Goal: Task Accomplishment & Management: Use online tool/utility

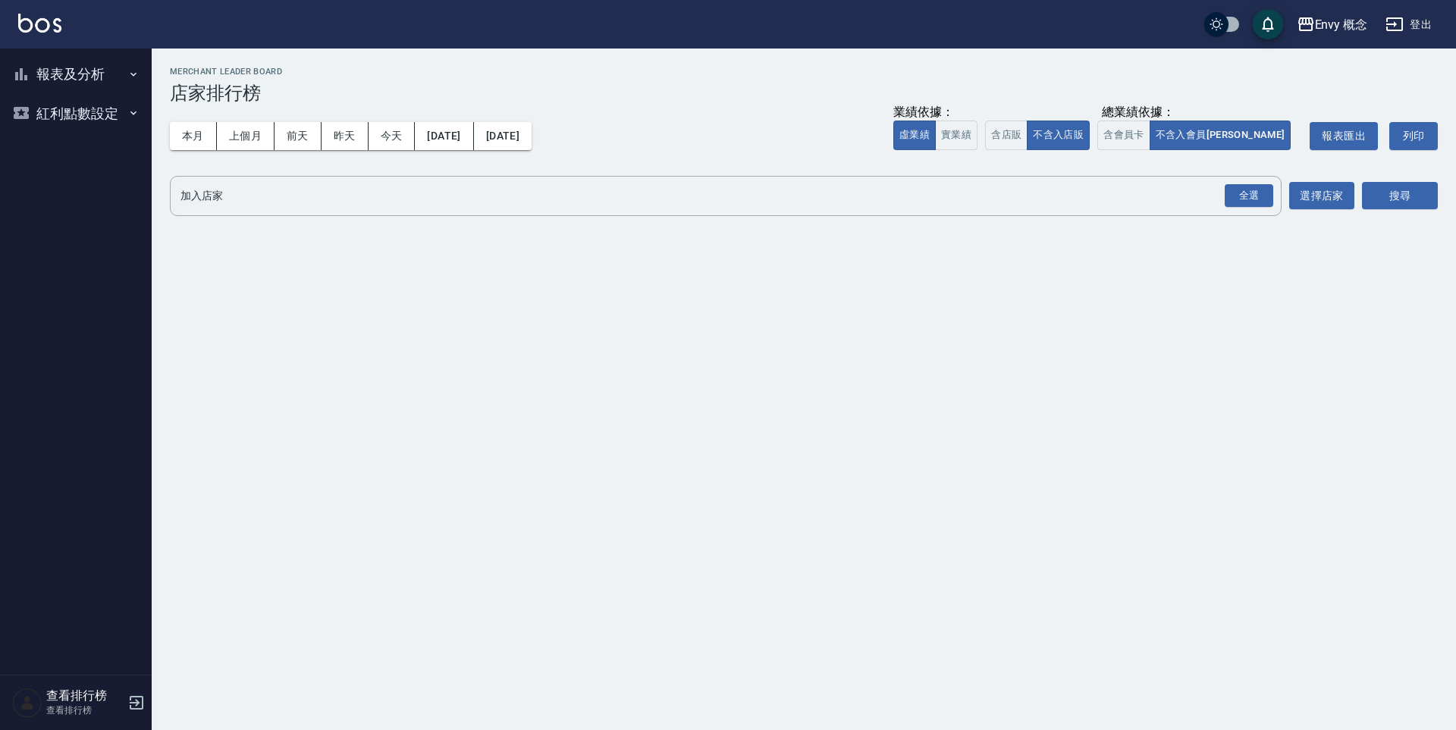
click at [116, 70] on button "報表及分析" at bounding box center [75, 74] width 139 height 39
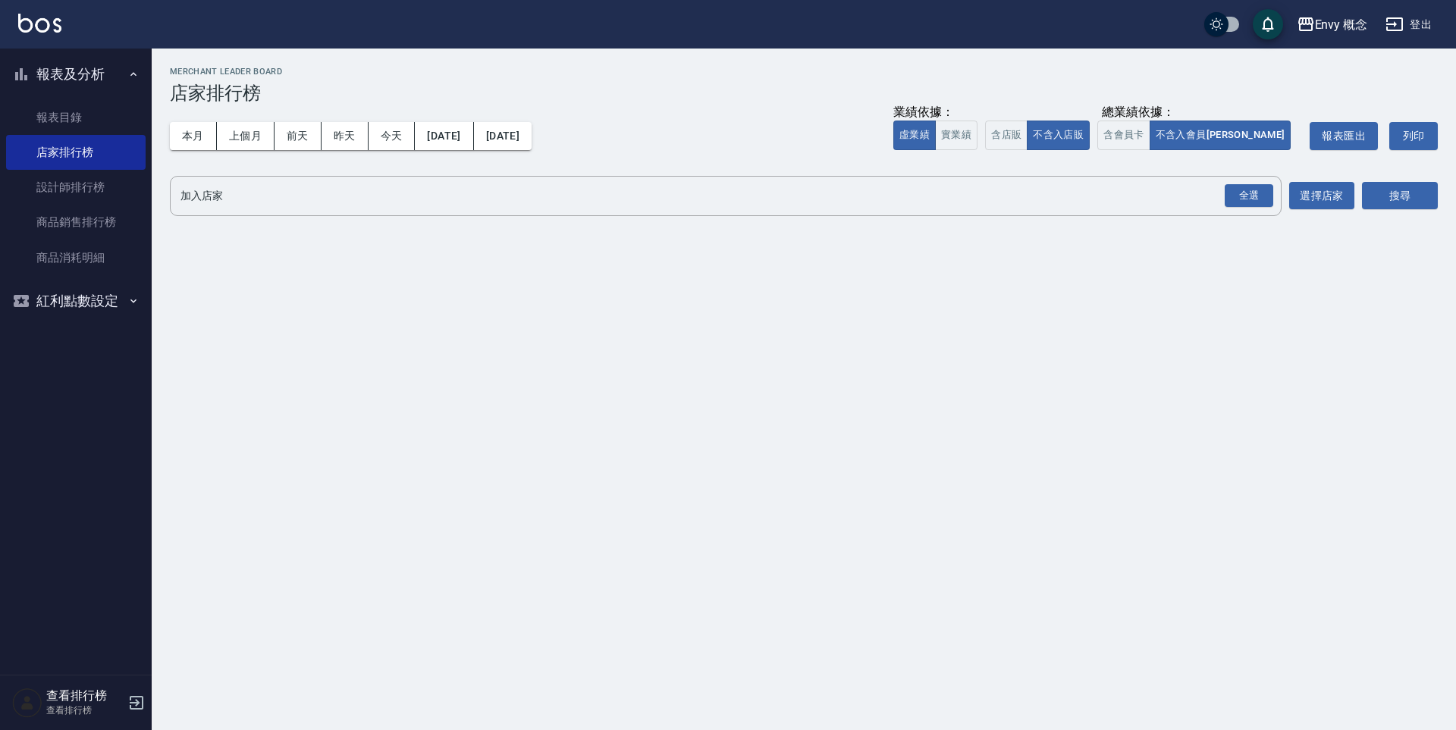
click at [139, 76] on icon "button" at bounding box center [133, 74] width 12 height 12
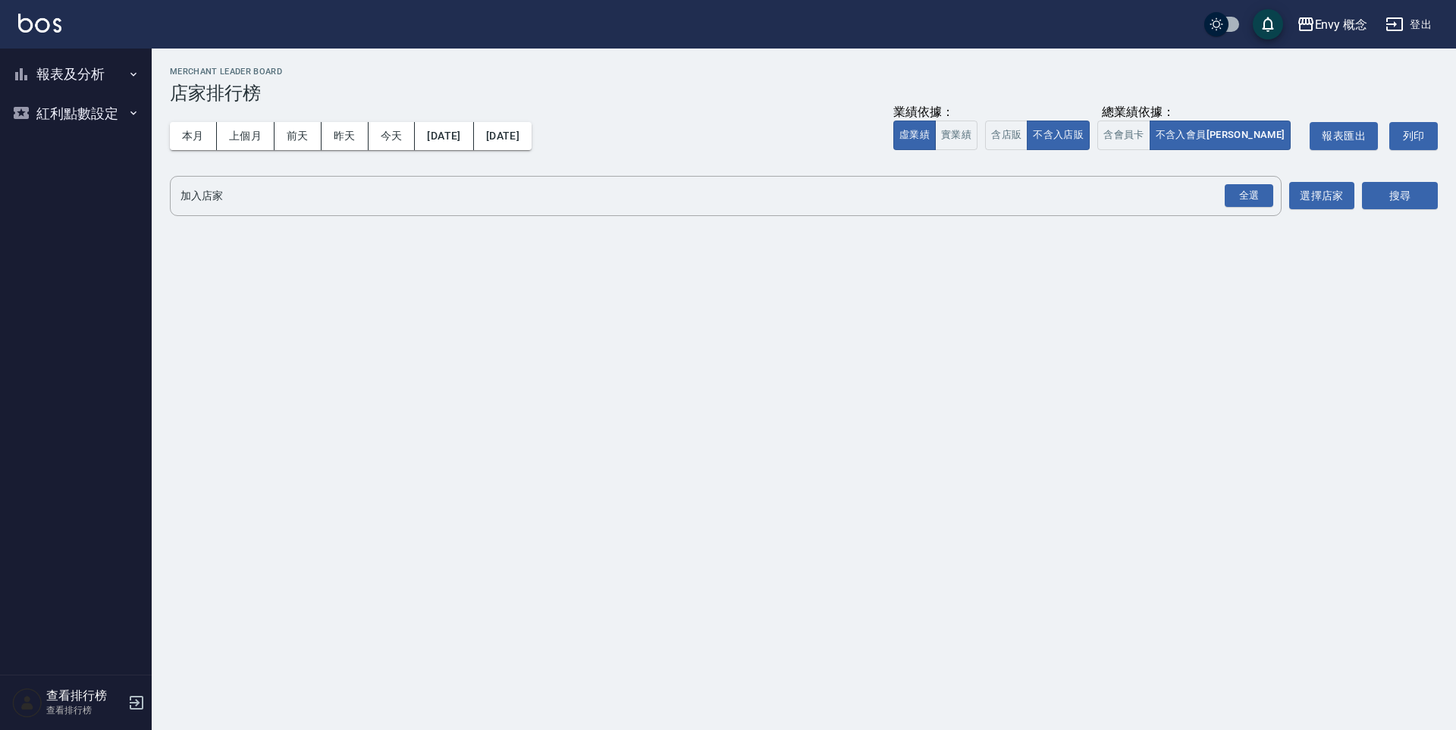
click at [945, 289] on div "Envy 概念 2025-10-01 - 2025-10-11 店家排行榜 列印時間： 2025-10-11-14:59 Merchant Leader Bo…" at bounding box center [728, 365] width 1456 height 730
drag, startPoint x: 939, startPoint y: 290, endPoint x: 826, endPoint y: 261, distance: 116.0
click at [938, 290] on div "Envy 概念 2025-10-01 - 2025-10-11 店家排行榜 列印時間： 2025-10-11-14:59 Merchant Leader Bo…" at bounding box center [728, 365] width 1456 height 730
click at [135, 702] on icon "button" at bounding box center [137, 703] width 14 height 14
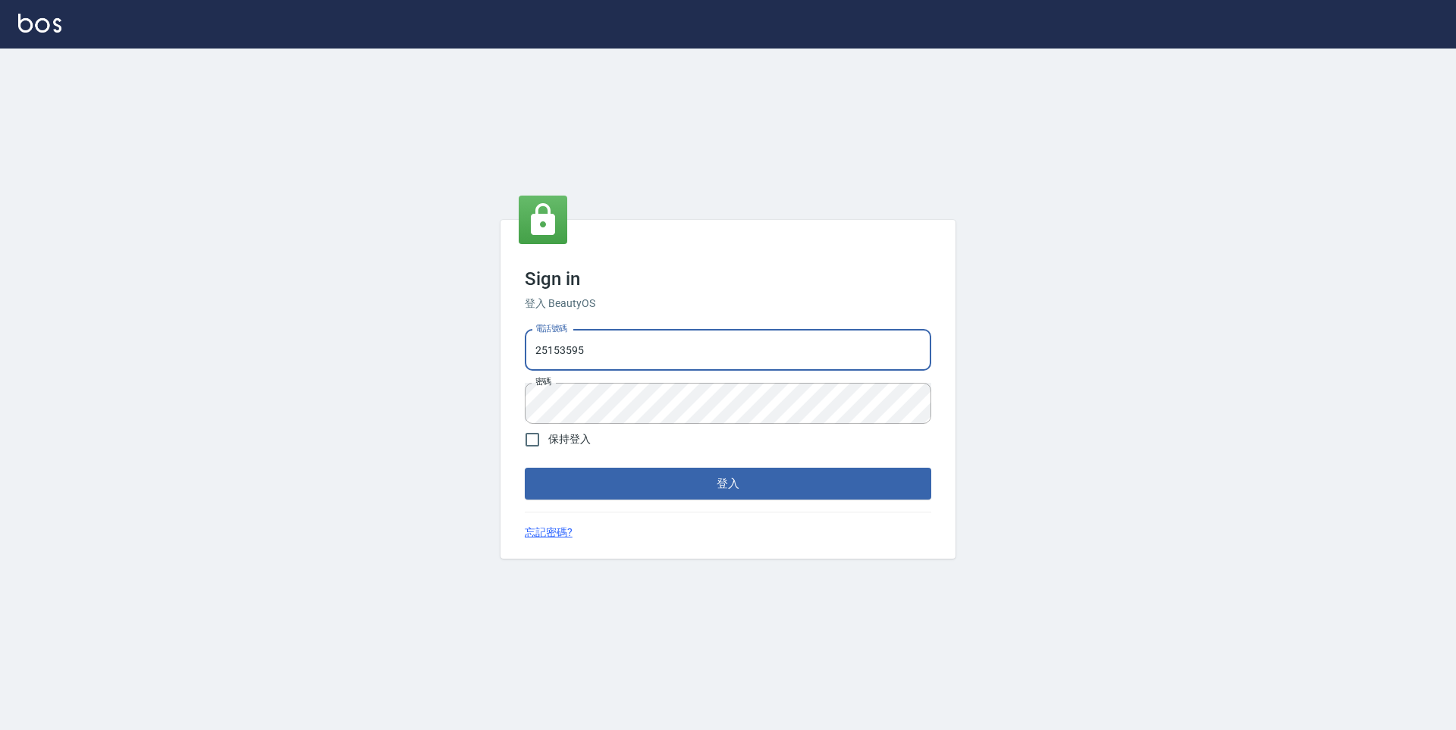
click at [650, 351] on input "25153595" at bounding box center [728, 350] width 406 height 41
type input "2"
type input "0930889212"
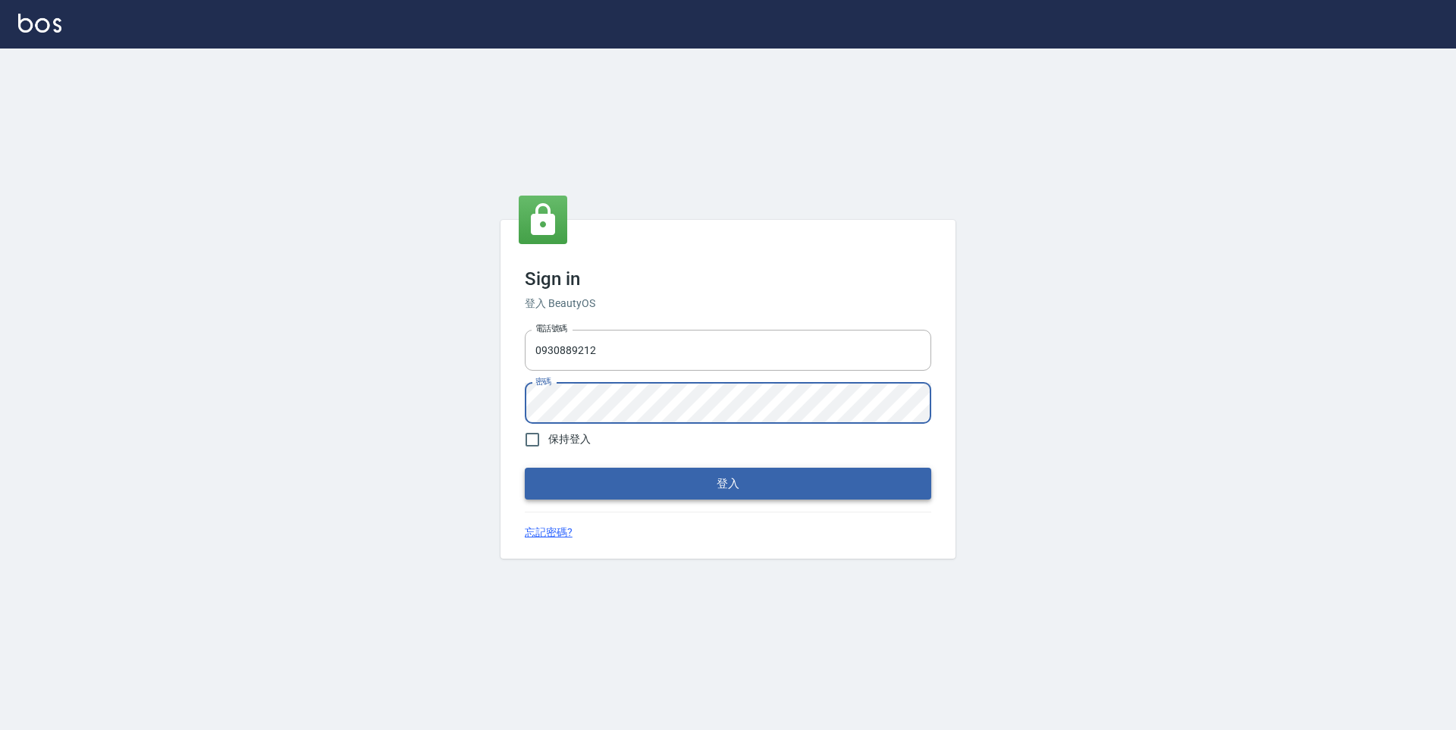
click at [609, 477] on button "登入" at bounding box center [728, 484] width 406 height 32
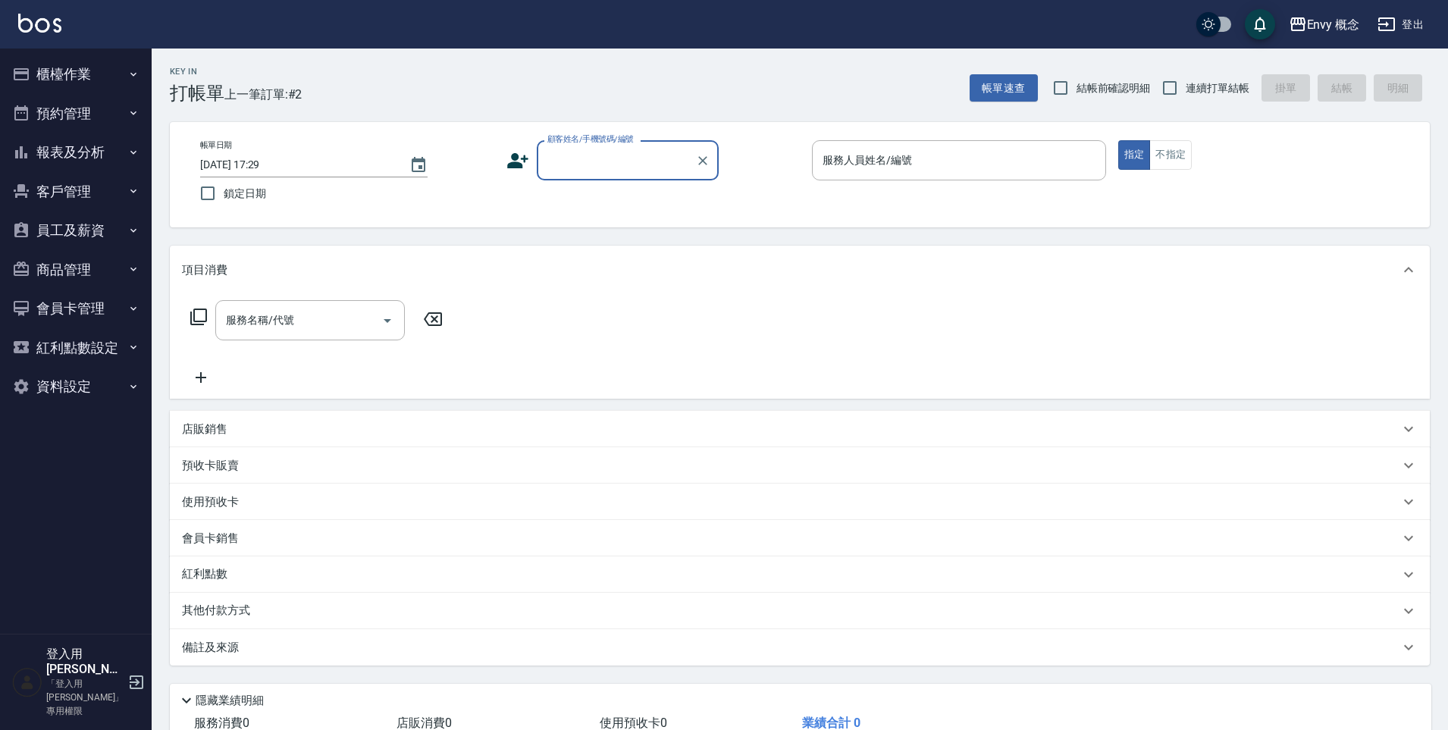
click at [42, 85] on button "櫃檯作業" at bounding box center [75, 74] width 139 height 39
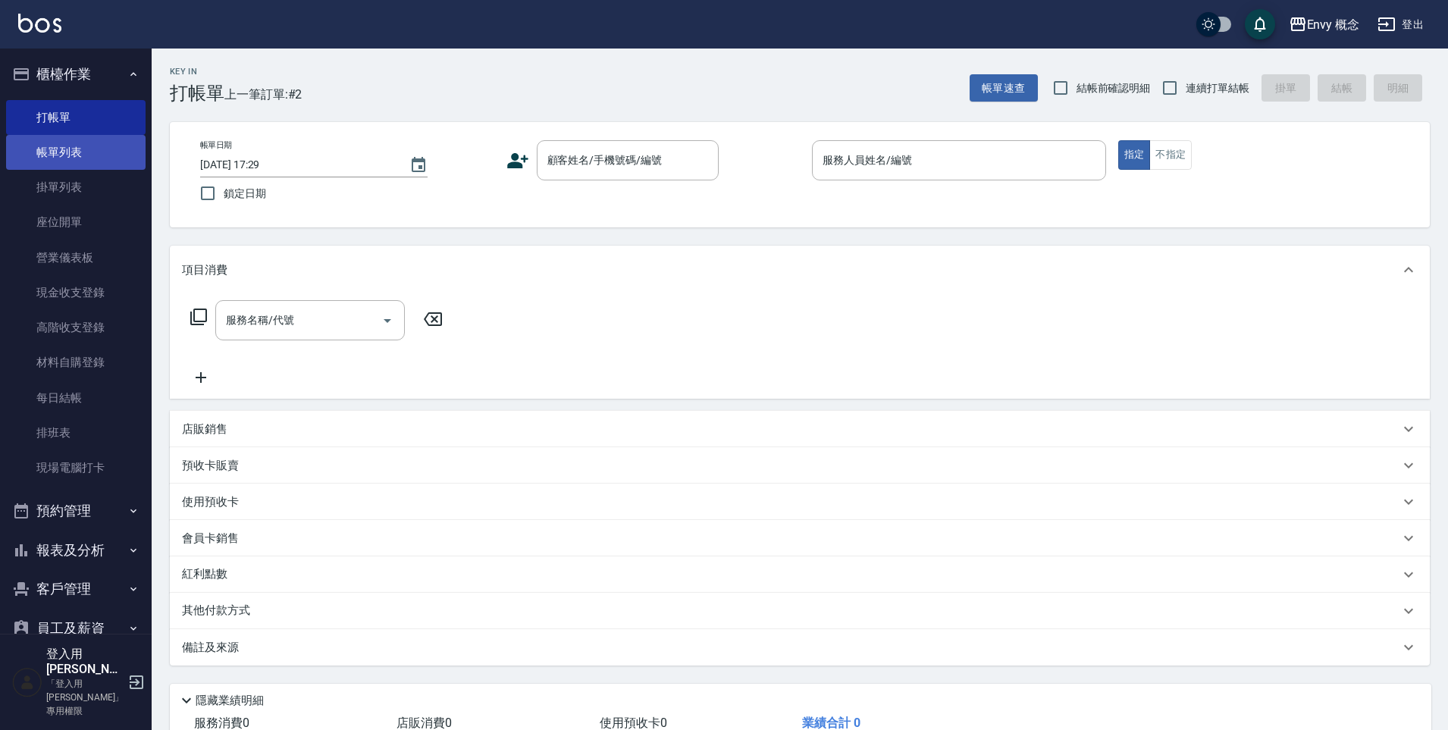
click at [88, 149] on link "帳單列表" at bounding box center [75, 152] width 139 height 35
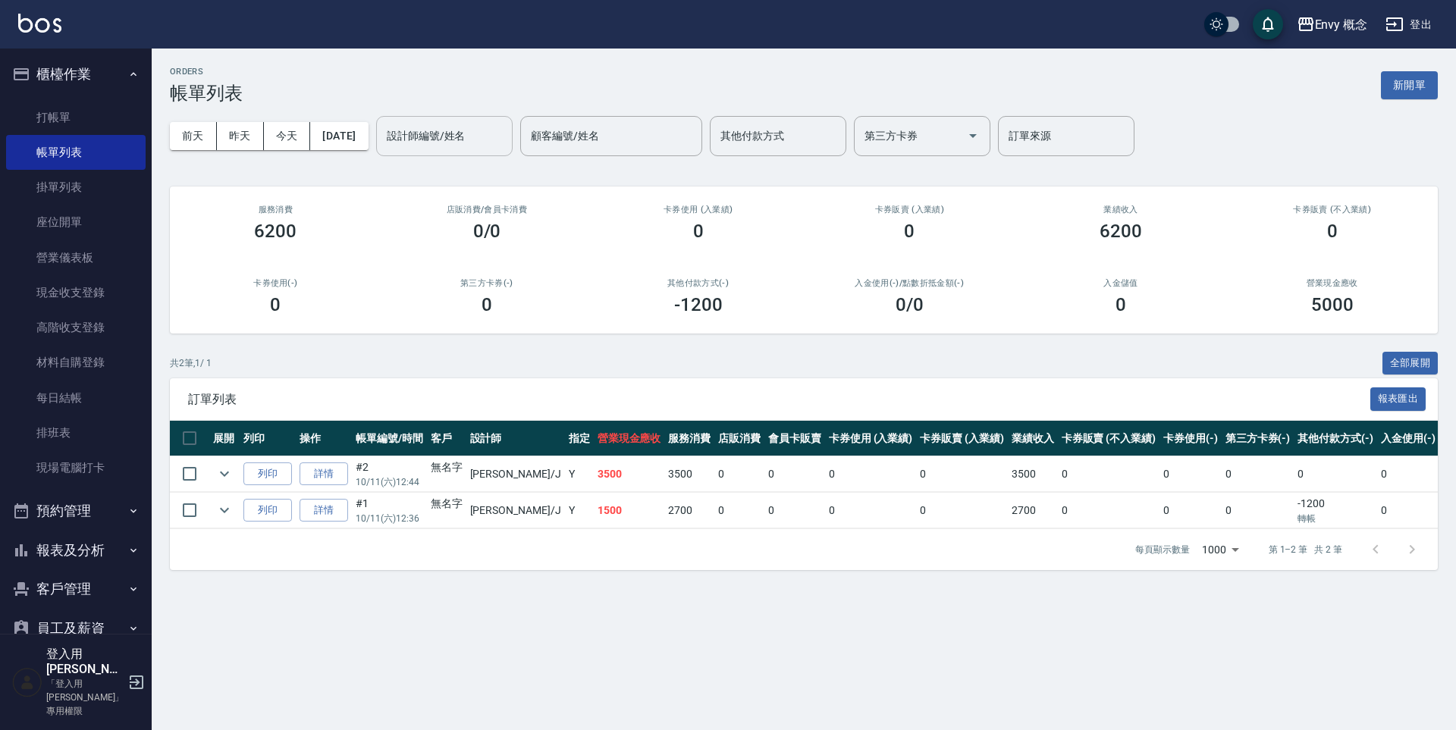
click at [472, 128] on div "設計師編號/姓名 設計師編號/姓名" at bounding box center [444, 136] width 136 height 40
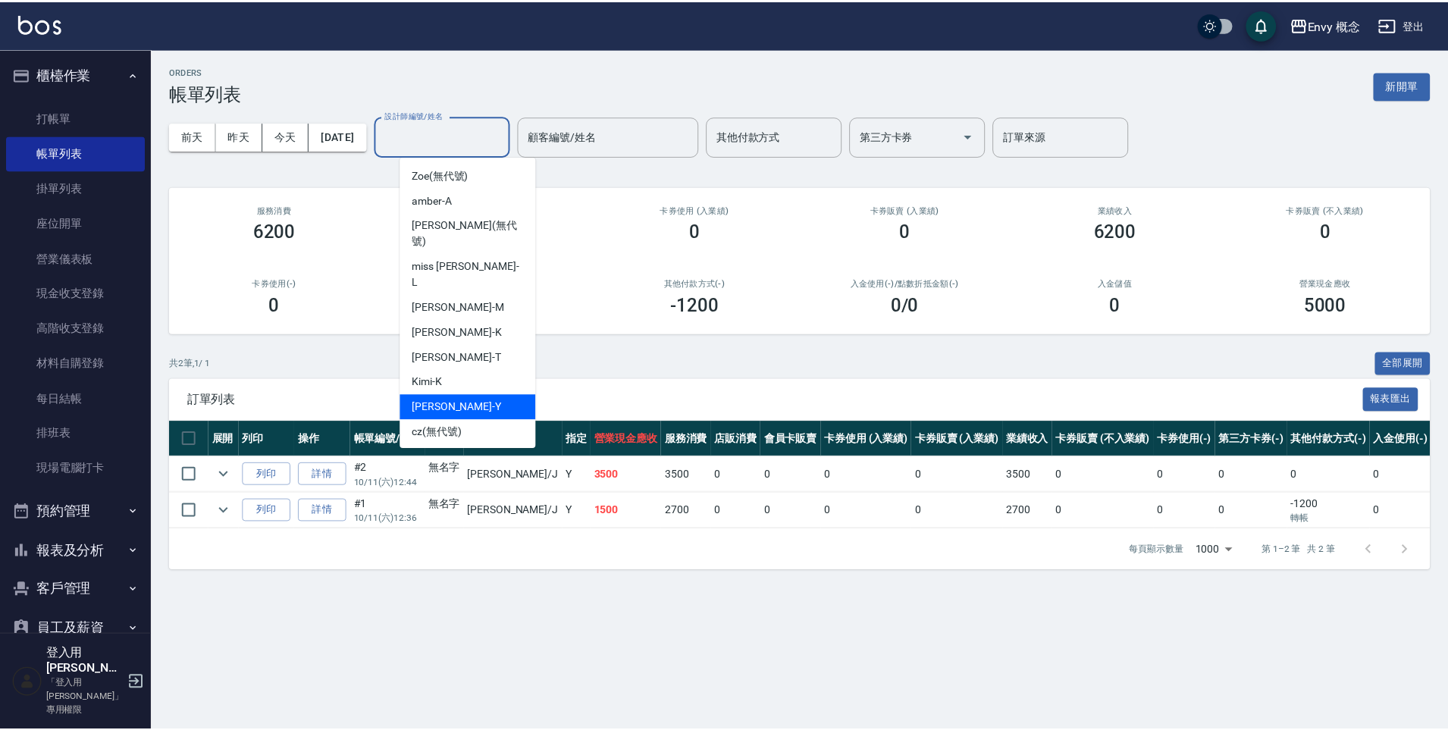
scroll to position [96, 0]
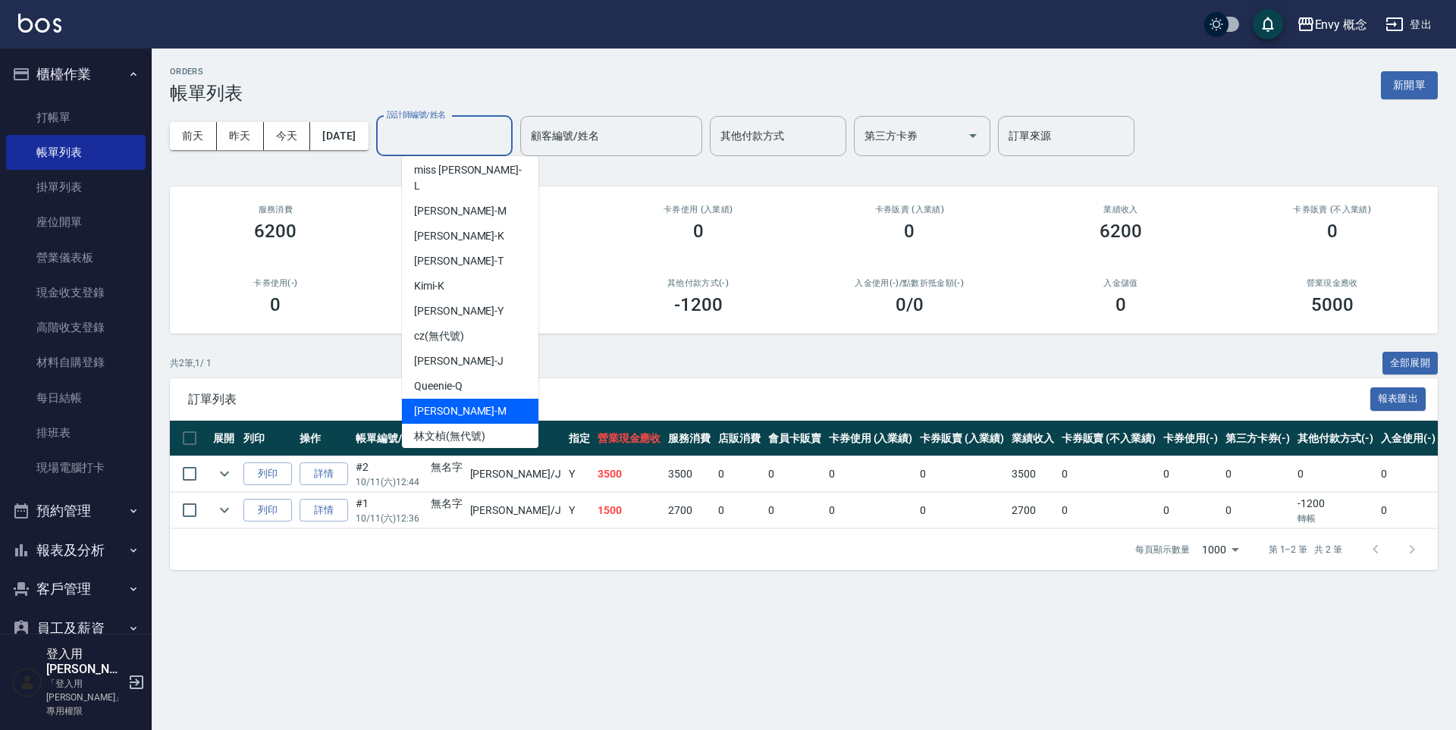
click at [491, 399] on div "[PERSON_NAME]" at bounding box center [470, 411] width 136 height 25
type input "[PERSON_NAME]"
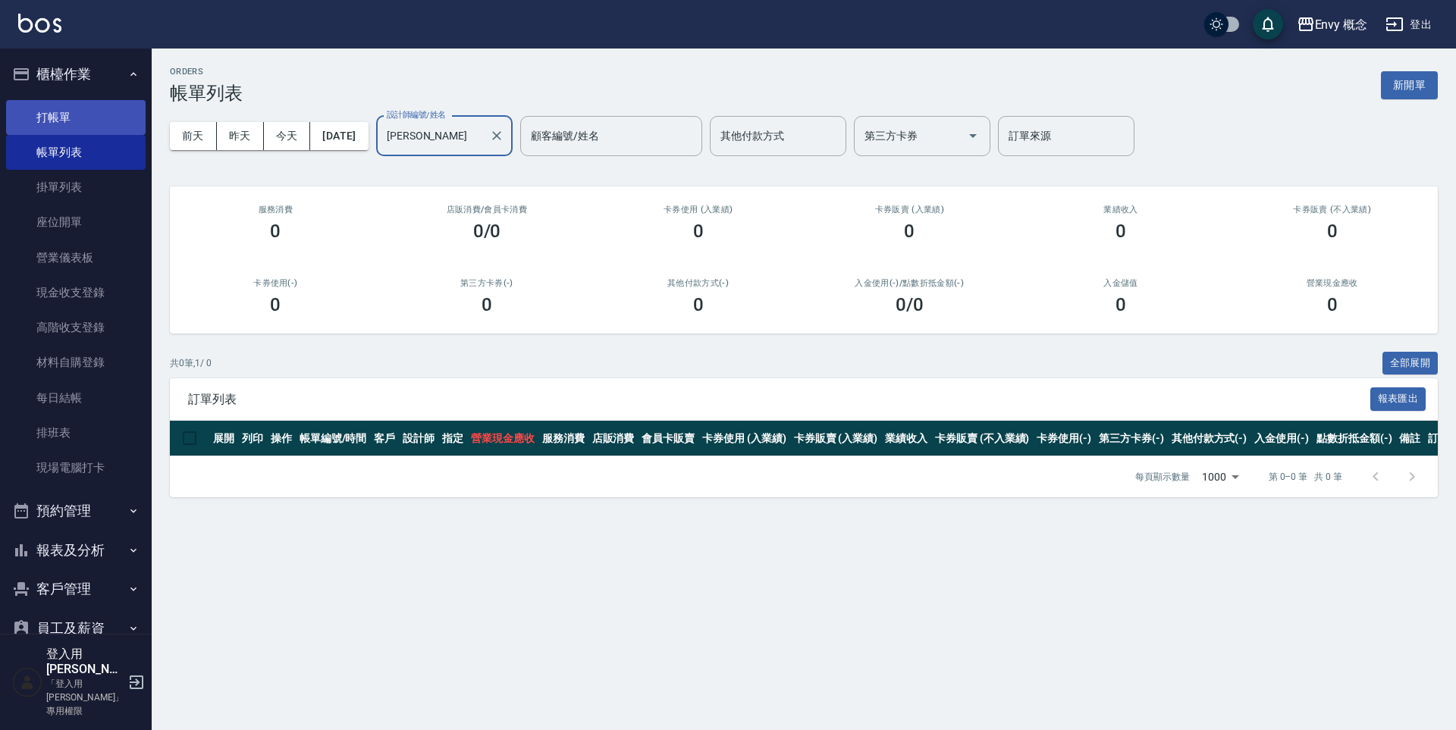
click at [74, 118] on link "打帳單" at bounding box center [75, 117] width 139 height 35
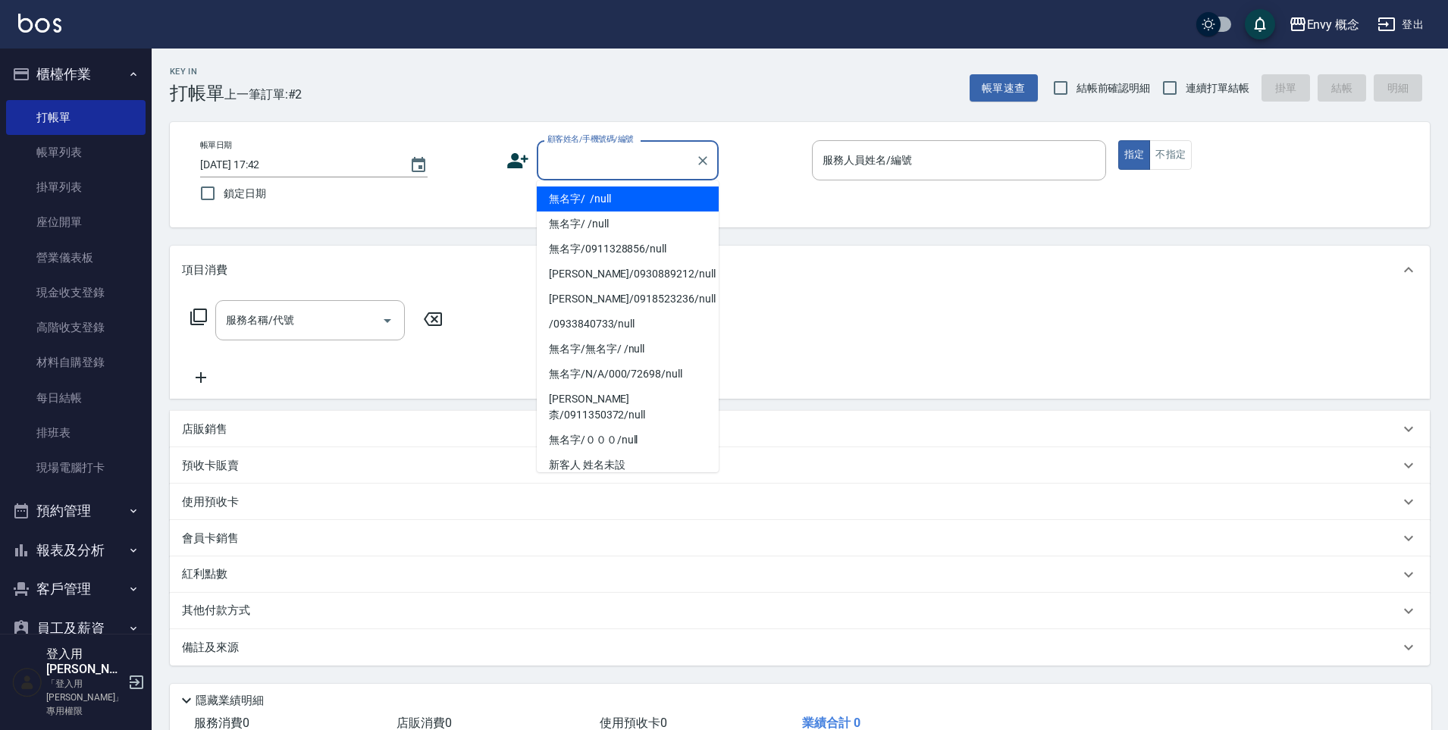
click at [572, 166] on input "顧客姓名/手機號碼/編號" at bounding box center [617, 160] width 146 height 27
click at [612, 207] on li "無名字/ /null" at bounding box center [628, 198] width 182 height 25
type input "無名字/ /null"
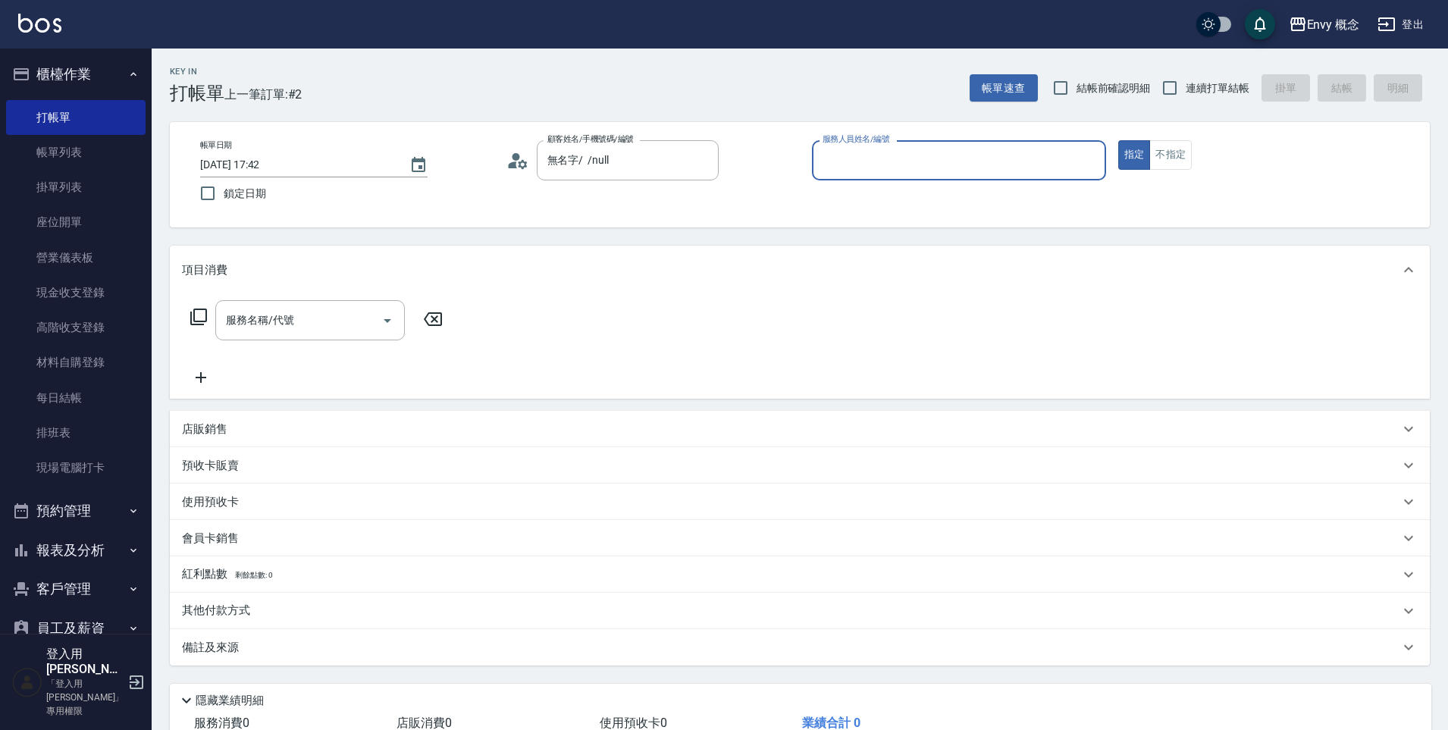
click at [860, 169] on input "服務人員姓名/編號" at bounding box center [959, 160] width 280 height 27
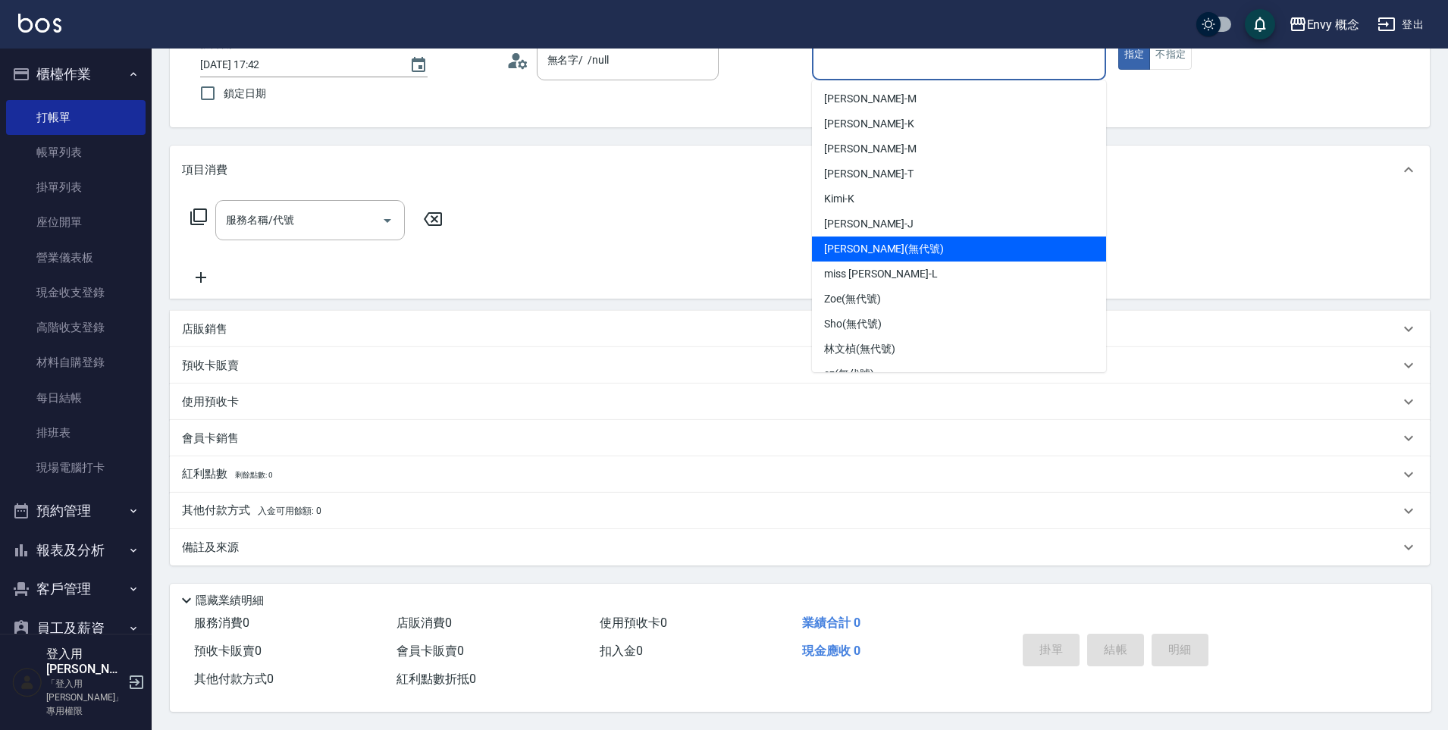
scroll to position [104, 0]
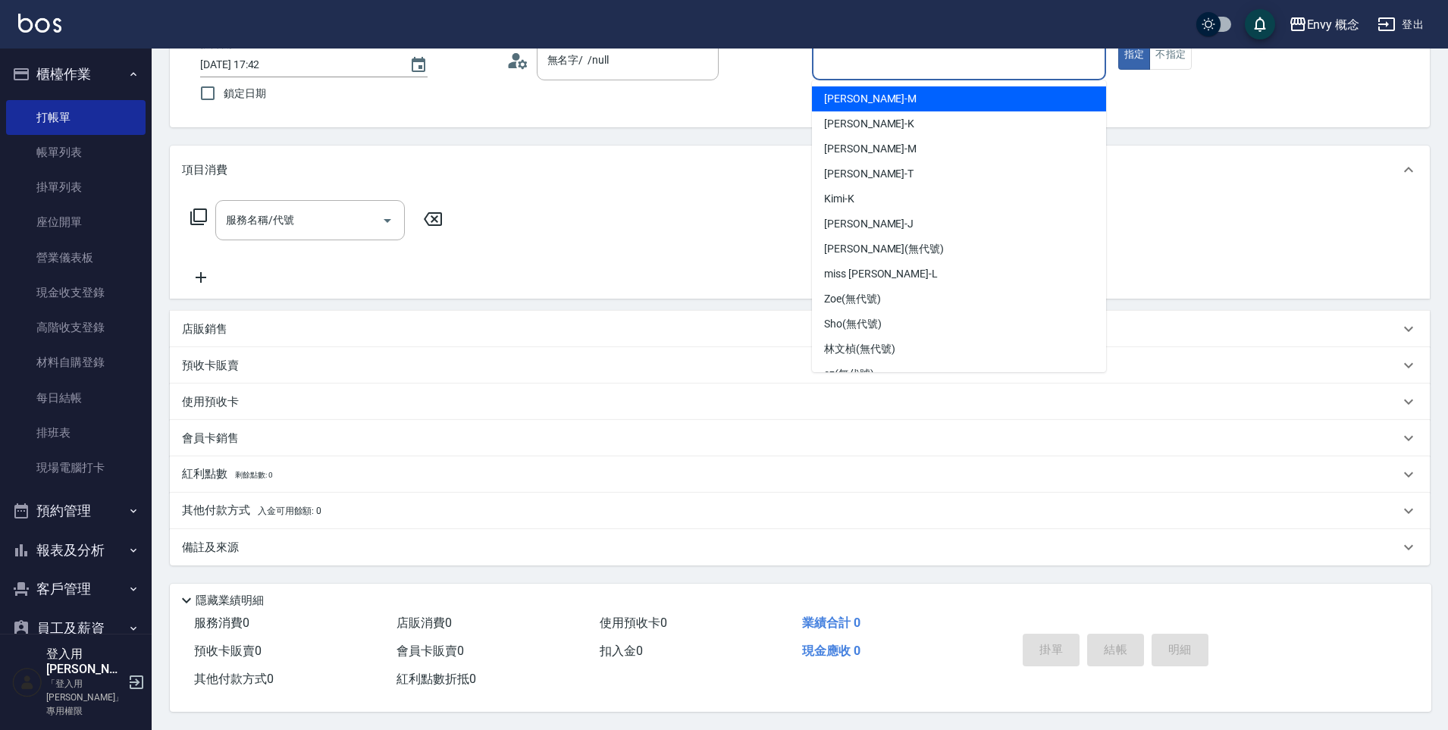
click at [876, 99] on div "[PERSON_NAME]" at bounding box center [959, 98] width 294 height 25
type input "[PERSON_NAME]"
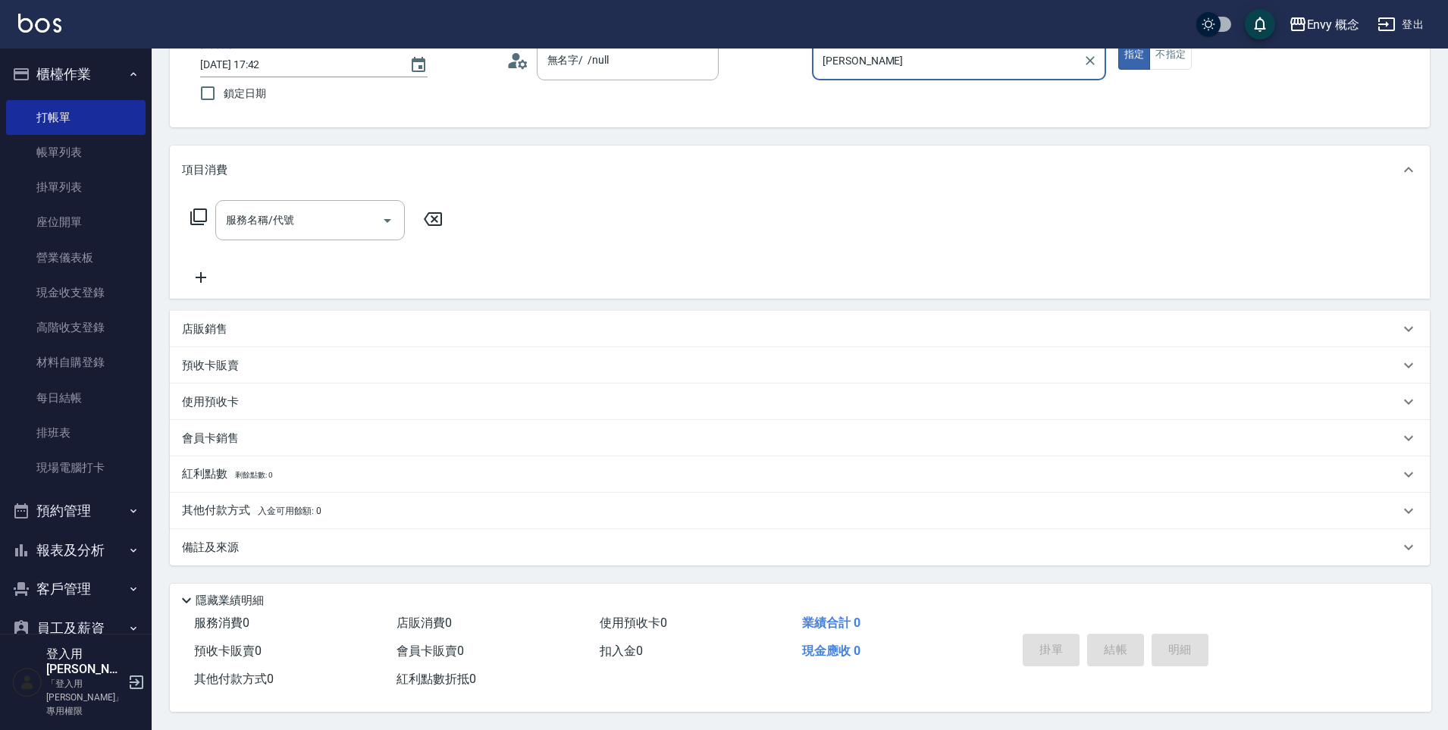
click at [273, 213] on div "服務名稱/代號 服務名稱/代號" at bounding box center [310, 220] width 190 height 40
type input "w"
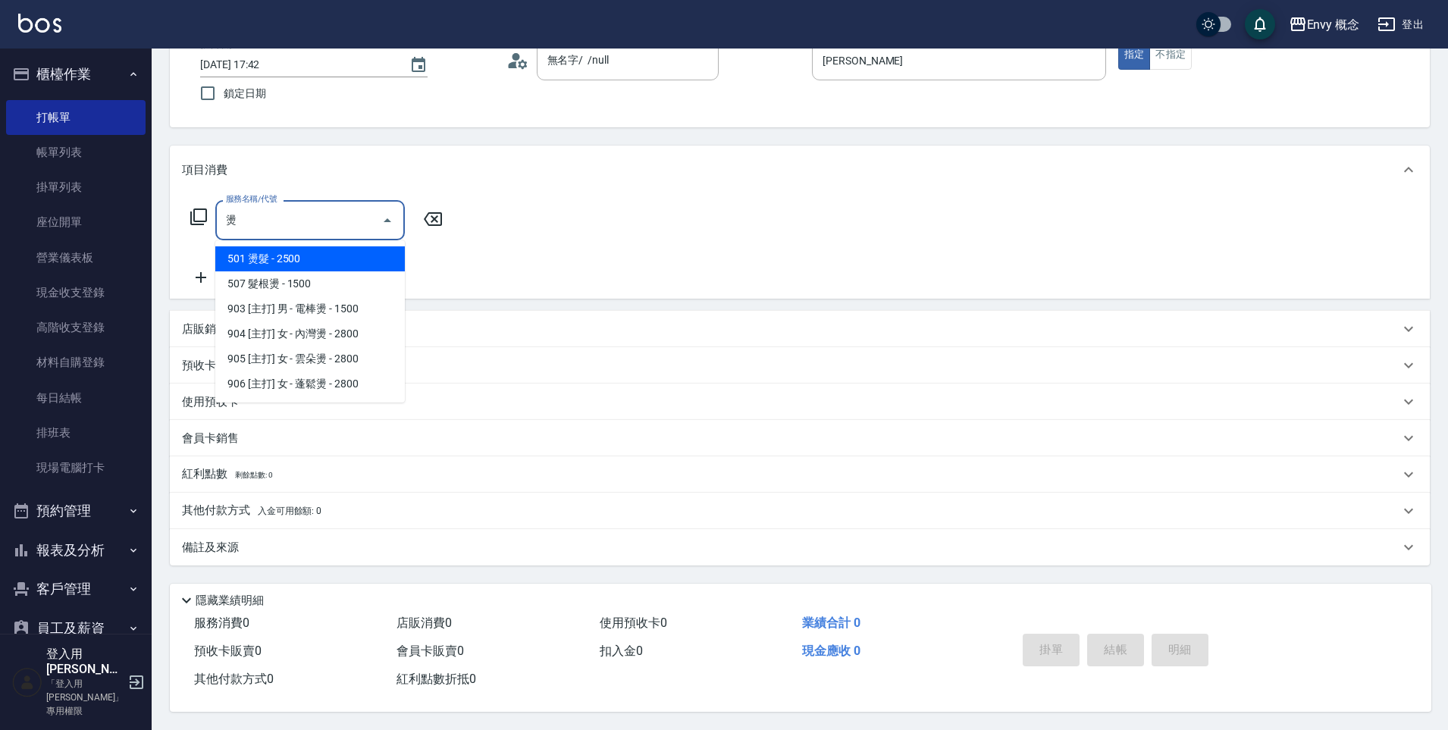
click at [294, 258] on span "501 燙髮 - 2500" at bounding box center [310, 258] width 190 height 25
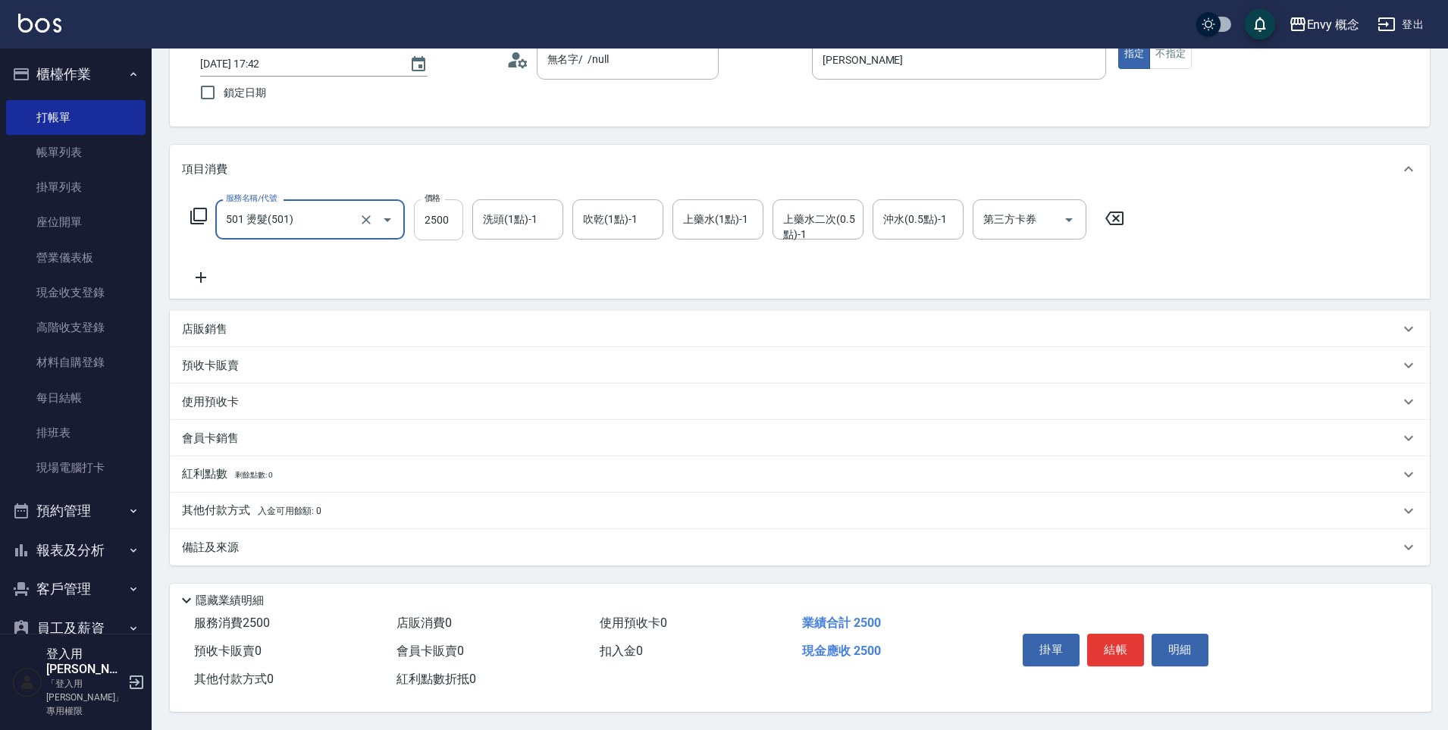
type input "501 燙髮(501)"
click at [458, 219] on input "2500" at bounding box center [438, 219] width 49 height 41
type input "3500"
click at [1115, 654] on button "結帳" at bounding box center [1115, 650] width 57 height 32
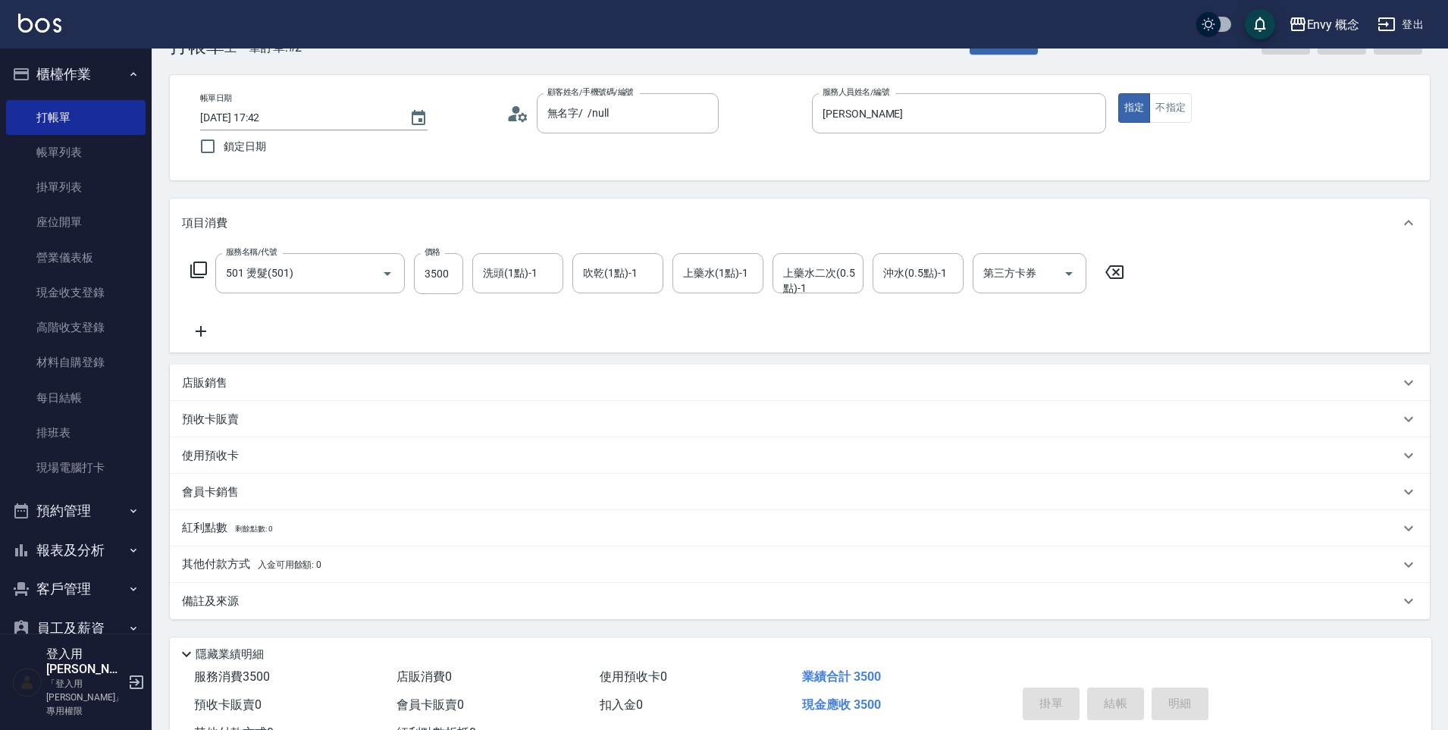
scroll to position [0, 0]
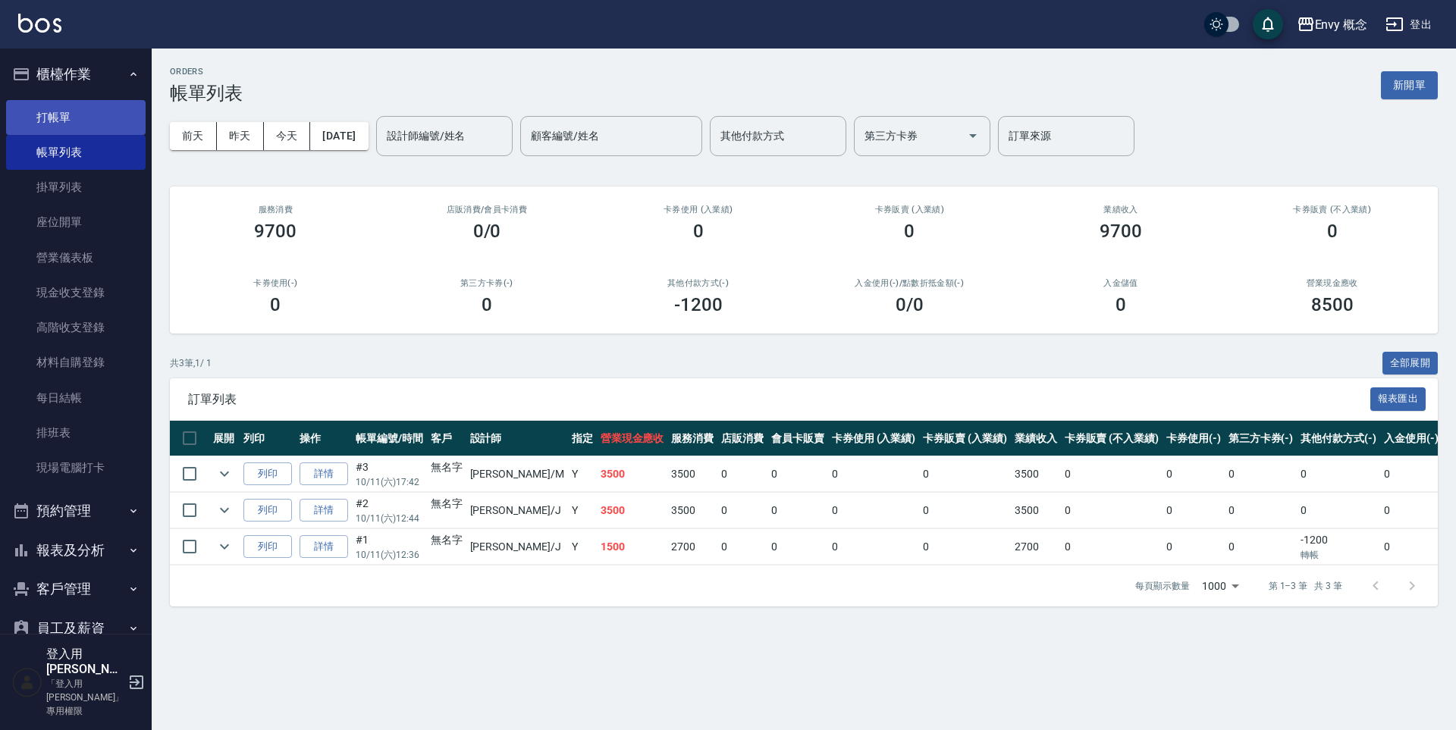
click at [115, 121] on link "打帳單" at bounding box center [75, 117] width 139 height 35
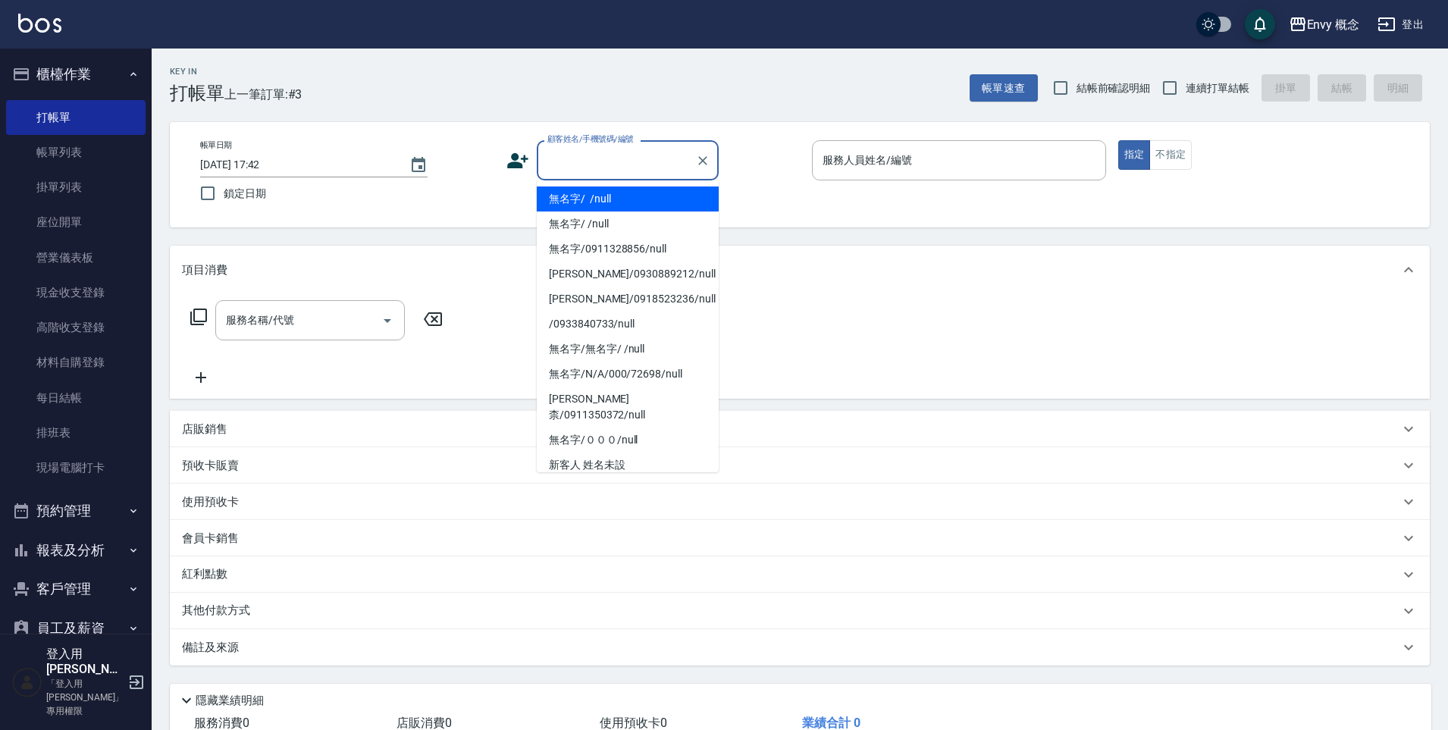
drag, startPoint x: 578, startPoint y: 164, endPoint x: 578, endPoint y: 193, distance: 28.8
click at [578, 164] on input "顧客姓名/手機號碼/編號" at bounding box center [617, 160] width 146 height 27
click at [577, 195] on li "無名字/ /null" at bounding box center [628, 198] width 182 height 25
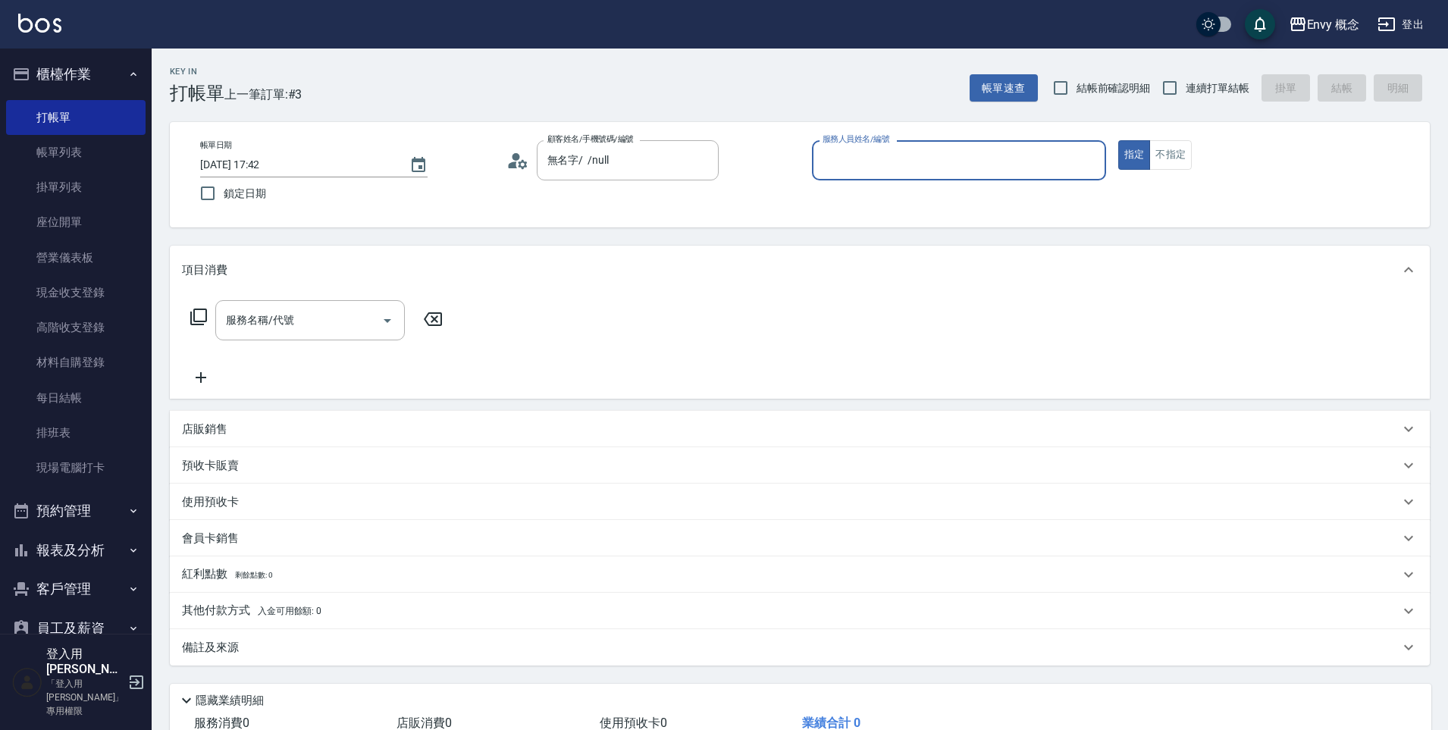
type input "無名字/ /null"
drag, startPoint x: 870, startPoint y: 156, endPoint x: 876, endPoint y: 165, distance: 9.9
click at [870, 156] on input "服務人員姓名/編號" at bounding box center [959, 160] width 280 height 27
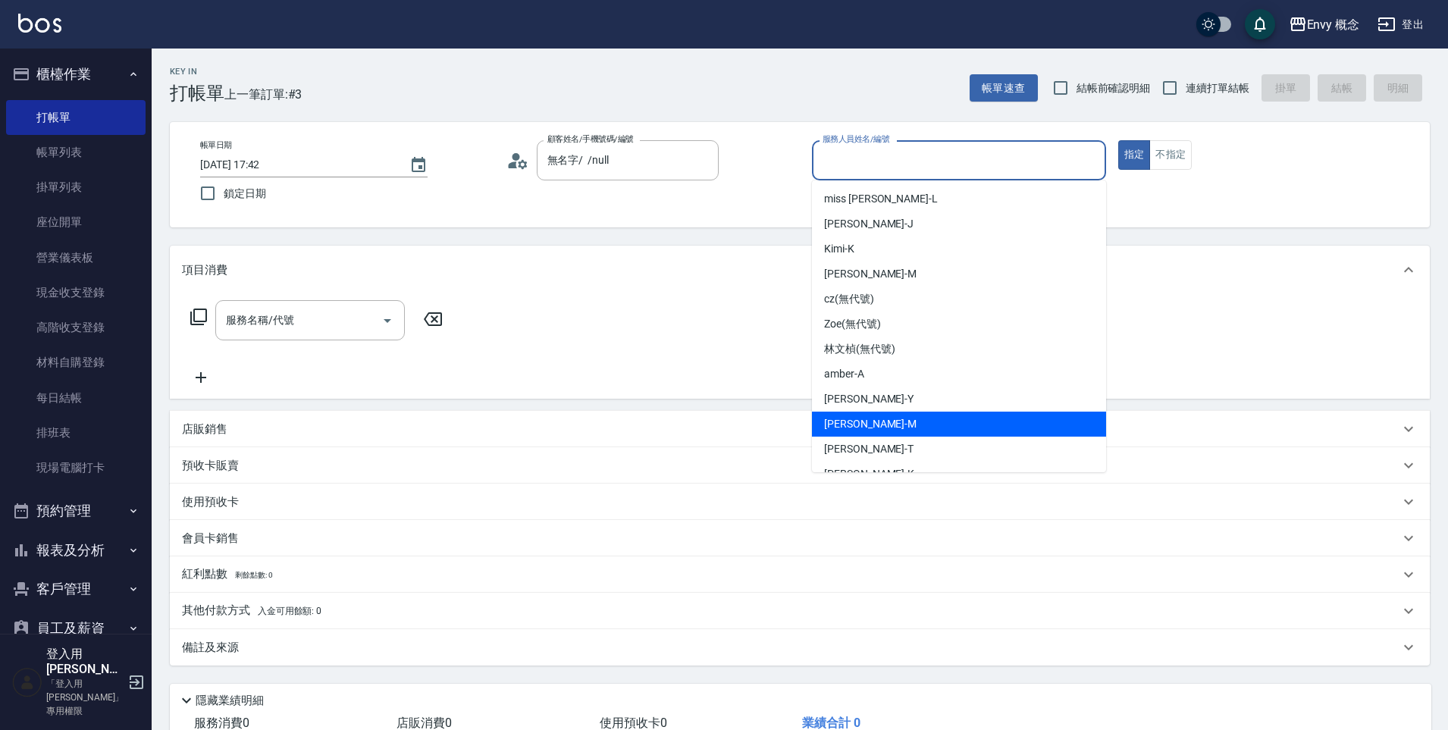
drag, startPoint x: 914, startPoint y: 421, endPoint x: 878, endPoint y: 413, distance: 37.2
click at [914, 421] on div "[PERSON_NAME]" at bounding box center [959, 424] width 294 height 25
type input "[PERSON_NAME]"
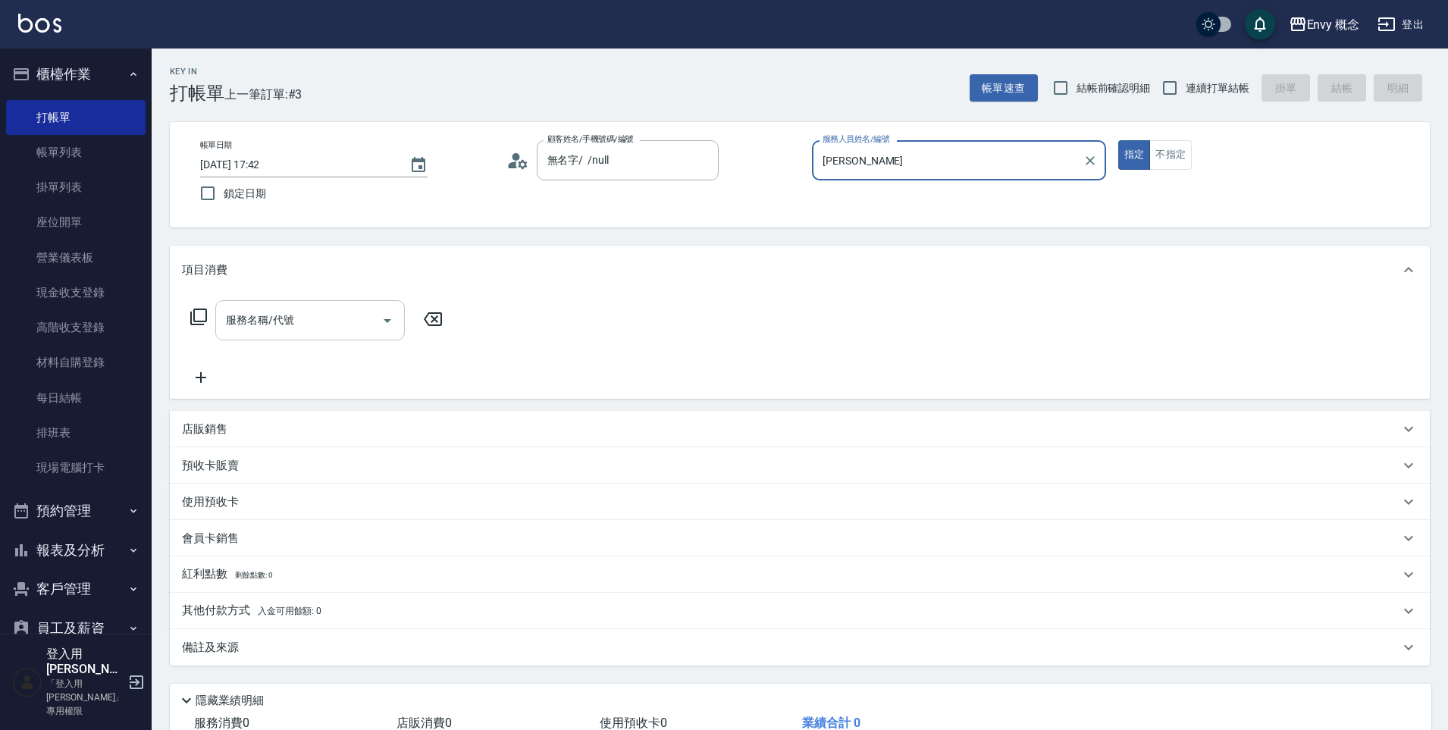
click at [290, 309] on input "服務名稱/代號" at bounding box center [298, 320] width 153 height 27
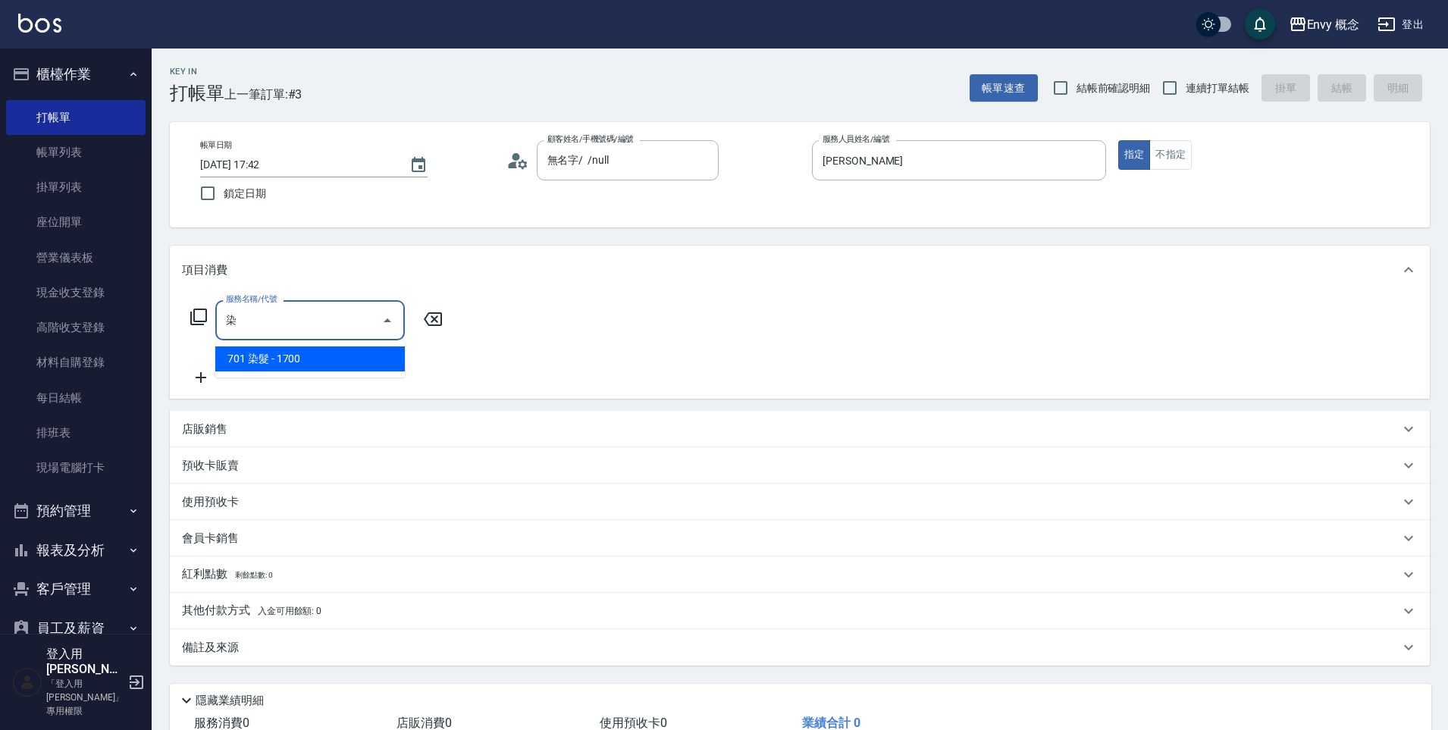
click at [296, 353] on span "701 染髮 - 1700" at bounding box center [310, 358] width 190 height 25
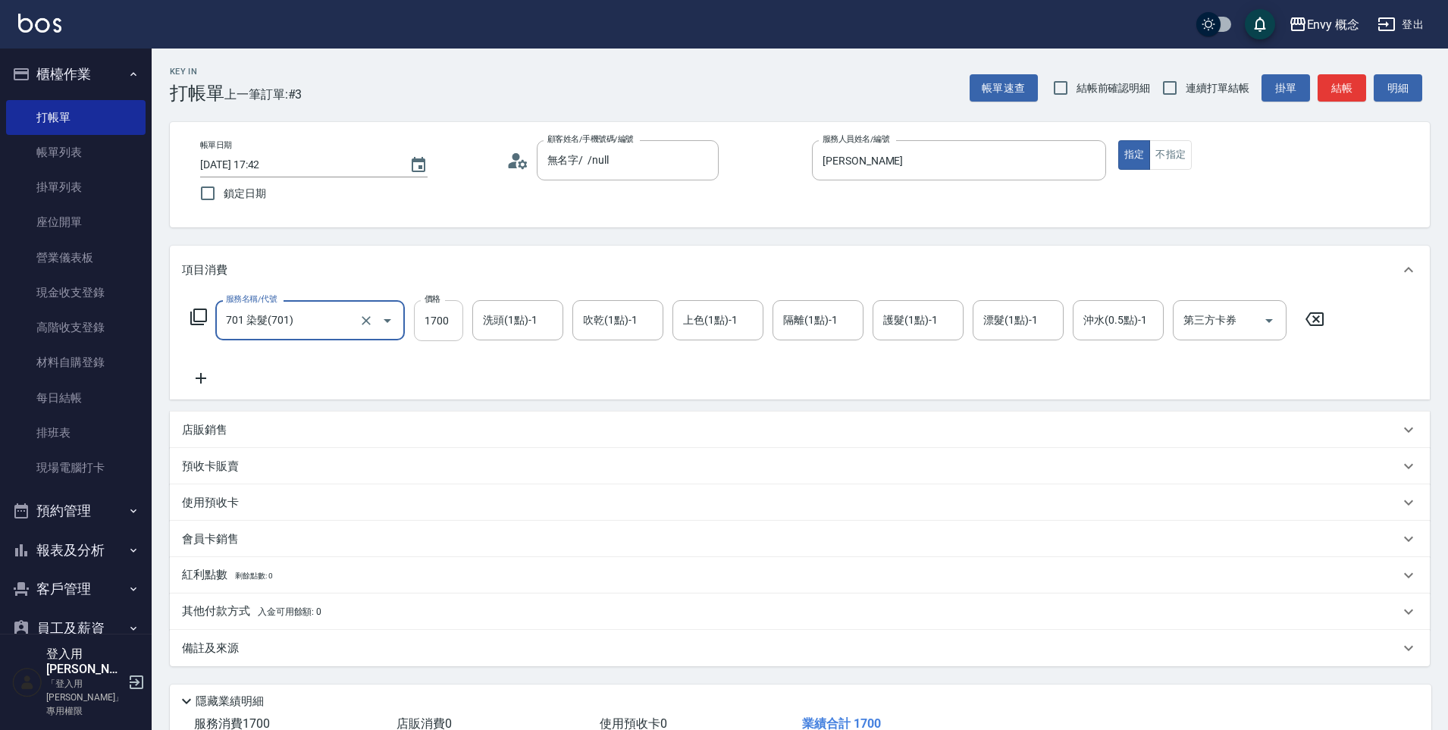
type input "701 染髮(701)"
click at [452, 324] on input "1700" at bounding box center [438, 320] width 49 height 41
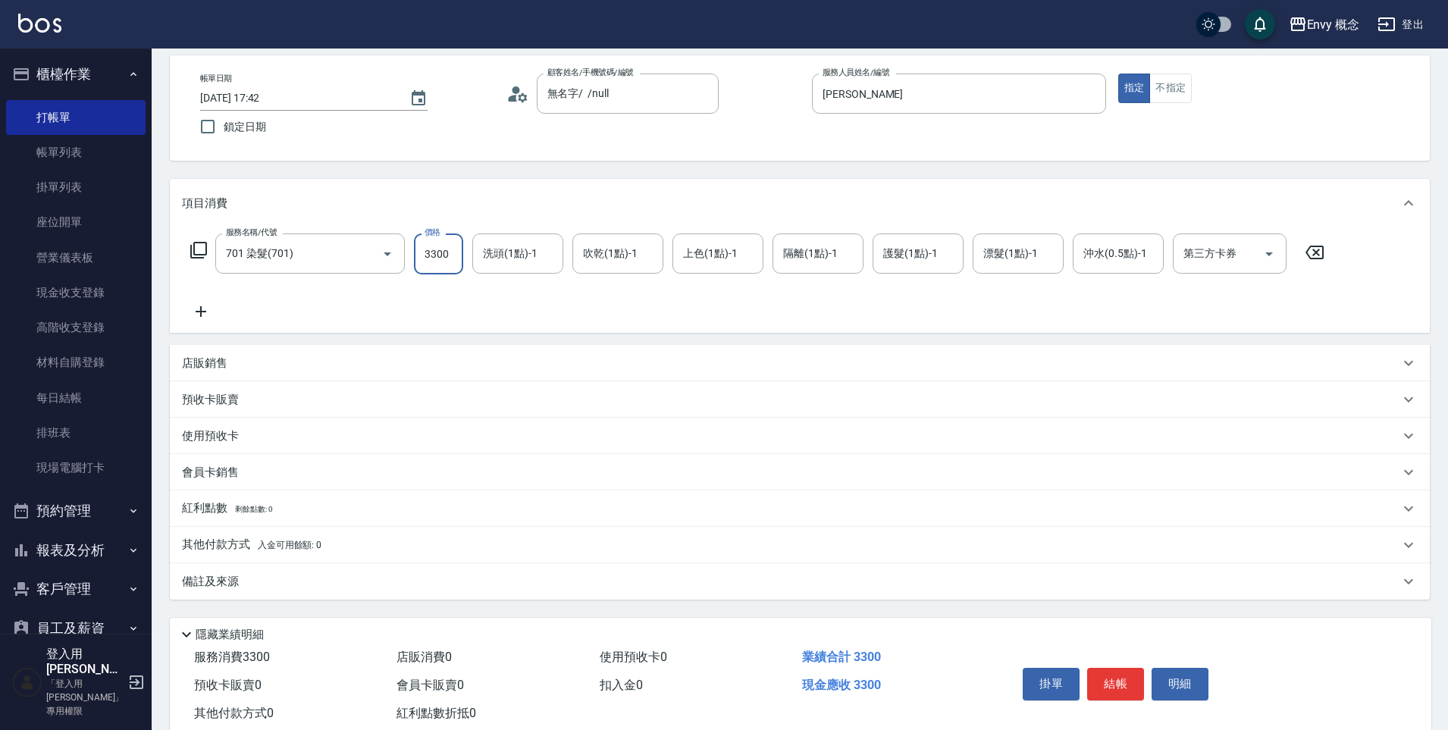
scroll to position [108, 0]
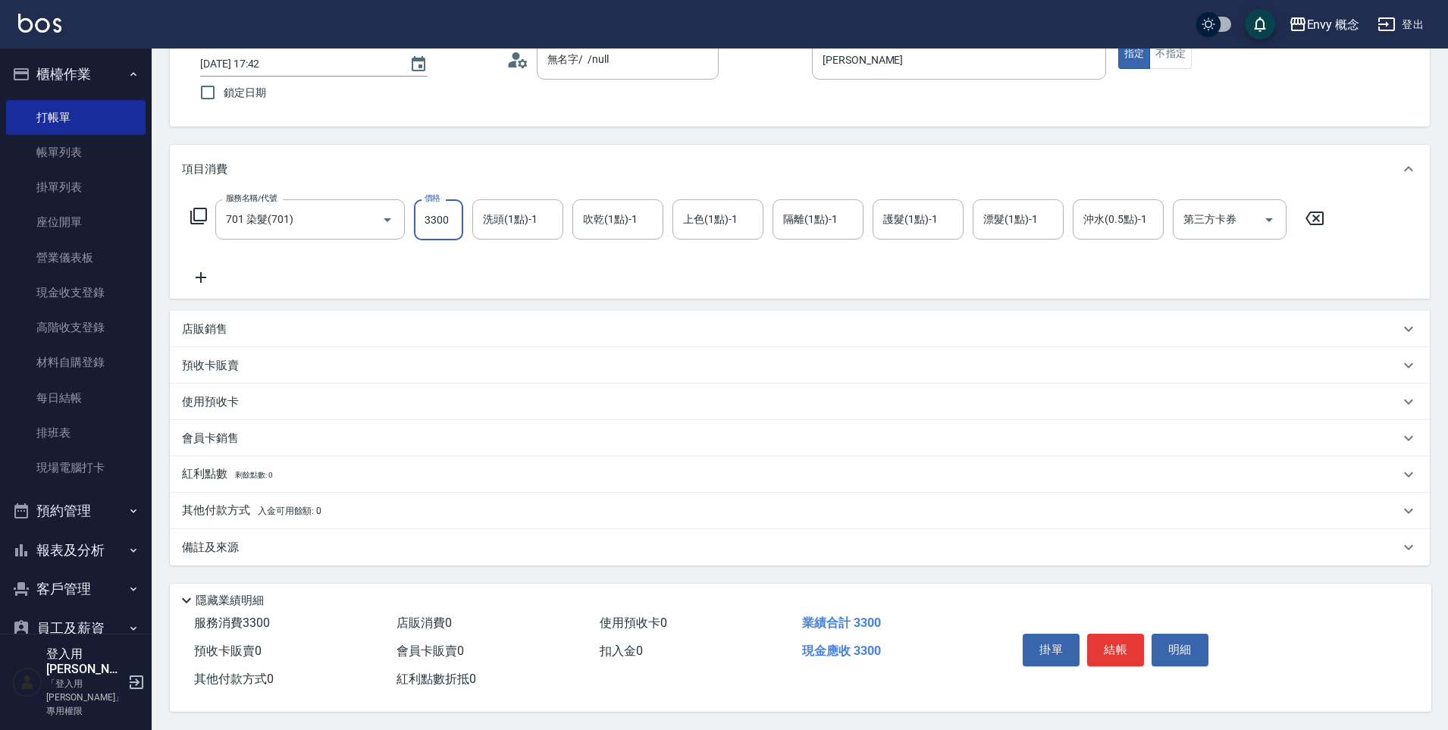
type input "3300"
click at [329, 493] on div "其他付款方式 入金可用餘額: 0" at bounding box center [800, 511] width 1260 height 36
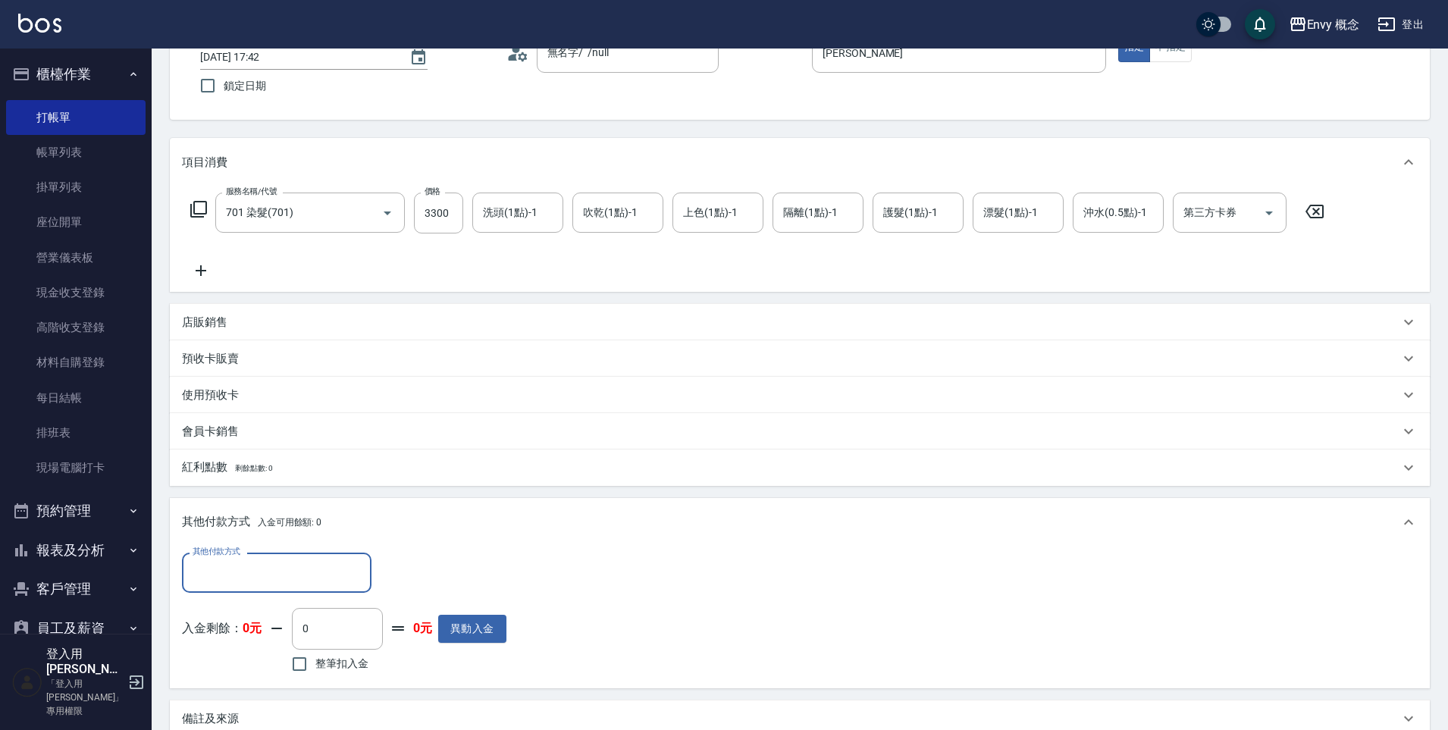
scroll to position [0, 0]
click at [312, 581] on input "其他付款方式" at bounding box center [277, 572] width 176 height 27
click at [309, 500] on span "信用卡" at bounding box center [277, 509] width 190 height 25
type input "信用卡"
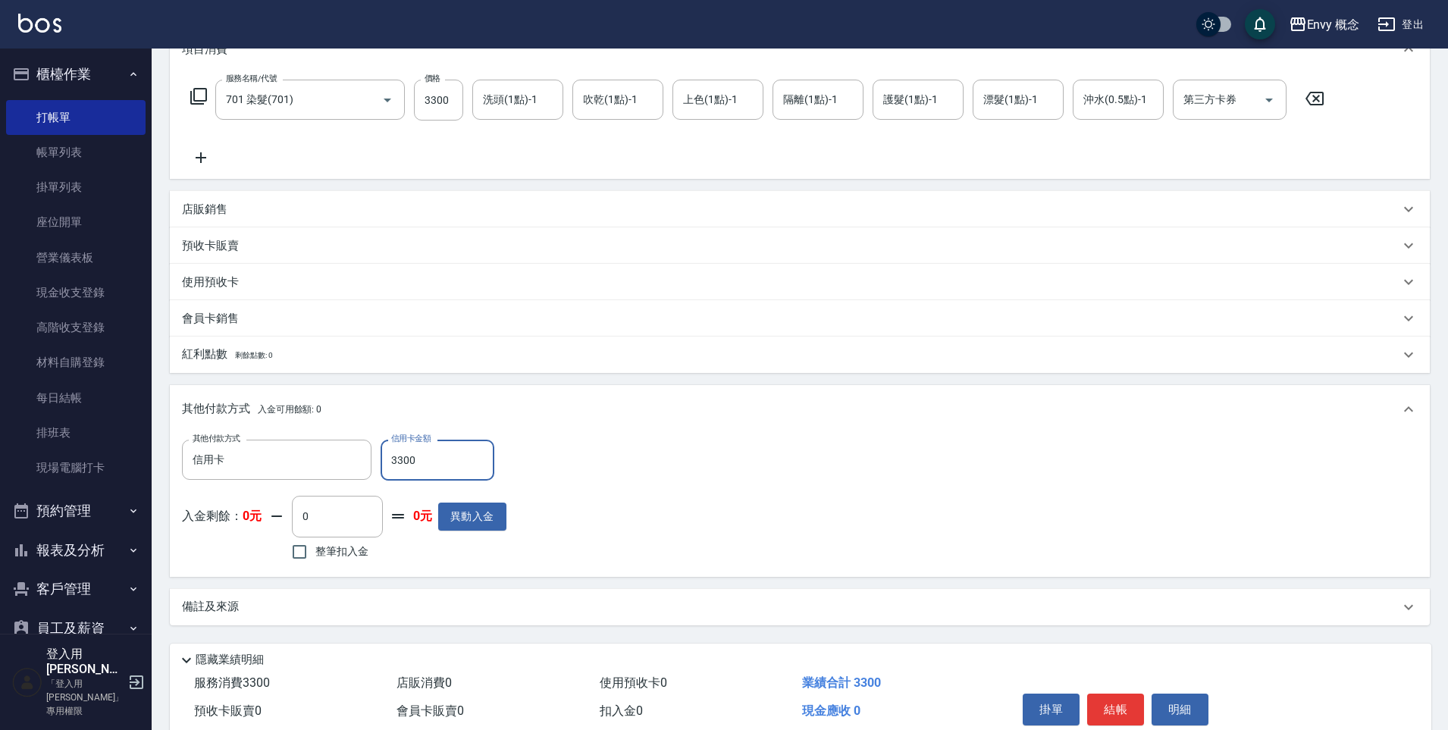
scroll to position [287, 0]
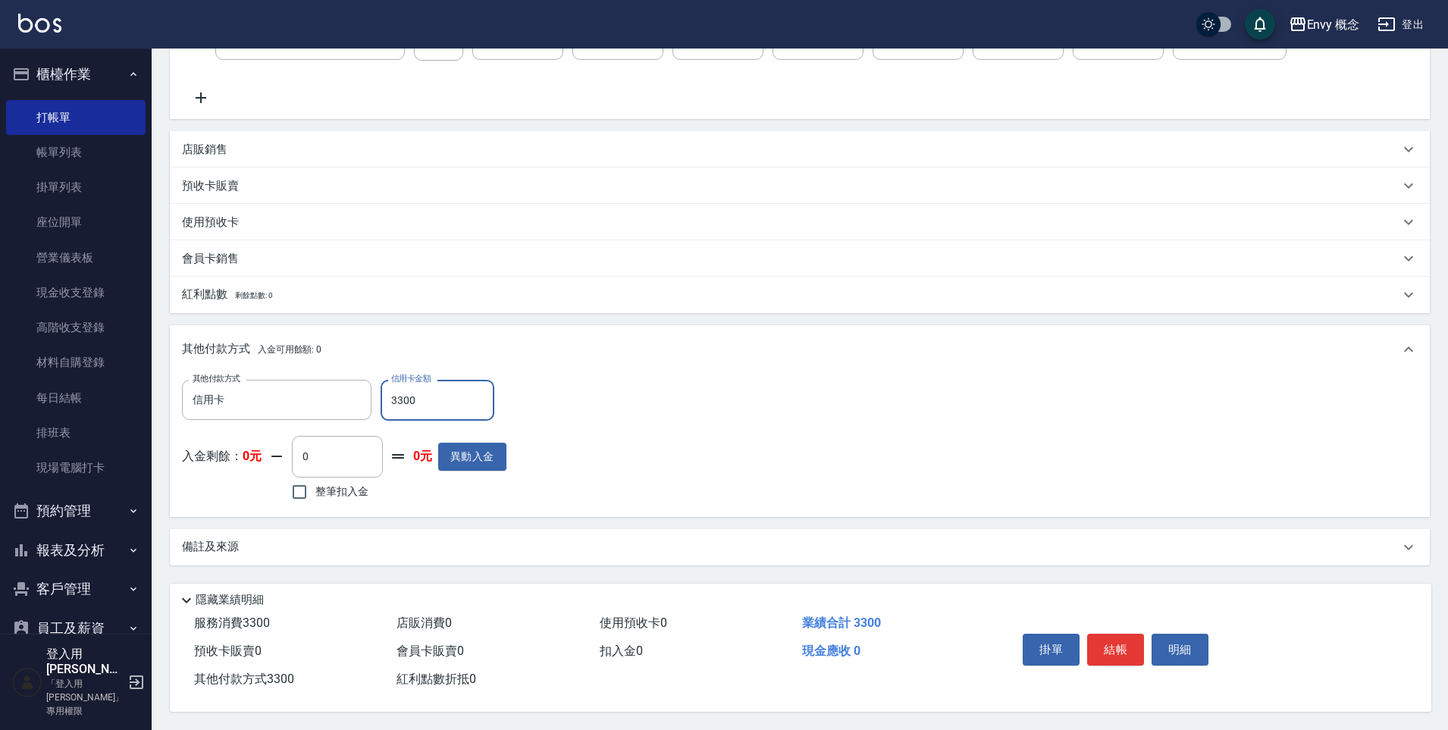
type input "3300"
click at [1118, 643] on button "結帳" at bounding box center [1115, 650] width 57 height 32
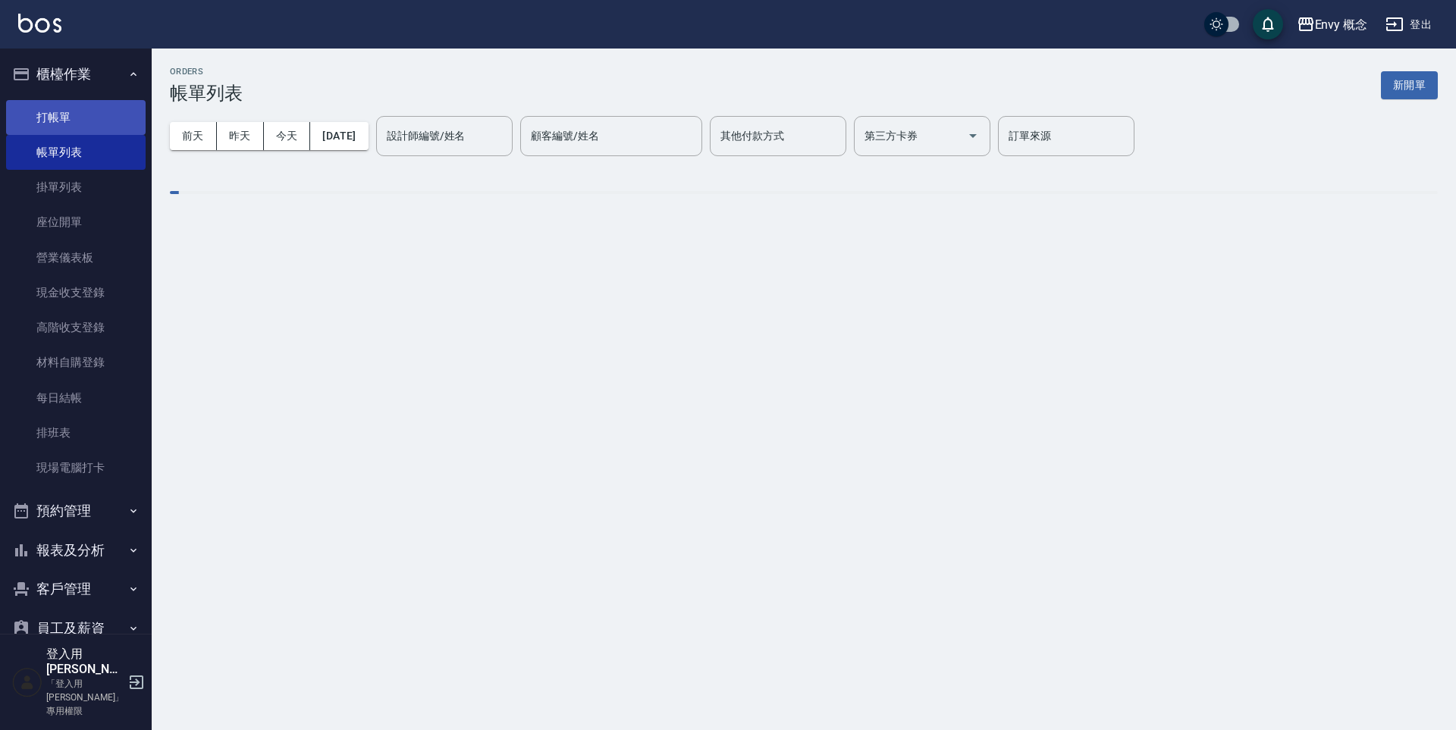
click at [112, 105] on link "打帳單" at bounding box center [75, 117] width 139 height 35
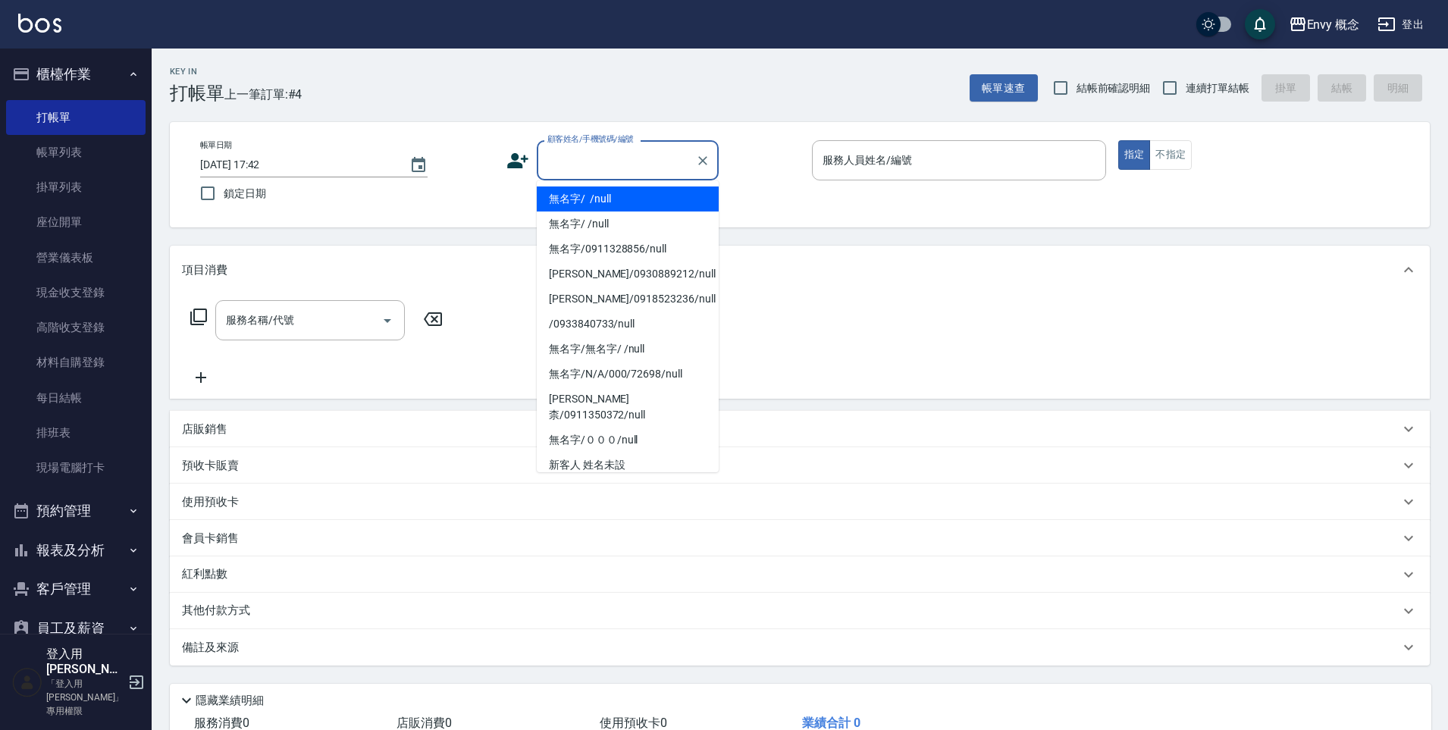
click at [563, 151] on input "顧客姓名/手機號碼/編號" at bounding box center [617, 160] width 146 height 27
click at [581, 198] on li "無名字/ /null" at bounding box center [628, 198] width 182 height 25
type input "無名字/ /null"
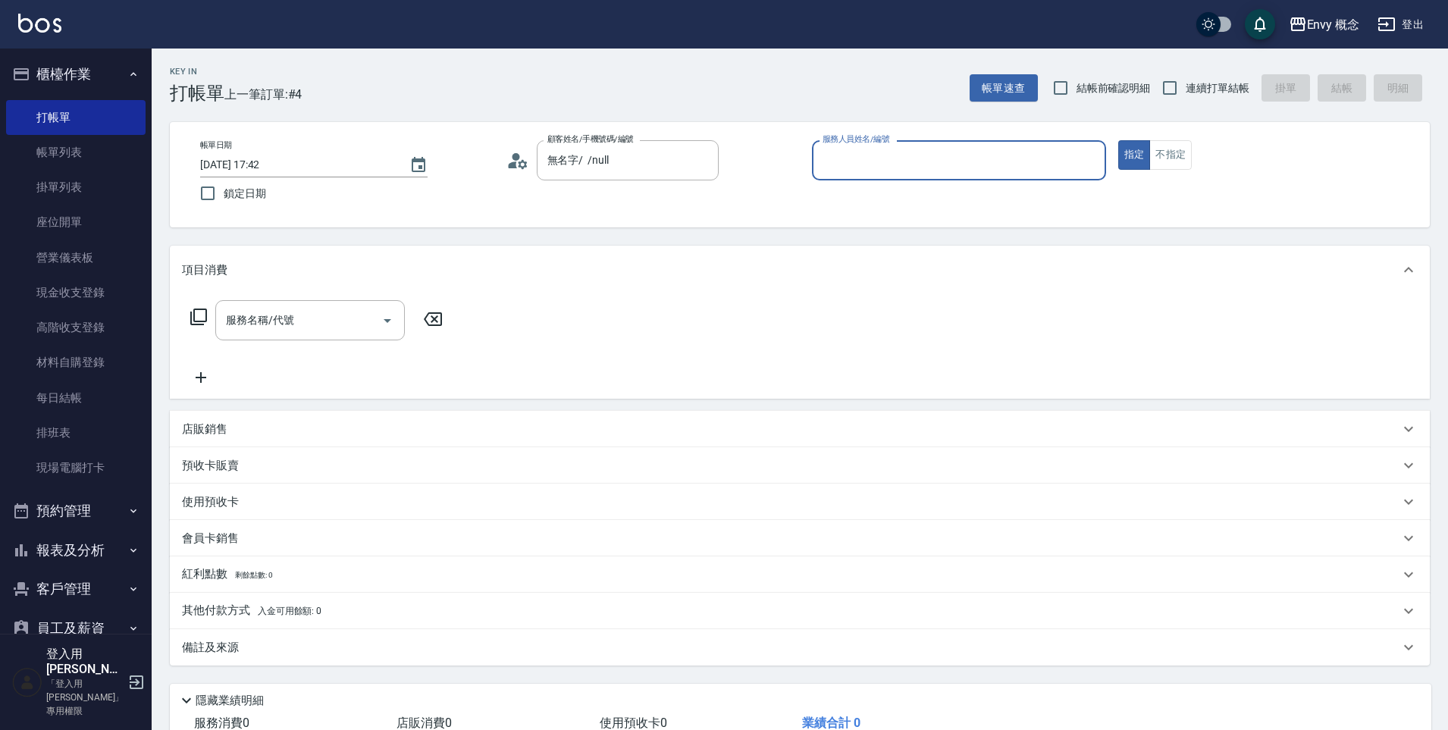
click at [886, 158] on input "服務人員姓名/編號" at bounding box center [959, 160] width 280 height 27
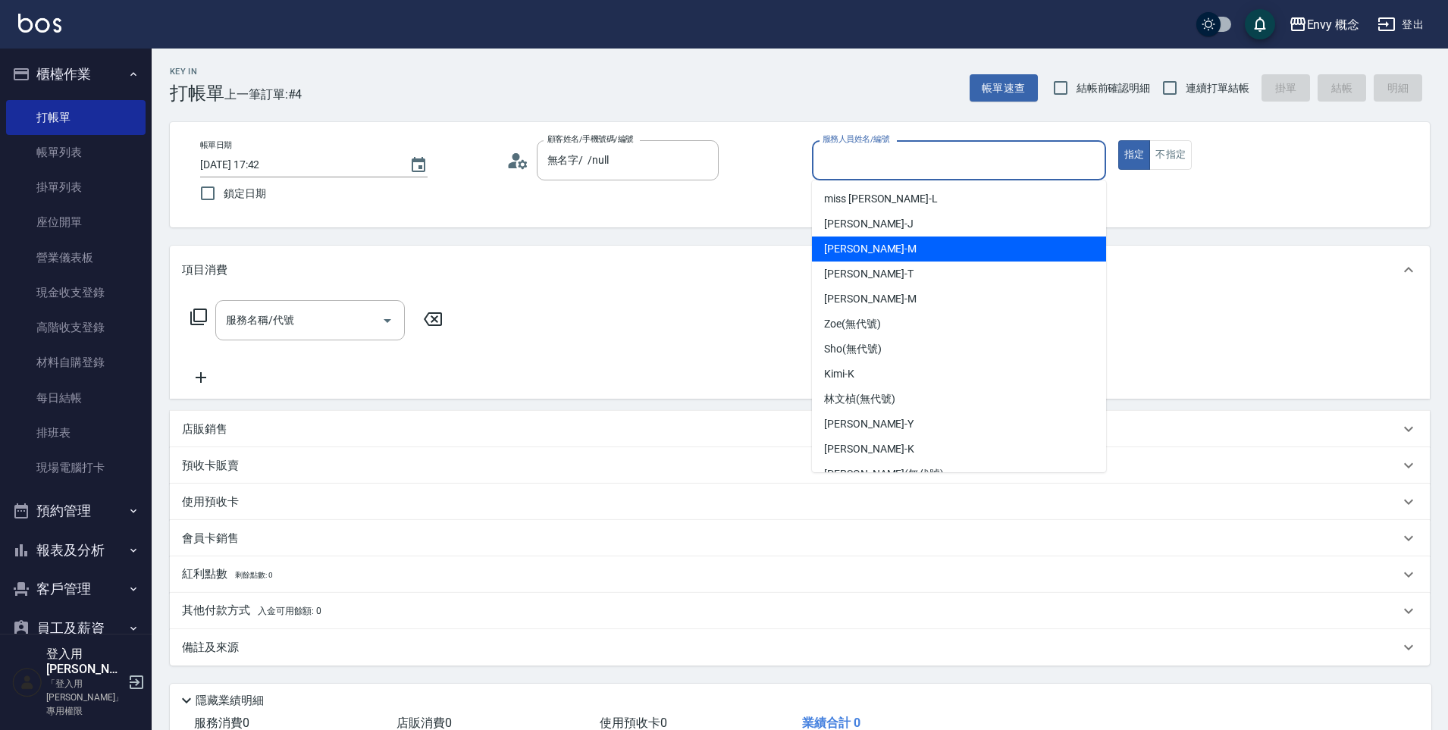
click at [921, 243] on div "[PERSON_NAME]" at bounding box center [959, 249] width 294 height 25
type input "[PERSON_NAME]"
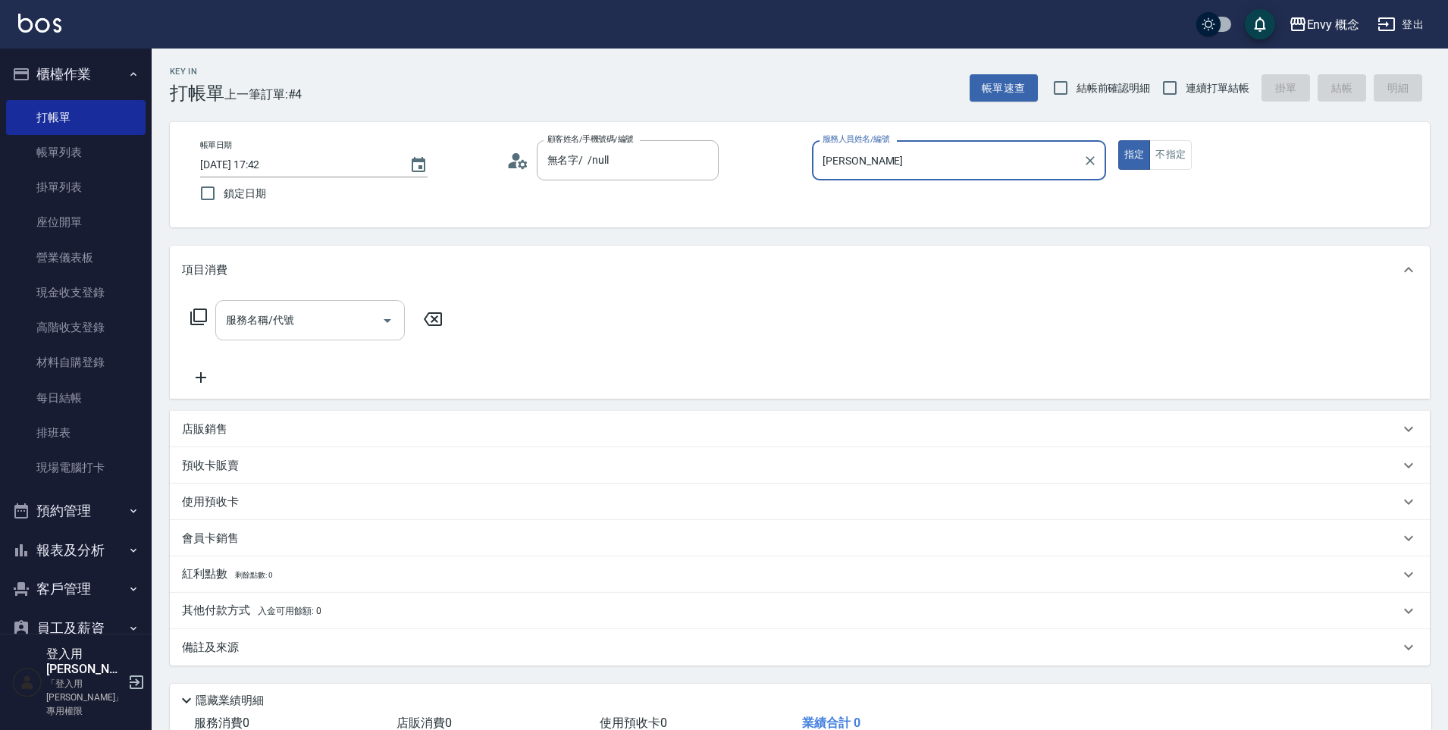
click at [297, 323] on input "服務名稱/代號" at bounding box center [298, 320] width 153 height 27
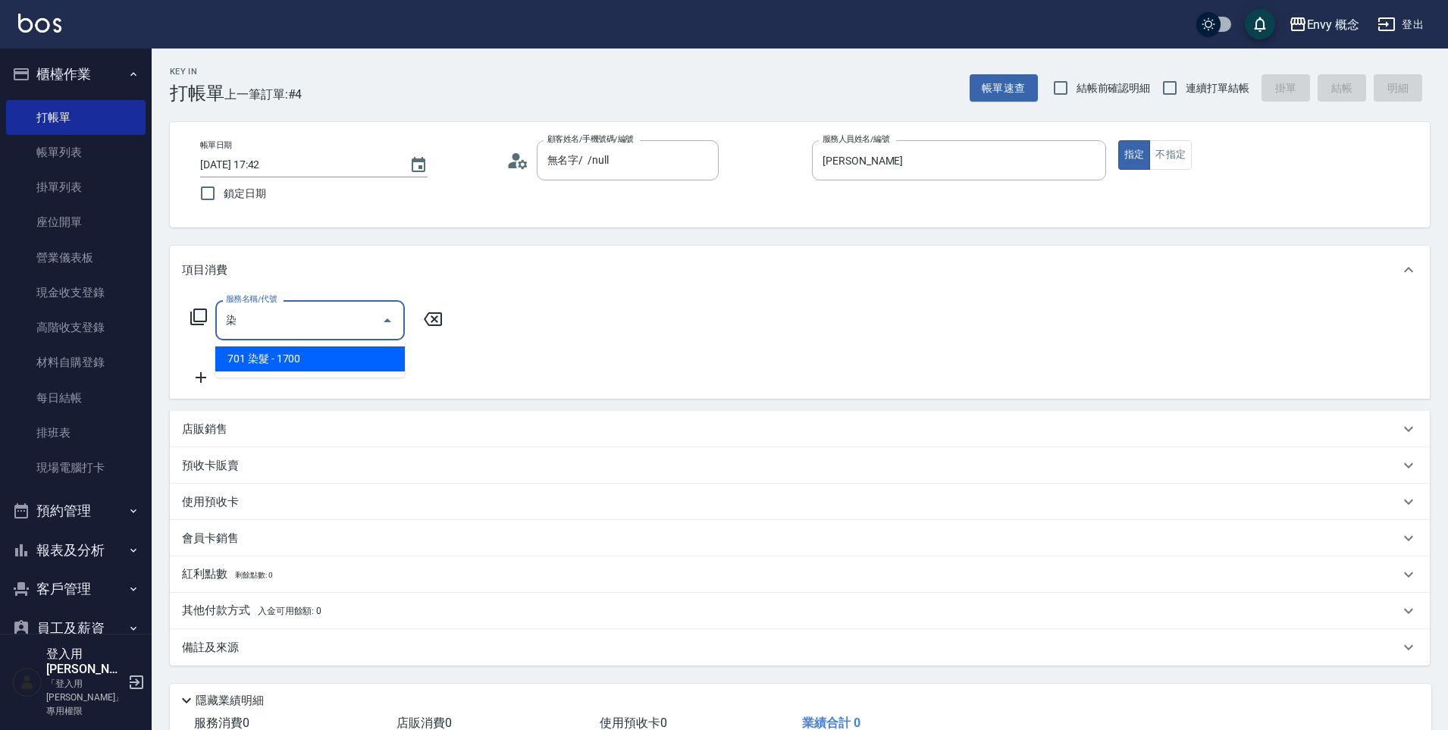
click at [341, 359] on span "701 染髮 - 1700" at bounding box center [310, 358] width 190 height 25
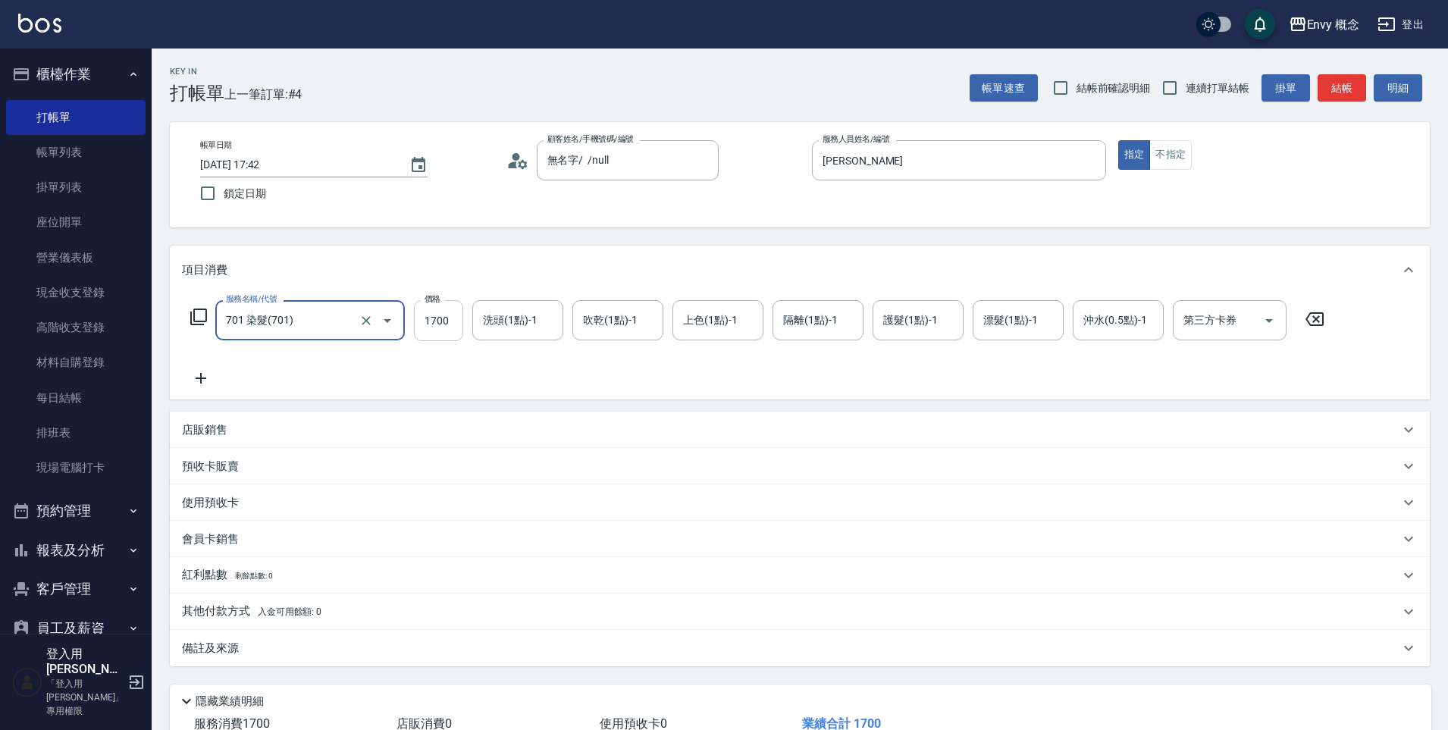
type input "701 染髮(701)"
click at [442, 324] on input "1700" at bounding box center [438, 320] width 49 height 41
type input "3000"
click at [272, 600] on div "其他付款方式 入金可用餘額: 0" at bounding box center [800, 612] width 1260 height 36
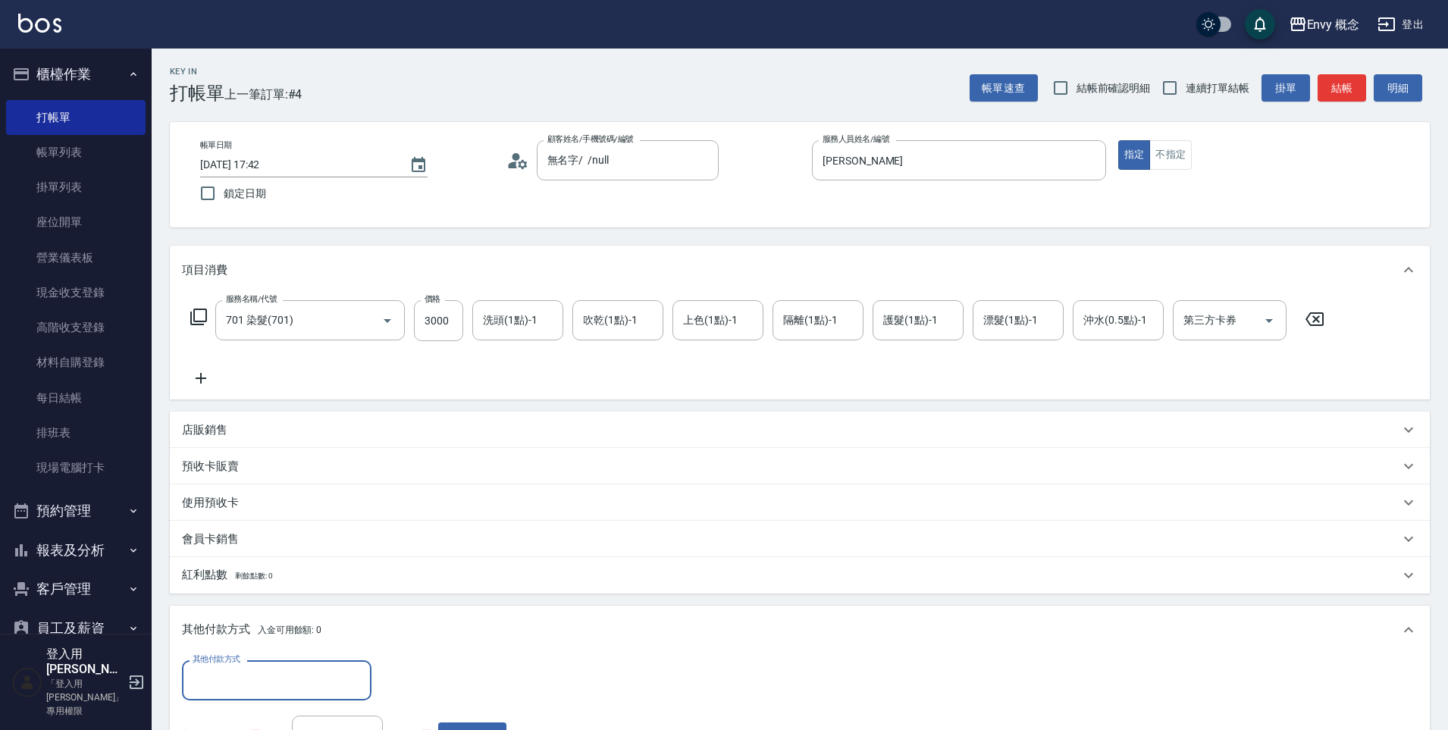
click at [258, 671] on input "其他付款方式" at bounding box center [277, 680] width 176 height 27
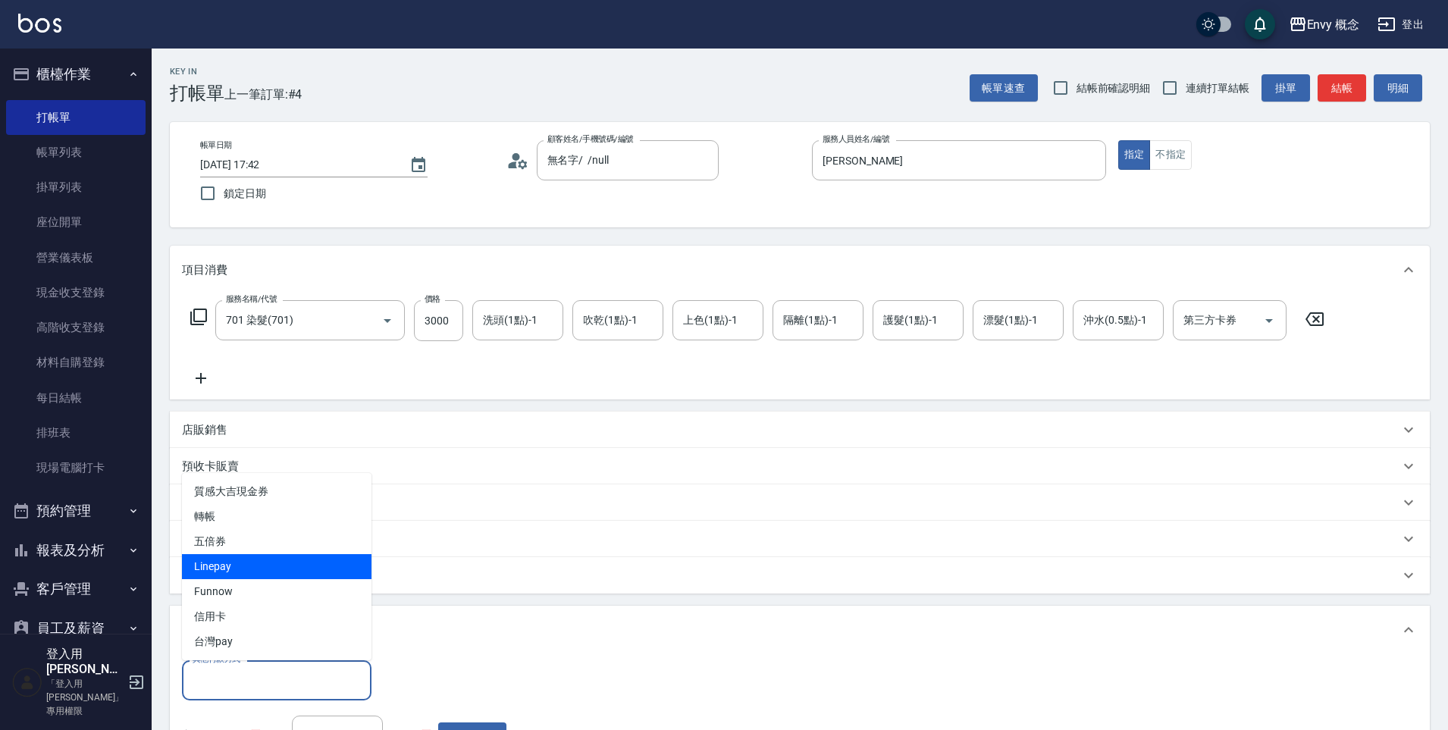
click at [271, 572] on span "Linepay" at bounding box center [277, 566] width 190 height 25
type input "Linepay"
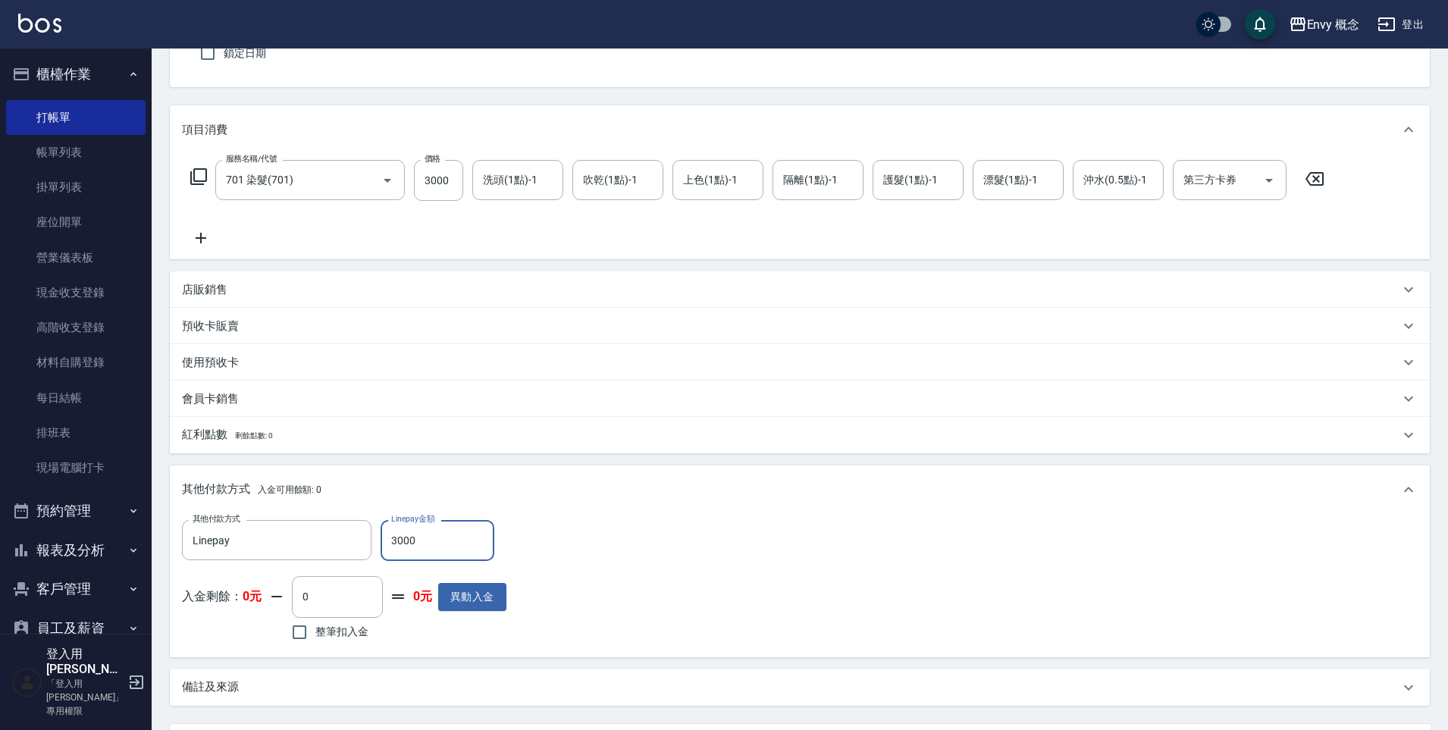
scroll to position [287, 0]
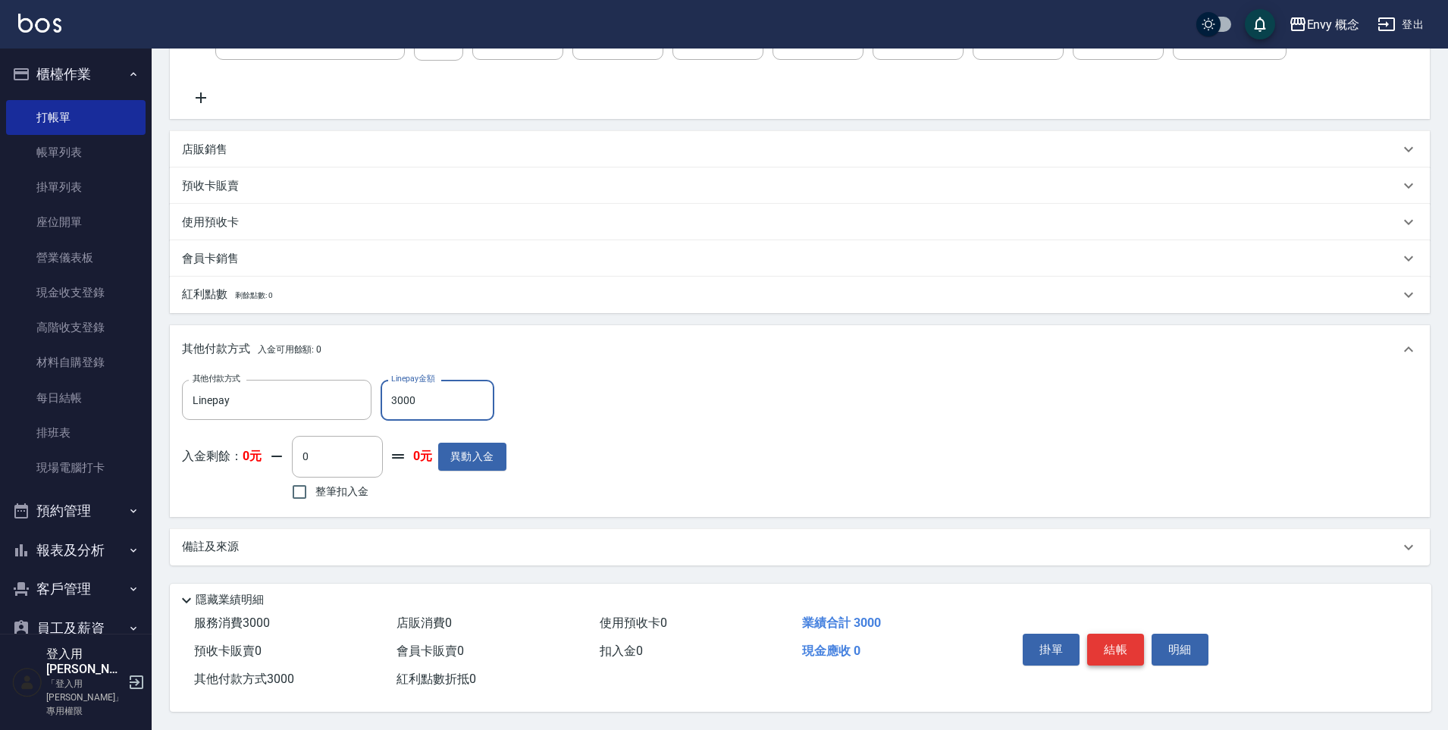
type input "3000"
click at [1106, 645] on button "結帳" at bounding box center [1115, 650] width 57 height 32
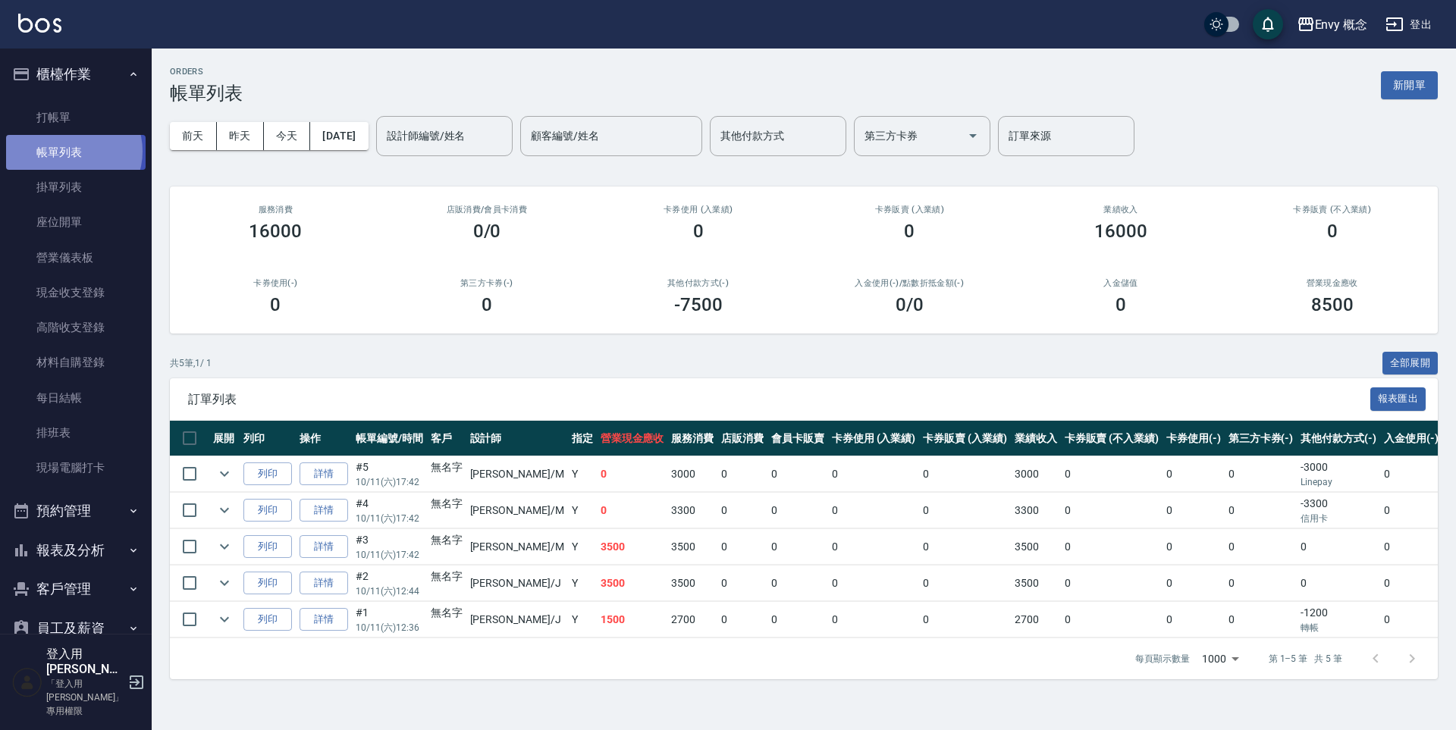
click at [73, 152] on link "帳單列表" at bounding box center [75, 152] width 139 height 35
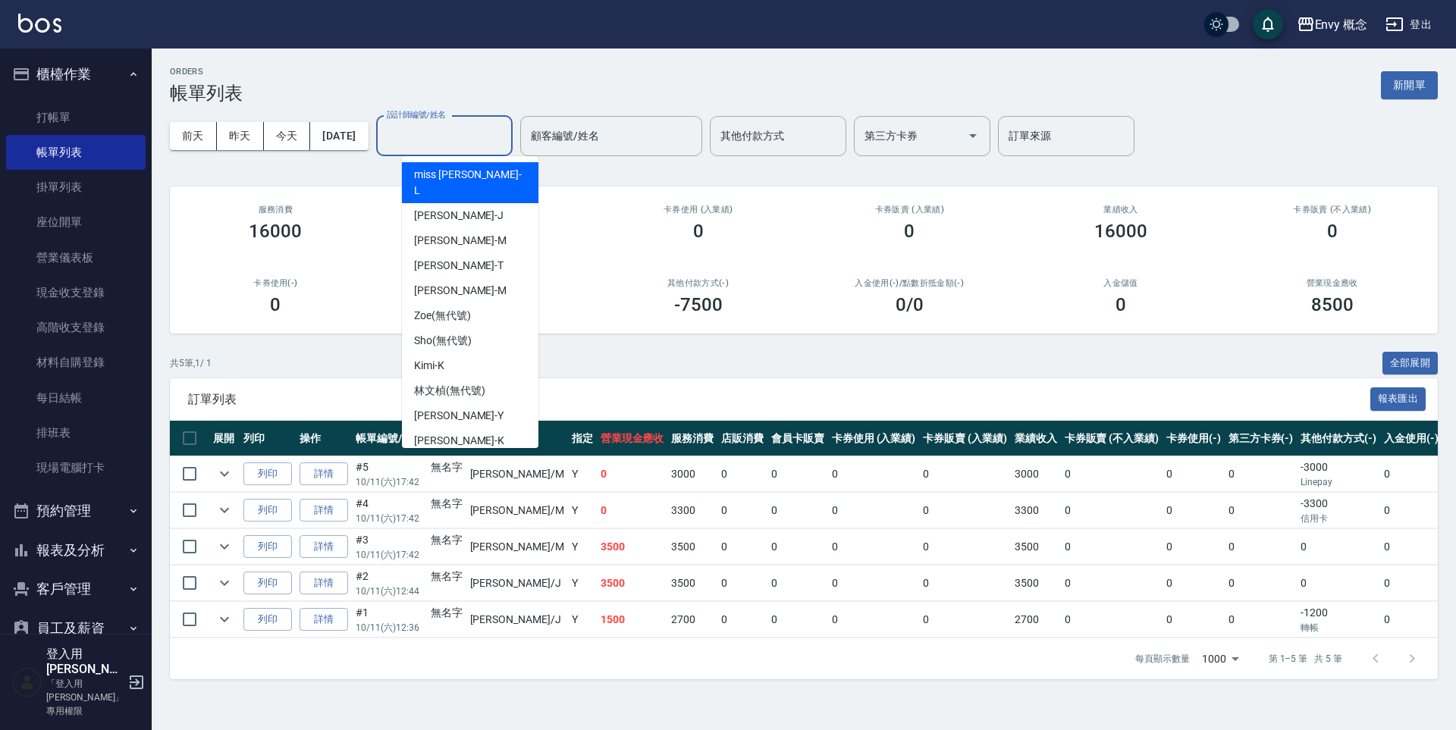
click at [440, 138] on input "設計師編號/姓名" at bounding box center [444, 136] width 123 height 27
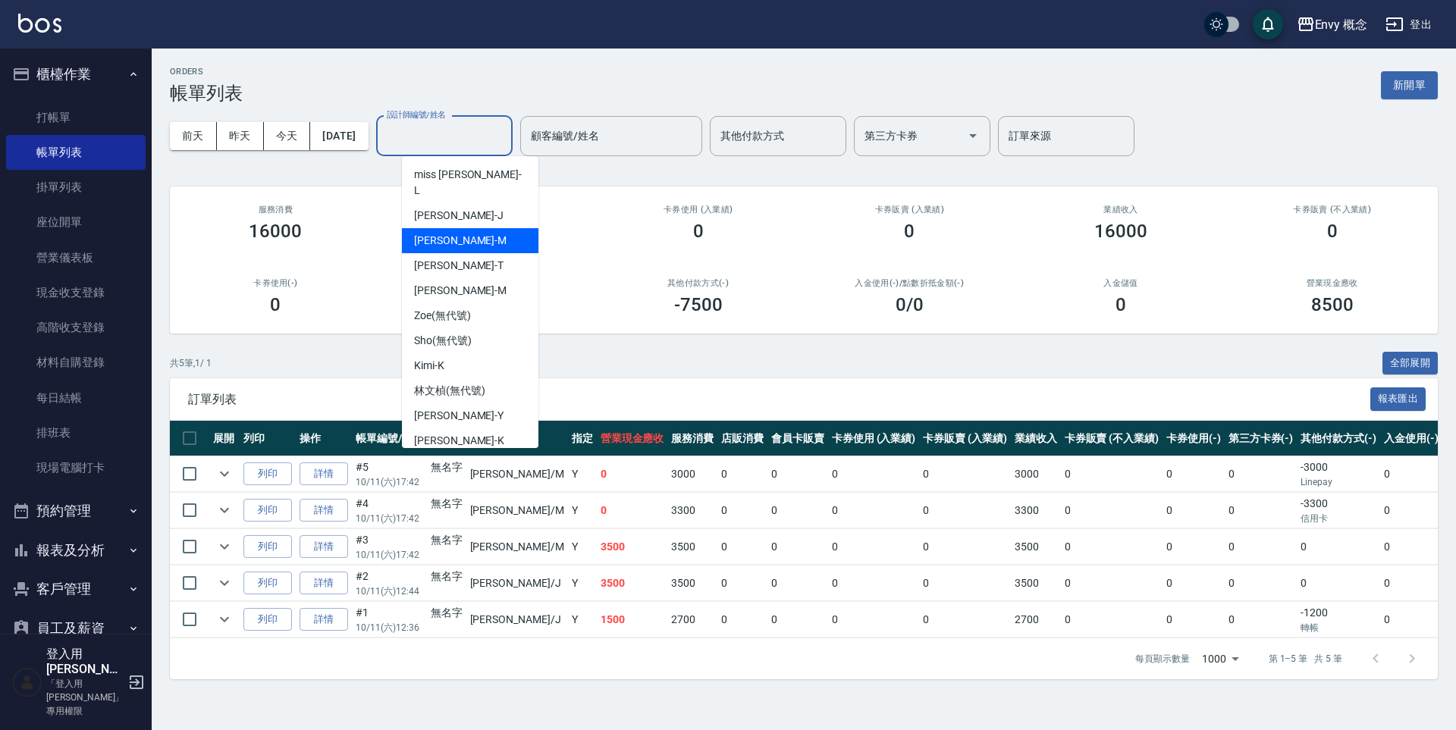
click at [467, 228] on div "[PERSON_NAME]" at bounding box center [470, 240] width 136 height 25
type input "[PERSON_NAME]"
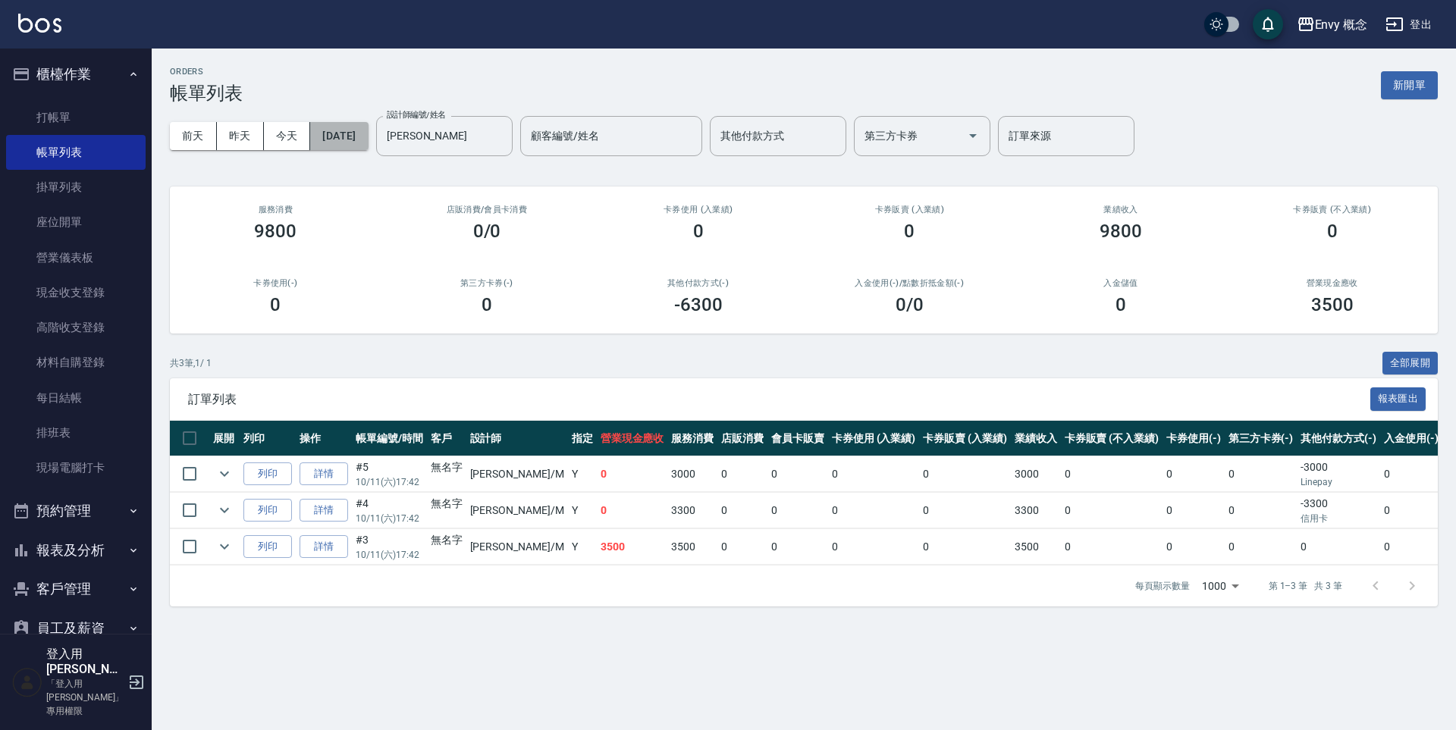
click at [366, 134] on button "[DATE]" at bounding box center [339, 136] width 58 height 28
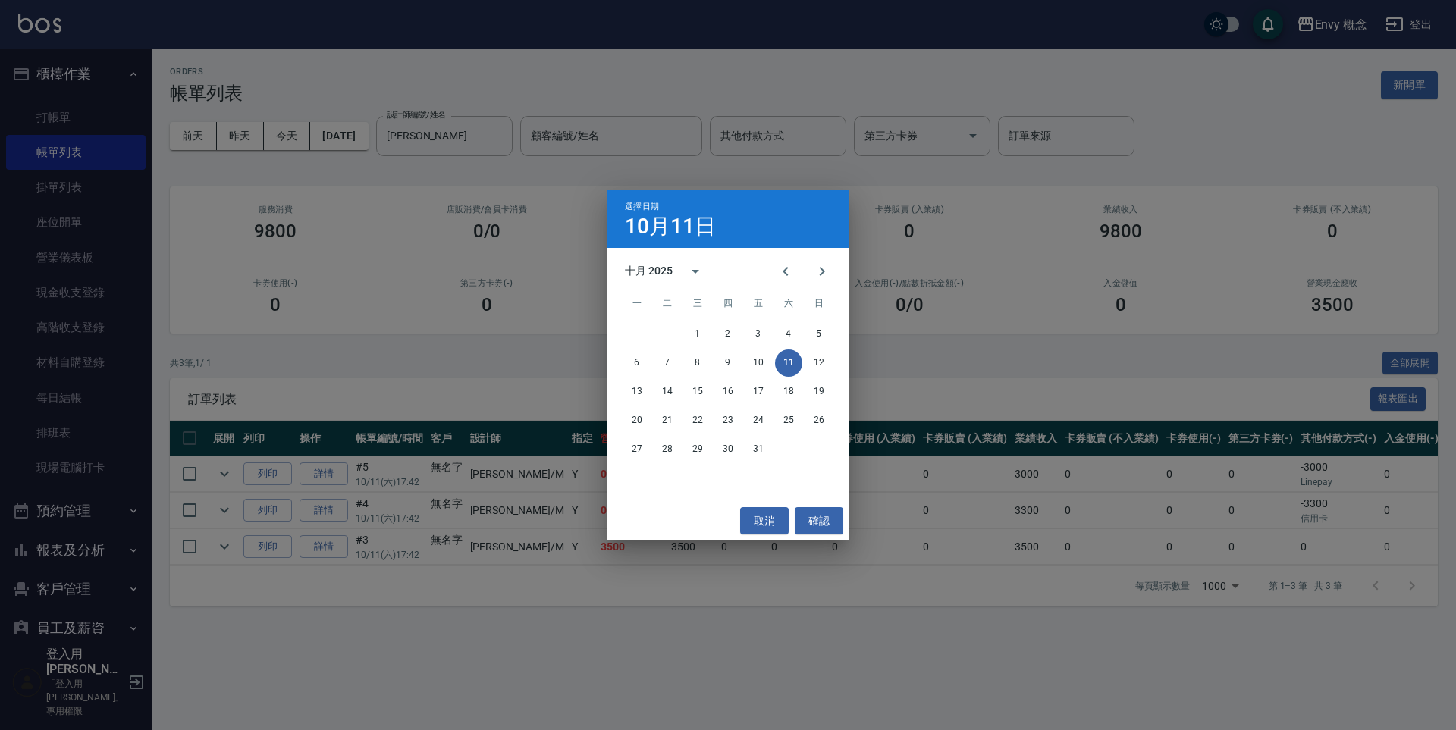
click at [481, 190] on div "選擇日期 [DATE] 十月 2025 一 二 三 四 五 六 日 1 2 3 4 5 6 7 8 9 10 11 12 13 14 15 16 17 18 …" at bounding box center [728, 365] width 1456 height 730
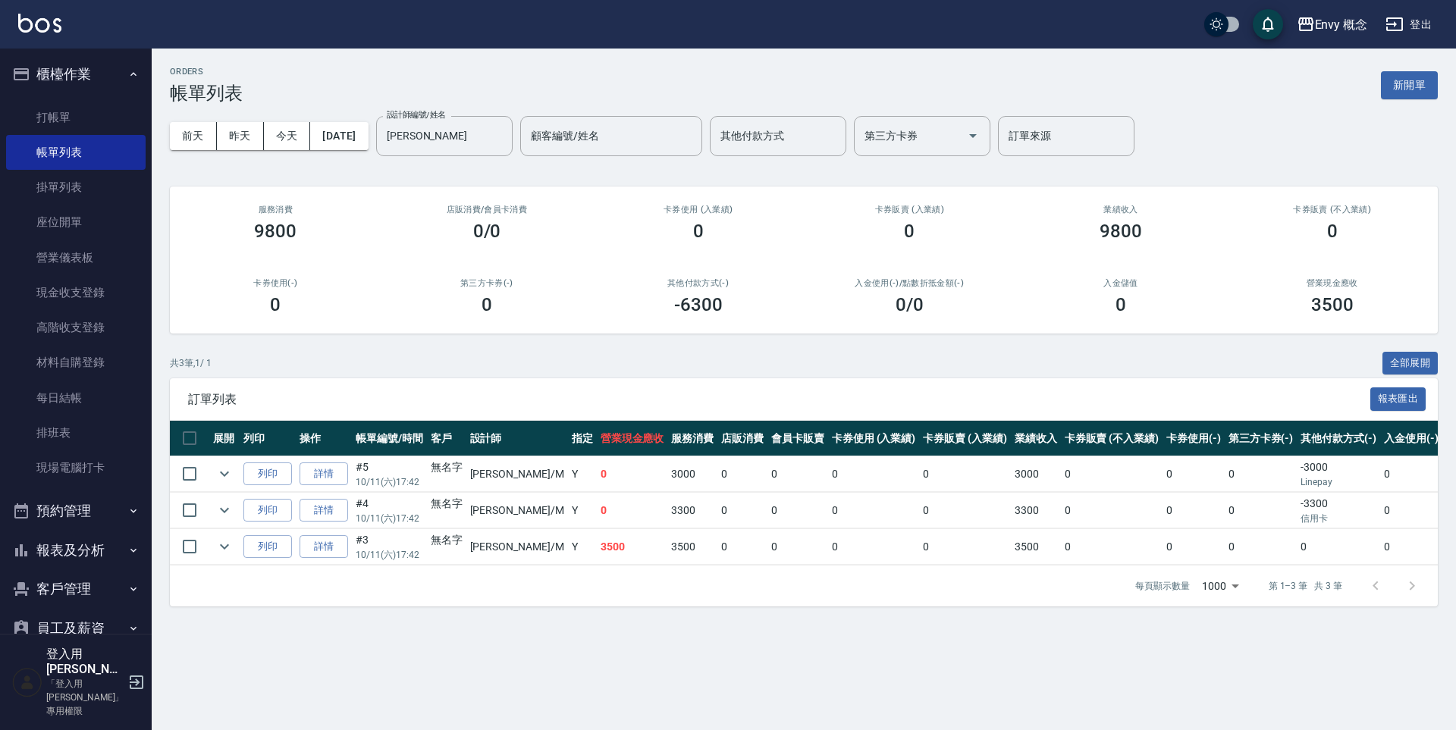
drag, startPoint x: 332, startPoint y: 512, endPoint x: 362, endPoint y: 515, distance: 30.5
click at [333, 512] on link "詳情" at bounding box center [323, 511] width 49 height 24
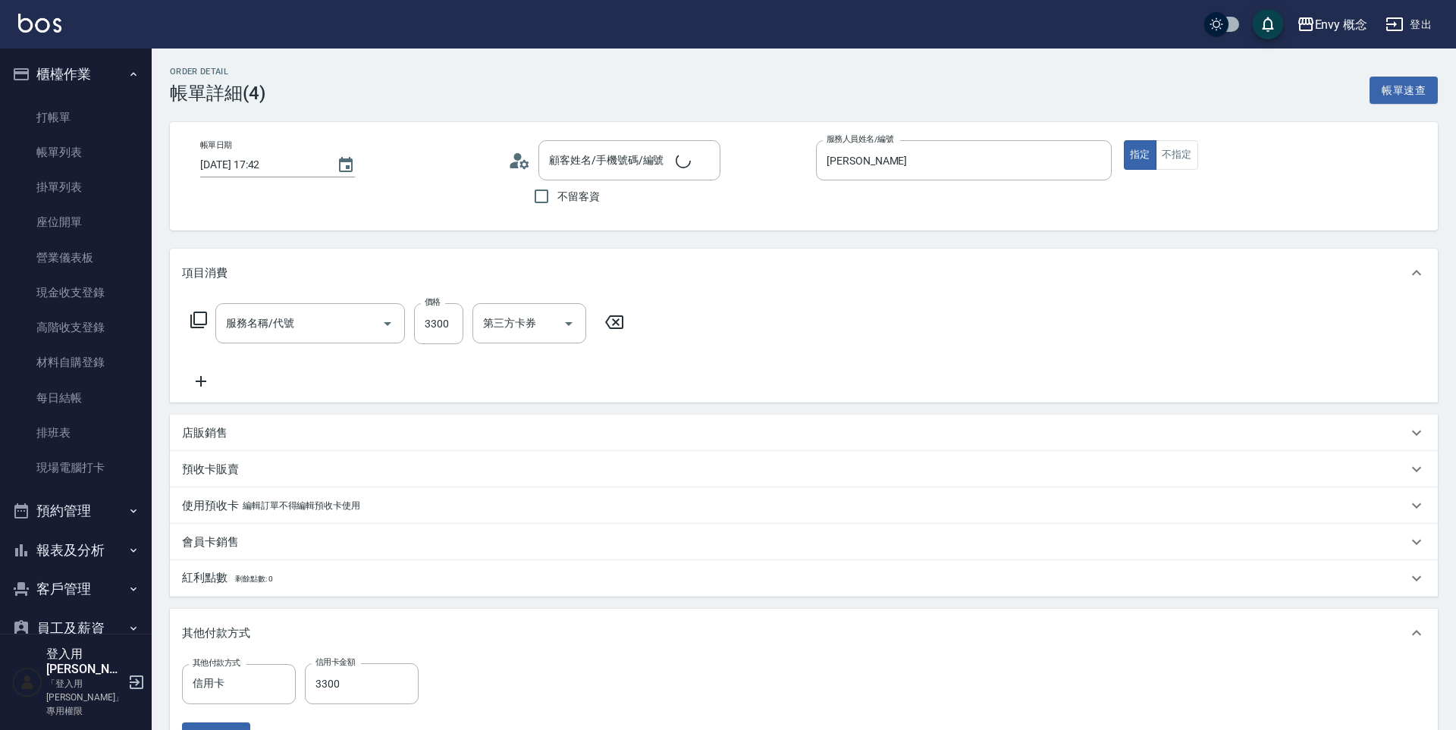
type input "[DATE] 17:42"
type input "[PERSON_NAME]"
click at [443, 322] on input "3300" at bounding box center [438, 323] width 49 height 41
type input "701 染髮(701)"
type input "3"
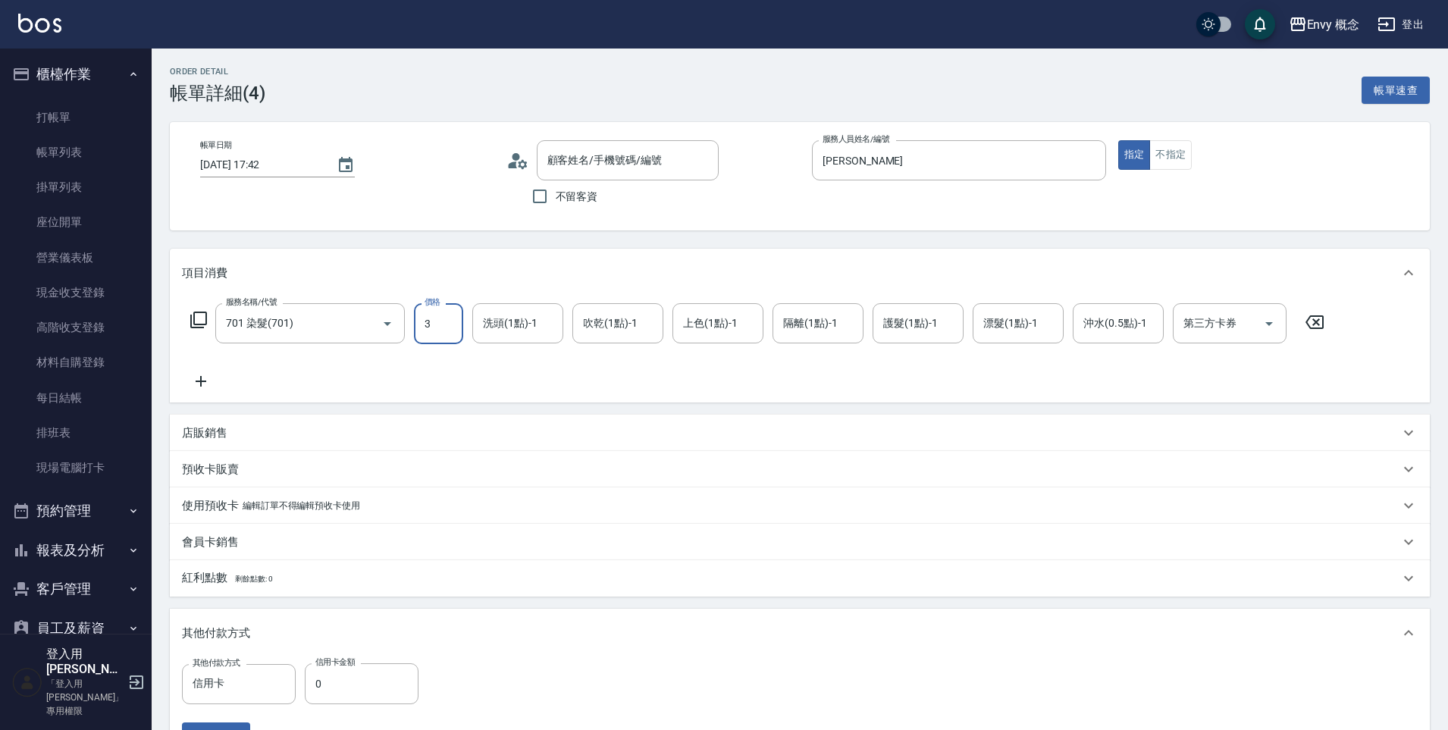
type input "0"
type input "3500"
type input "無名字/ /null"
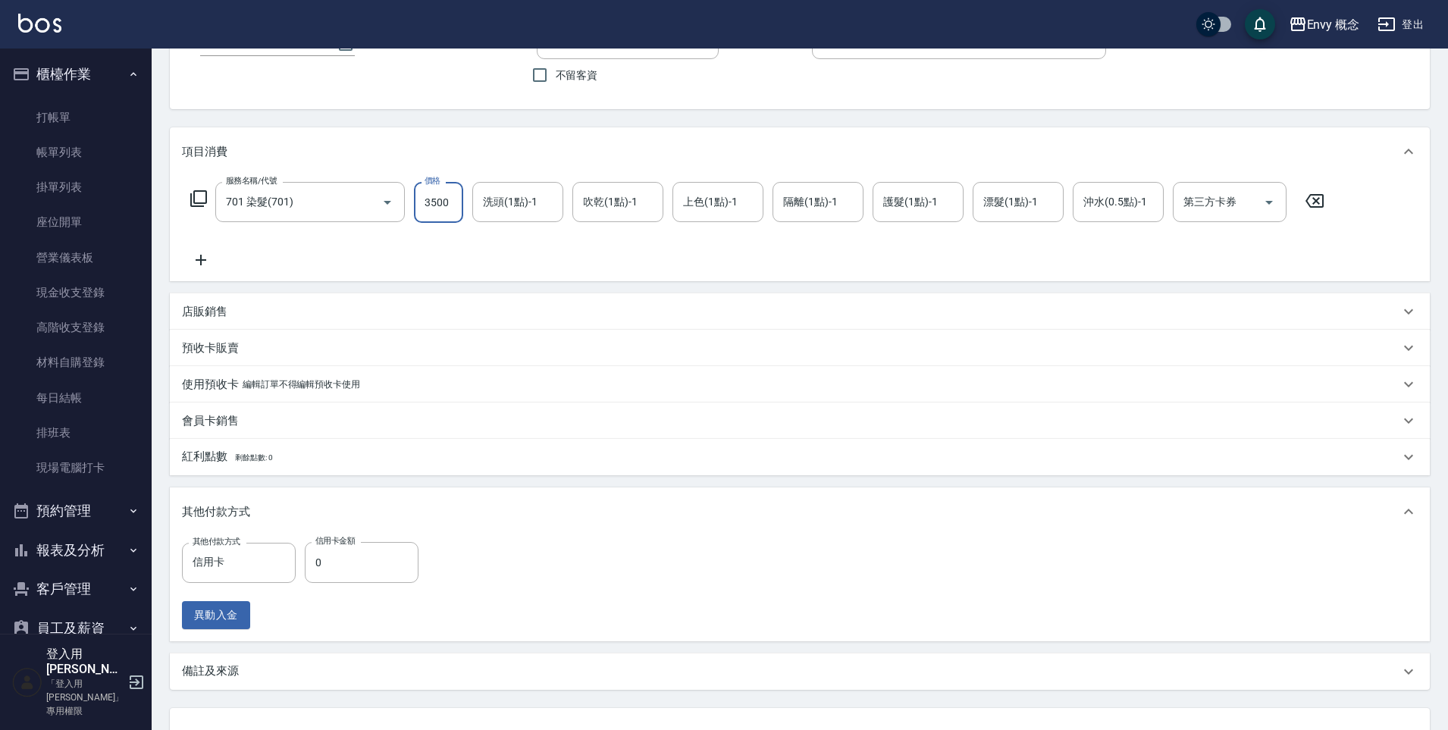
scroll to position [122, 0]
type input "3500"
click at [359, 557] on input "0" at bounding box center [362, 561] width 114 height 41
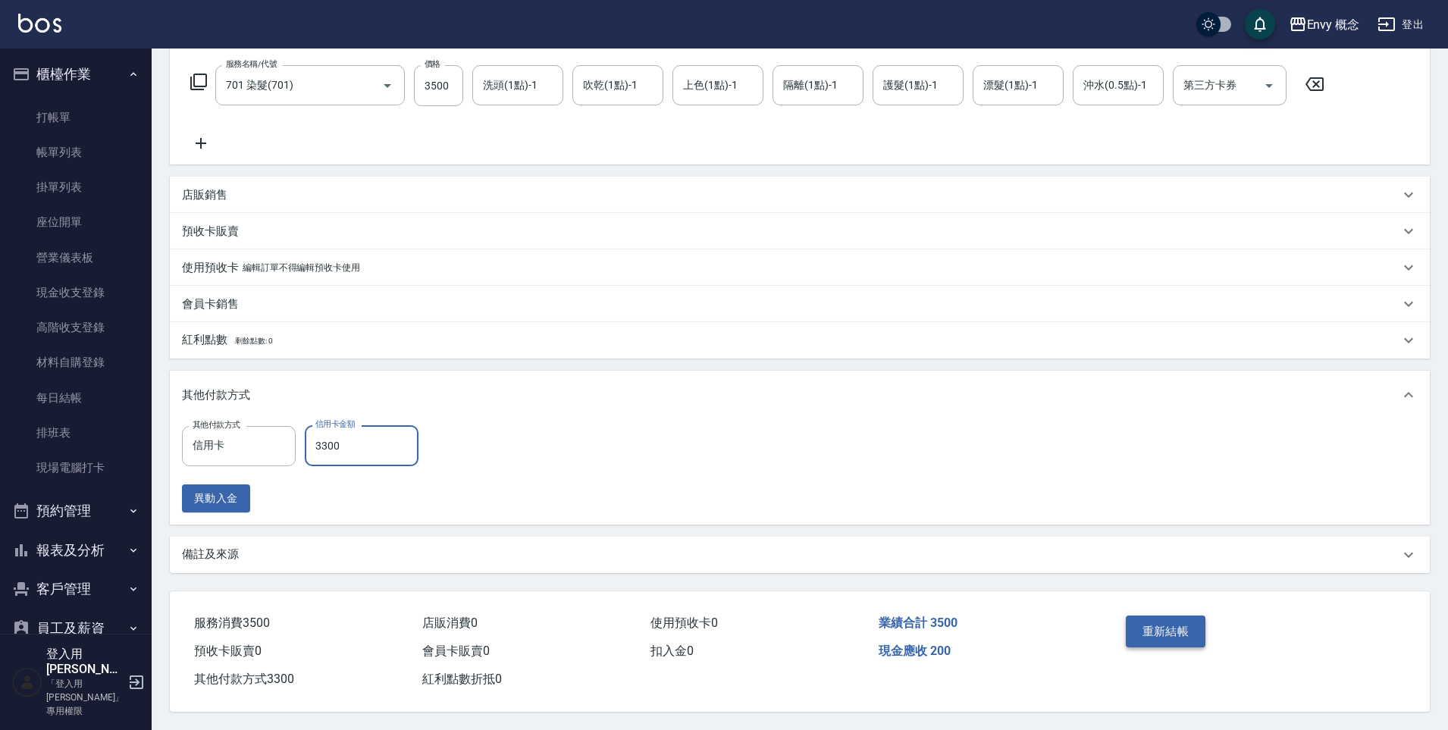
type input "3300"
click at [1145, 620] on button "重新結帳" at bounding box center [1166, 632] width 80 height 32
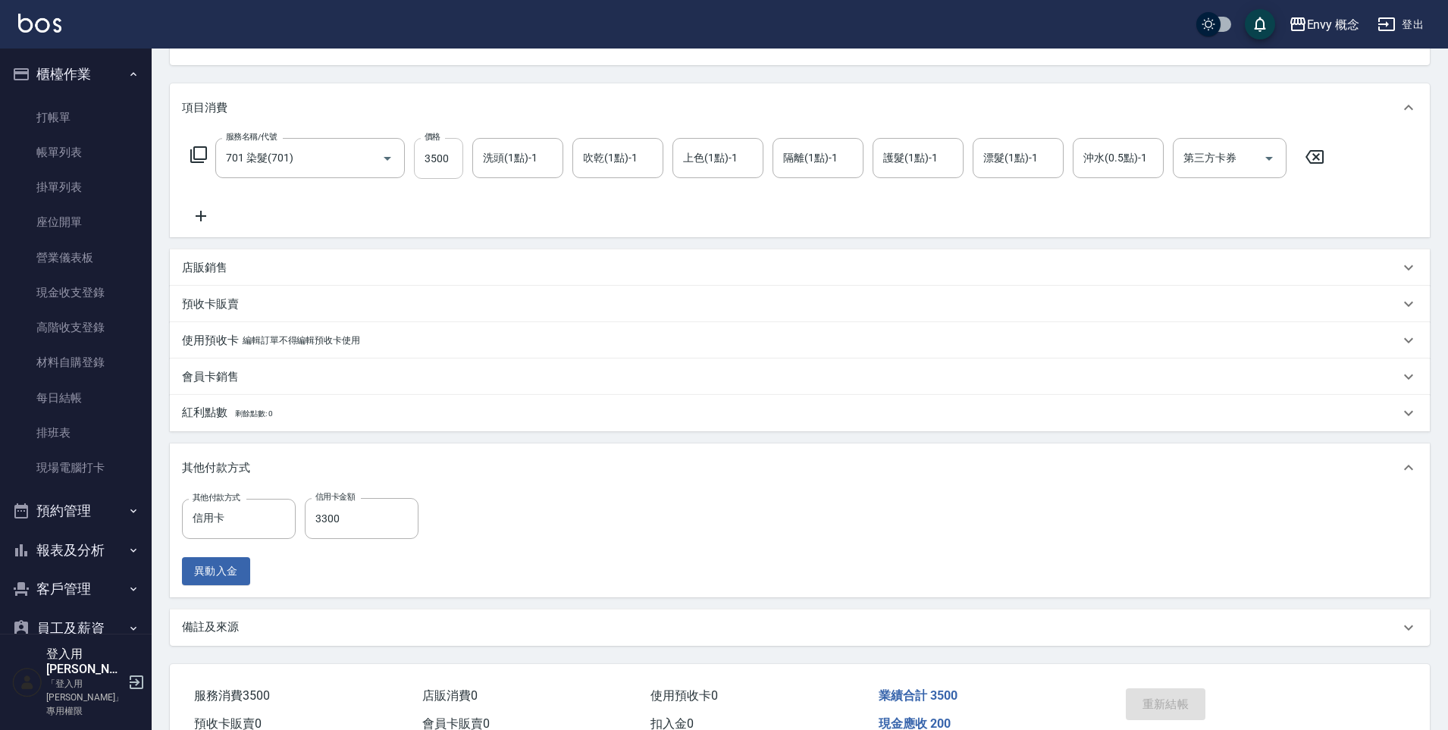
scroll to position [0, 0]
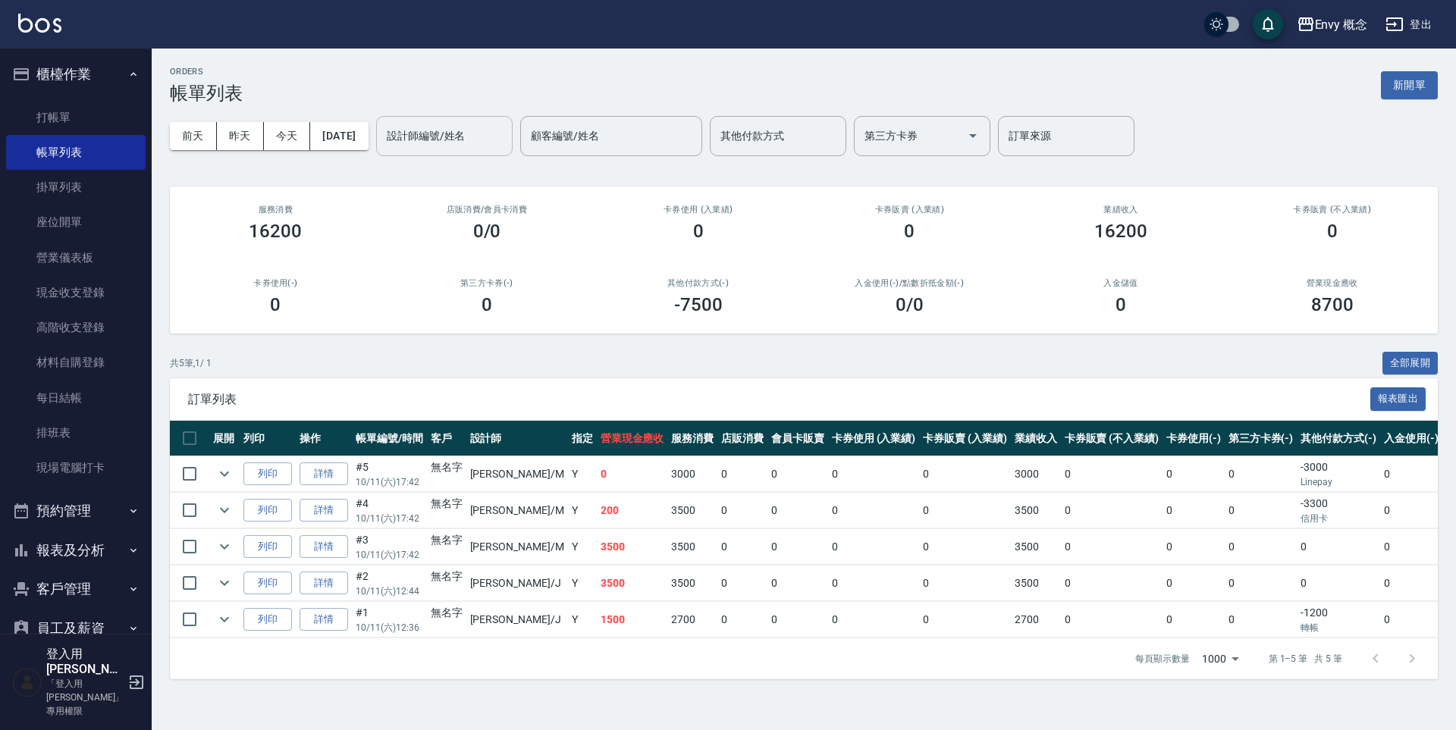
click at [434, 135] on input "設計師編號/姓名" at bounding box center [444, 136] width 123 height 27
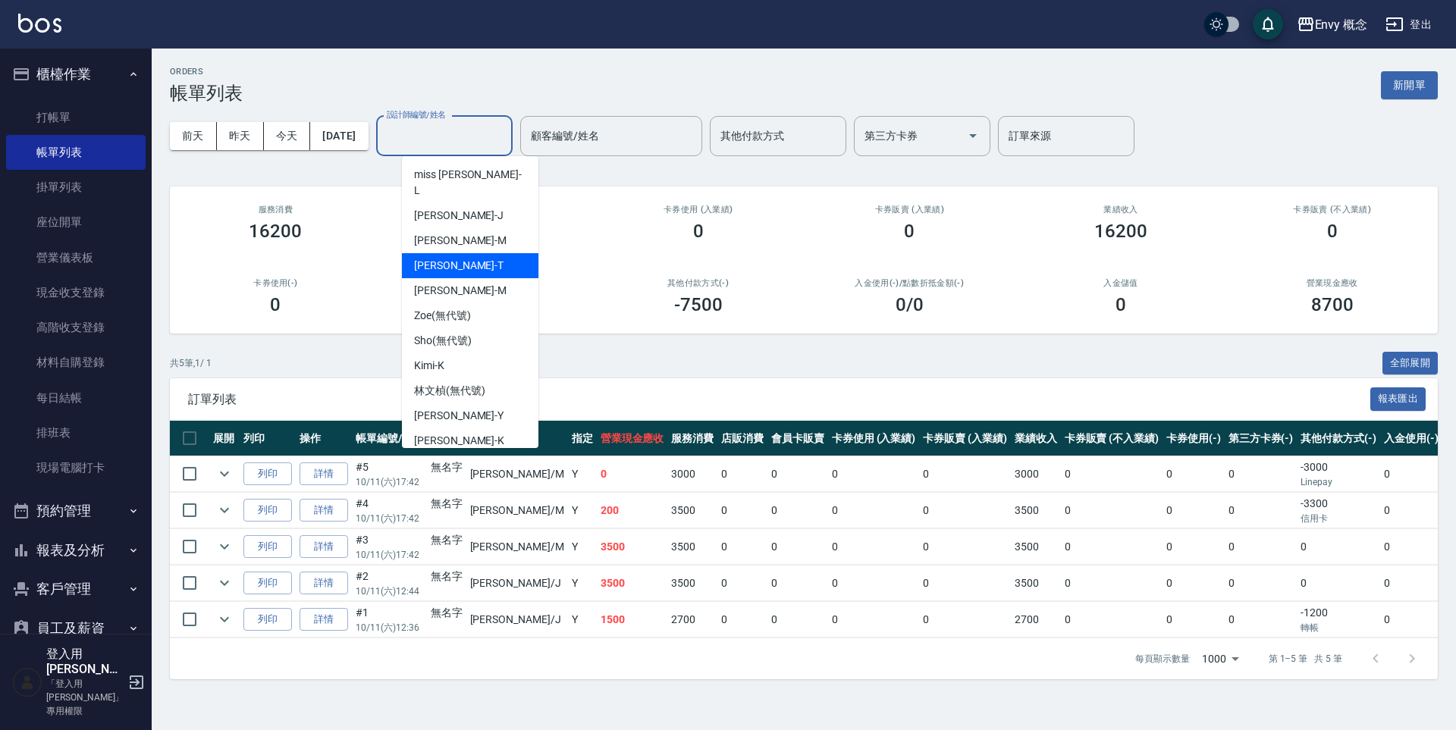
click at [487, 228] on div "[PERSON_NAME]" at bounding box center [470, 240] width 136 height 25
type input "[PERSON_NAME]"
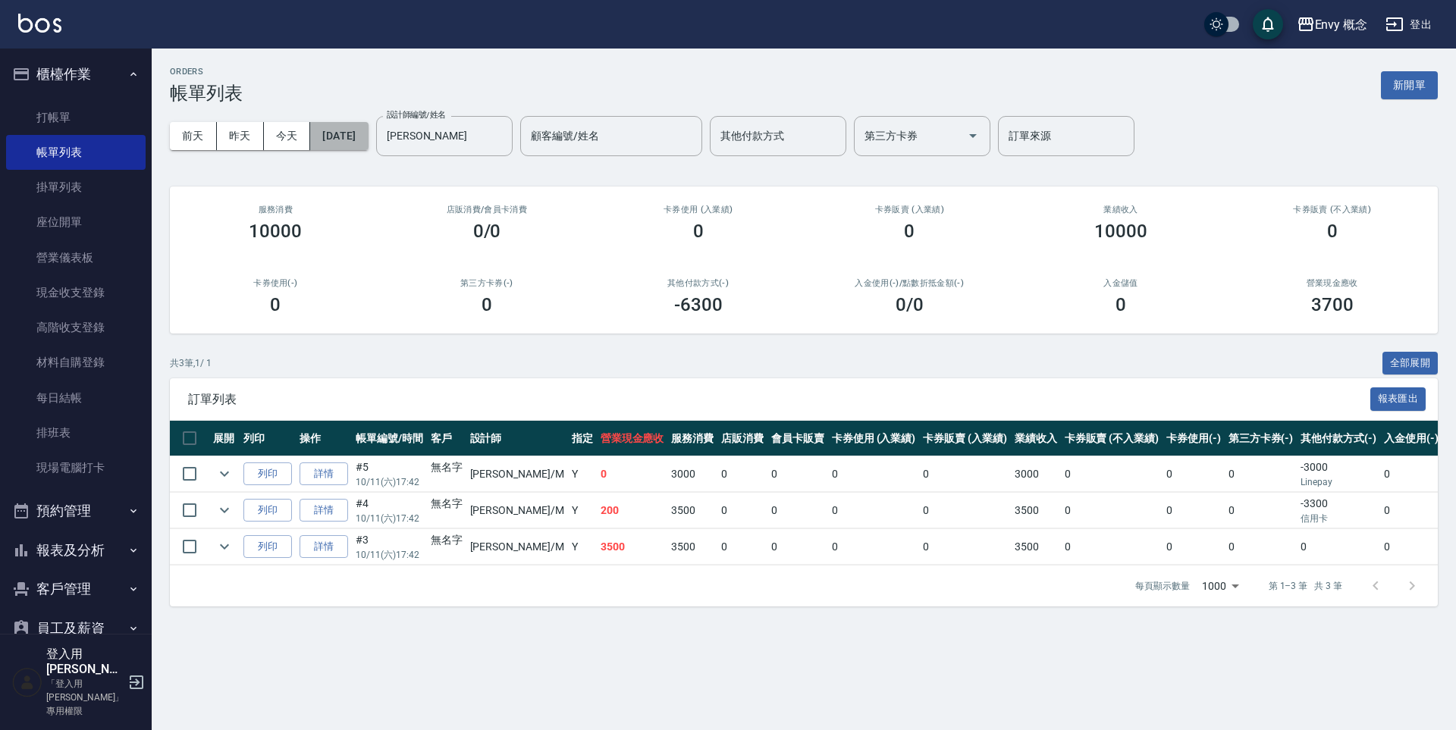
click at [368, 133] on button "[DATE]" at bounding box center [339, 136] width 58 height 28
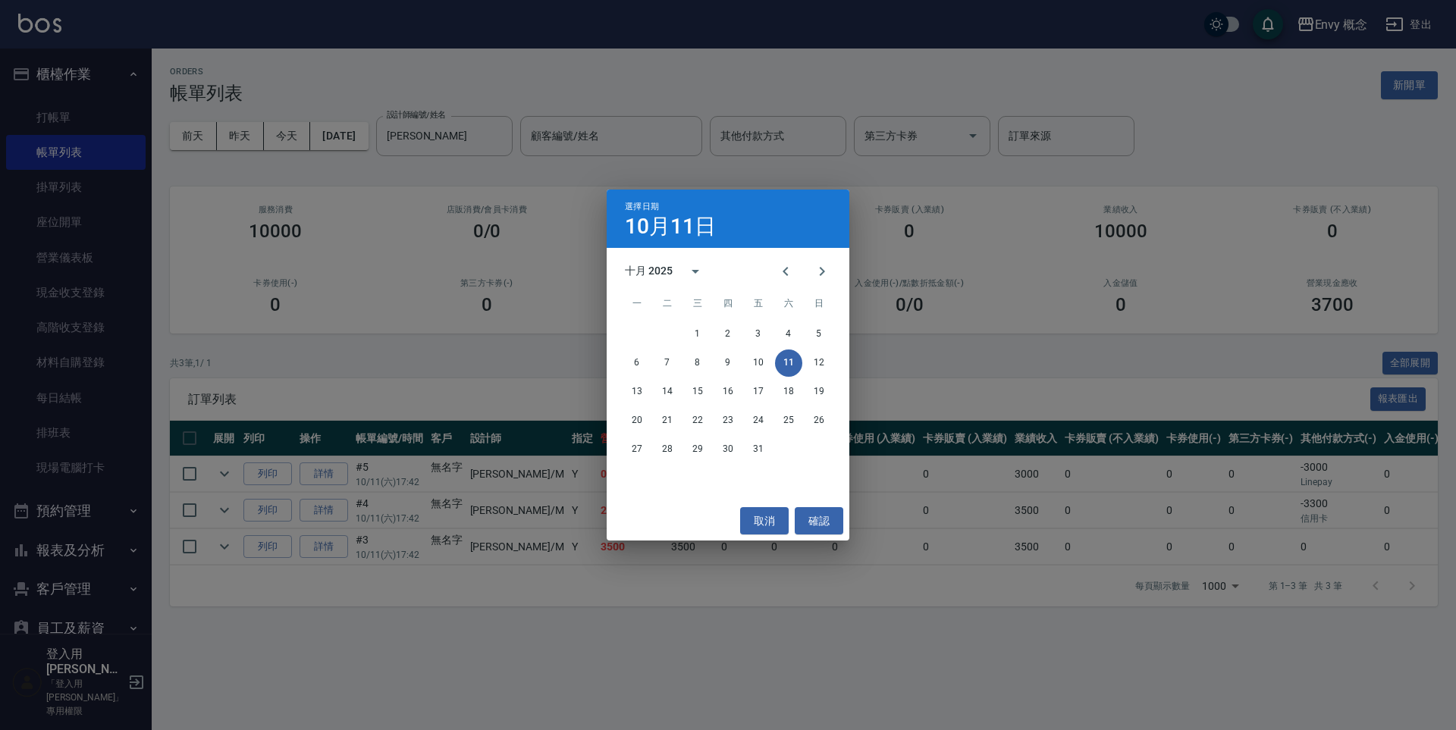
click at [785, 567] on div "選擇日期 [DATE] 十月 2025 一 二 三 四 五 六 日 1 2 3 4 5 6 7 8 9 10 11 12 13 14 15 16 17 18 …" at bounding box center [728, 365] width 1456 height 730
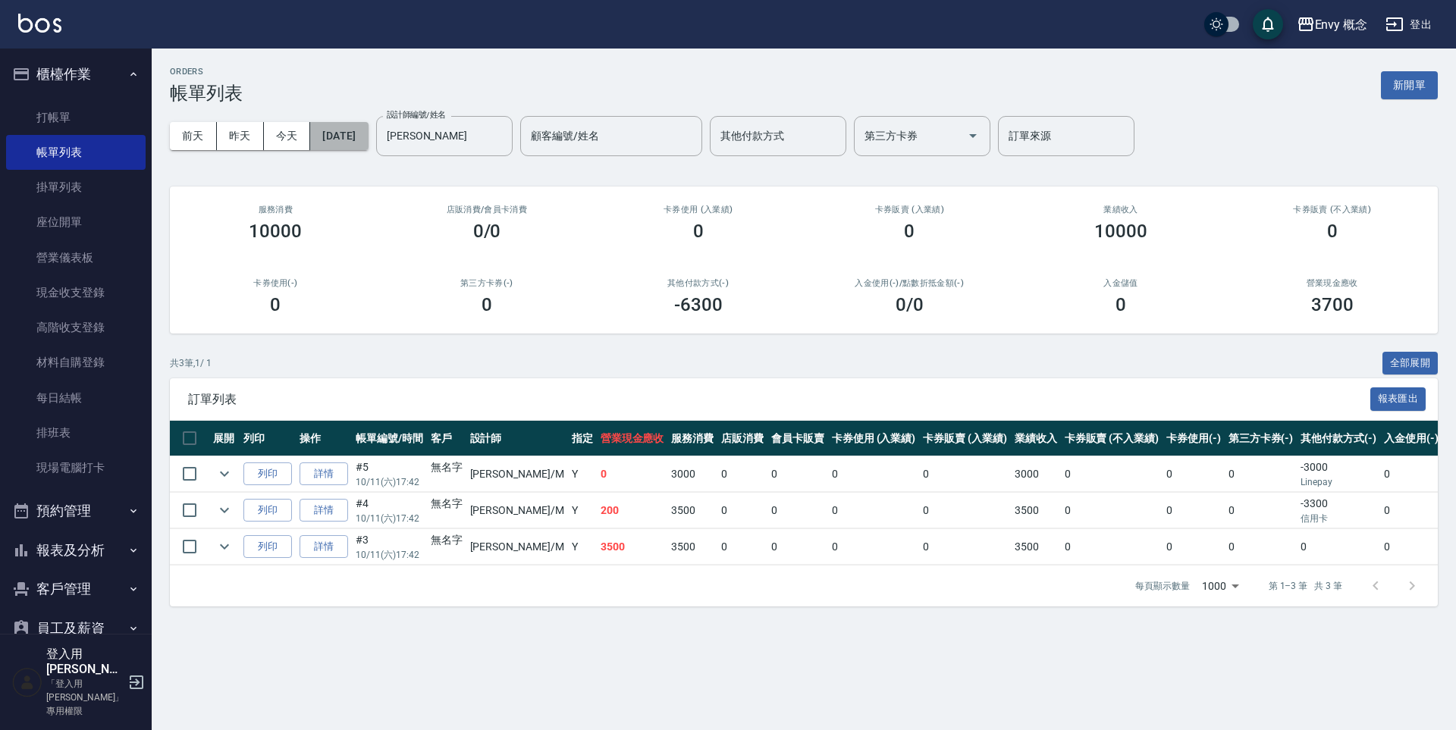
click at [368, 132] on button "[DATE]" at bounding box center [339, 136] width 58 height 28
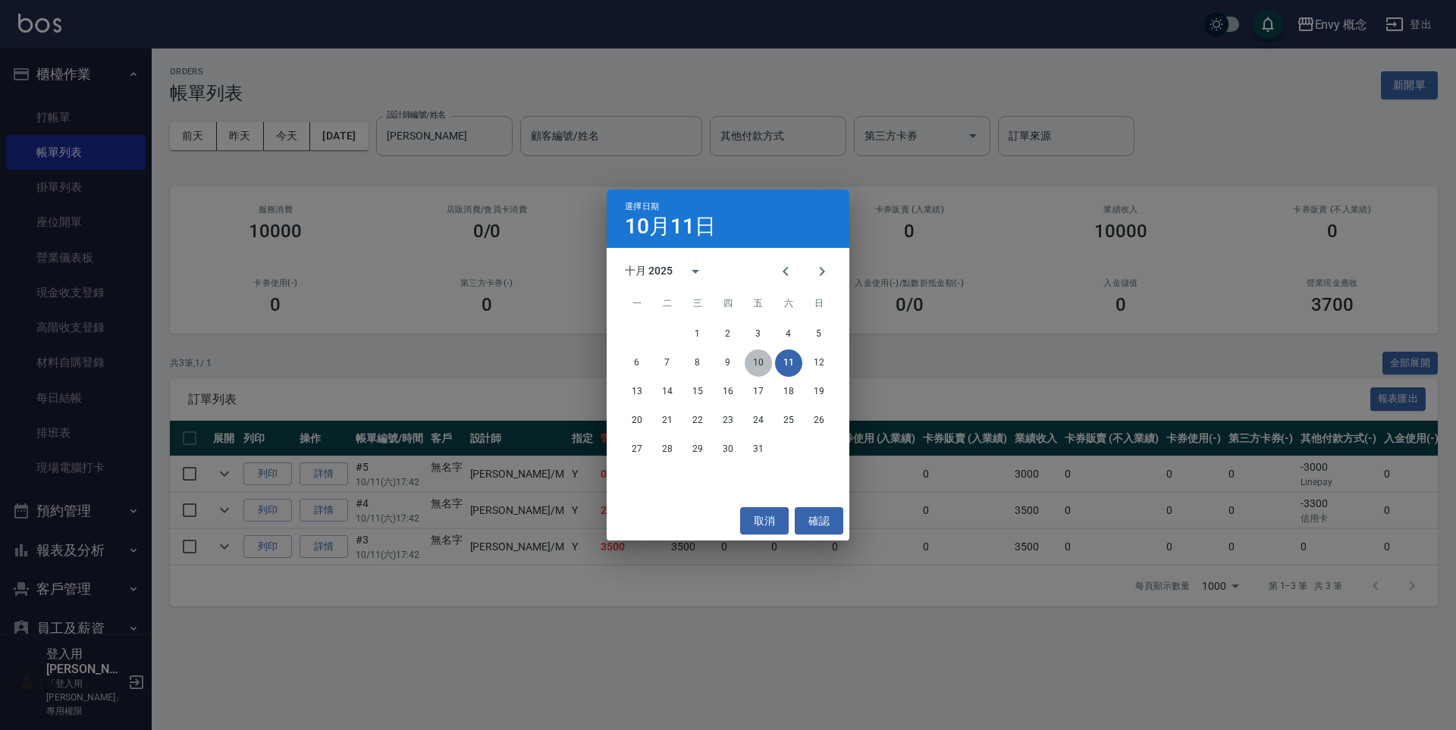
click at [763, 362] on button "10" at bounding box center [757, 362] width 27 height 27
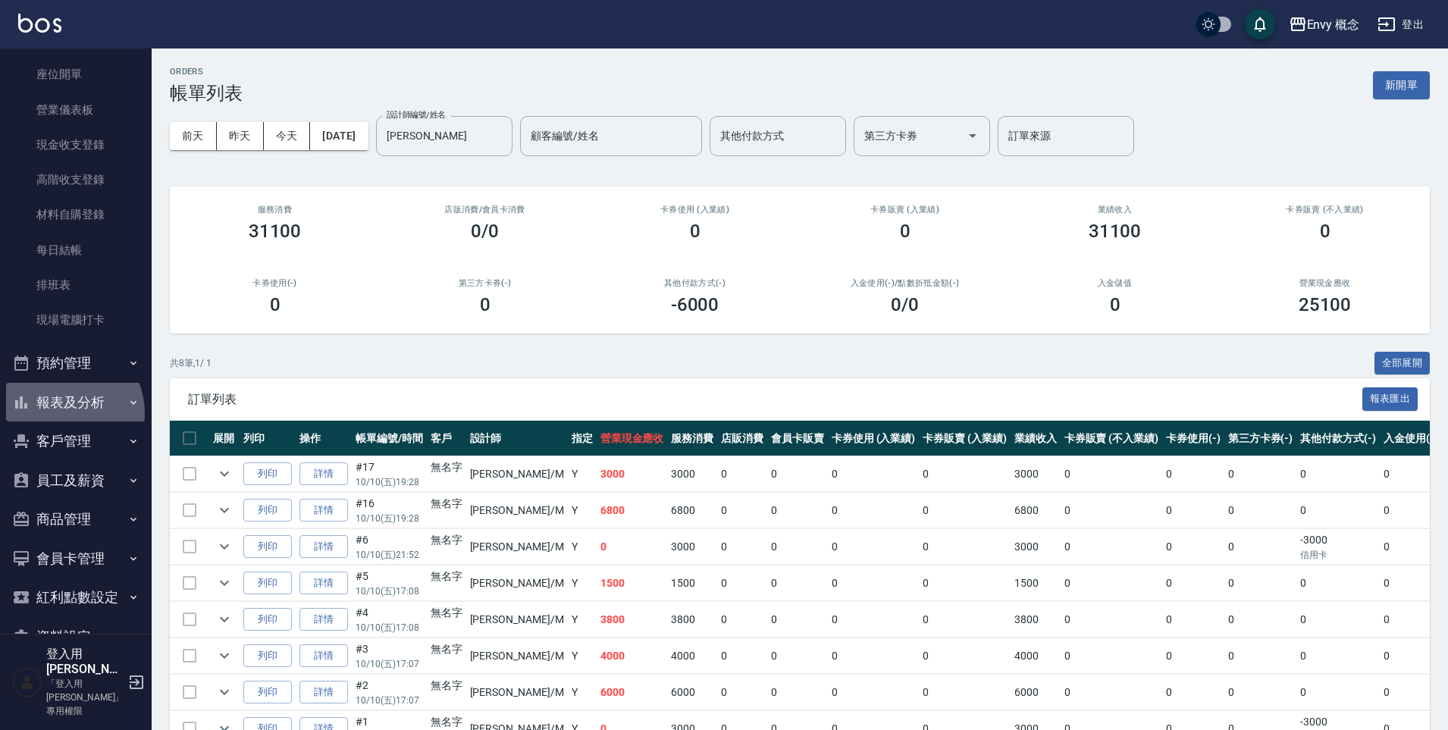
click at [61, 413] on button "報表及分析" at bounding box center [75, 402] width 139 height 39
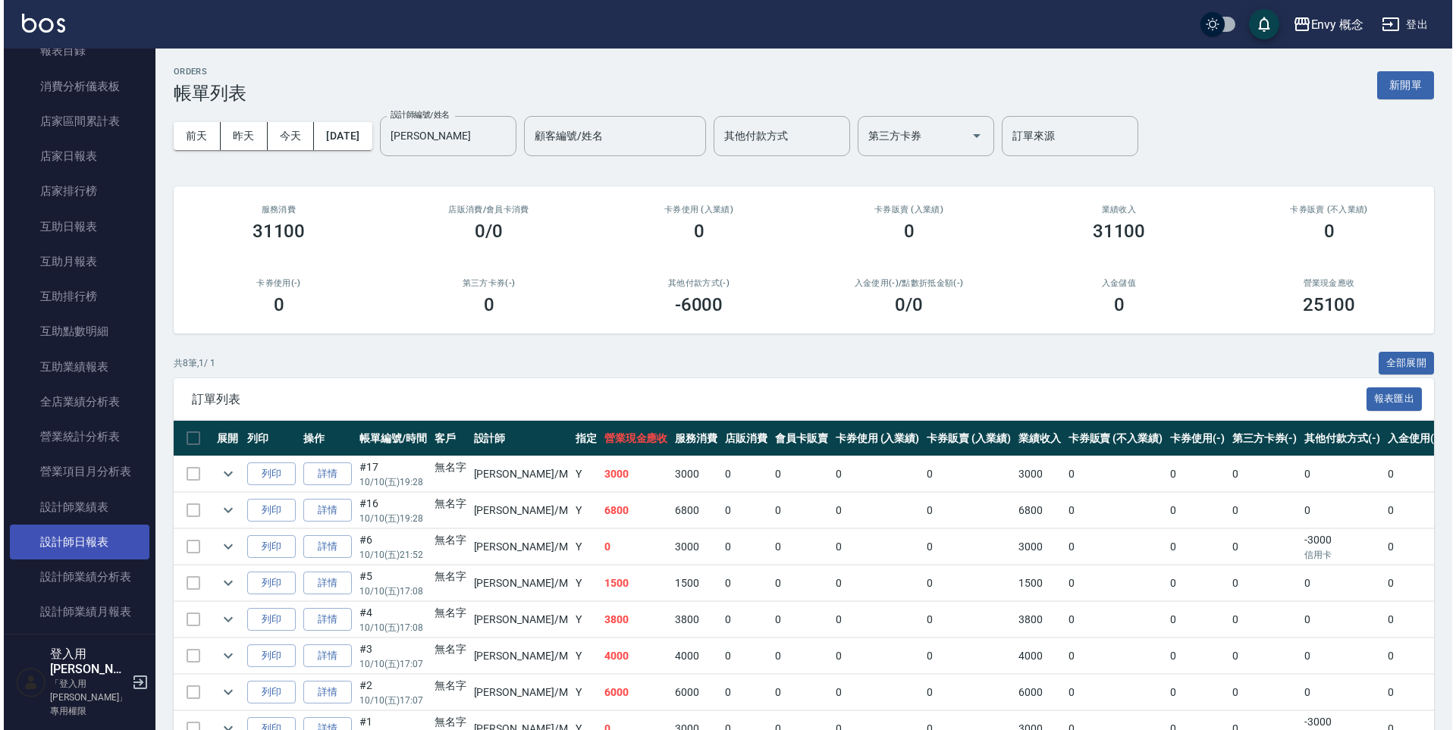
scroll to position [602, 0]
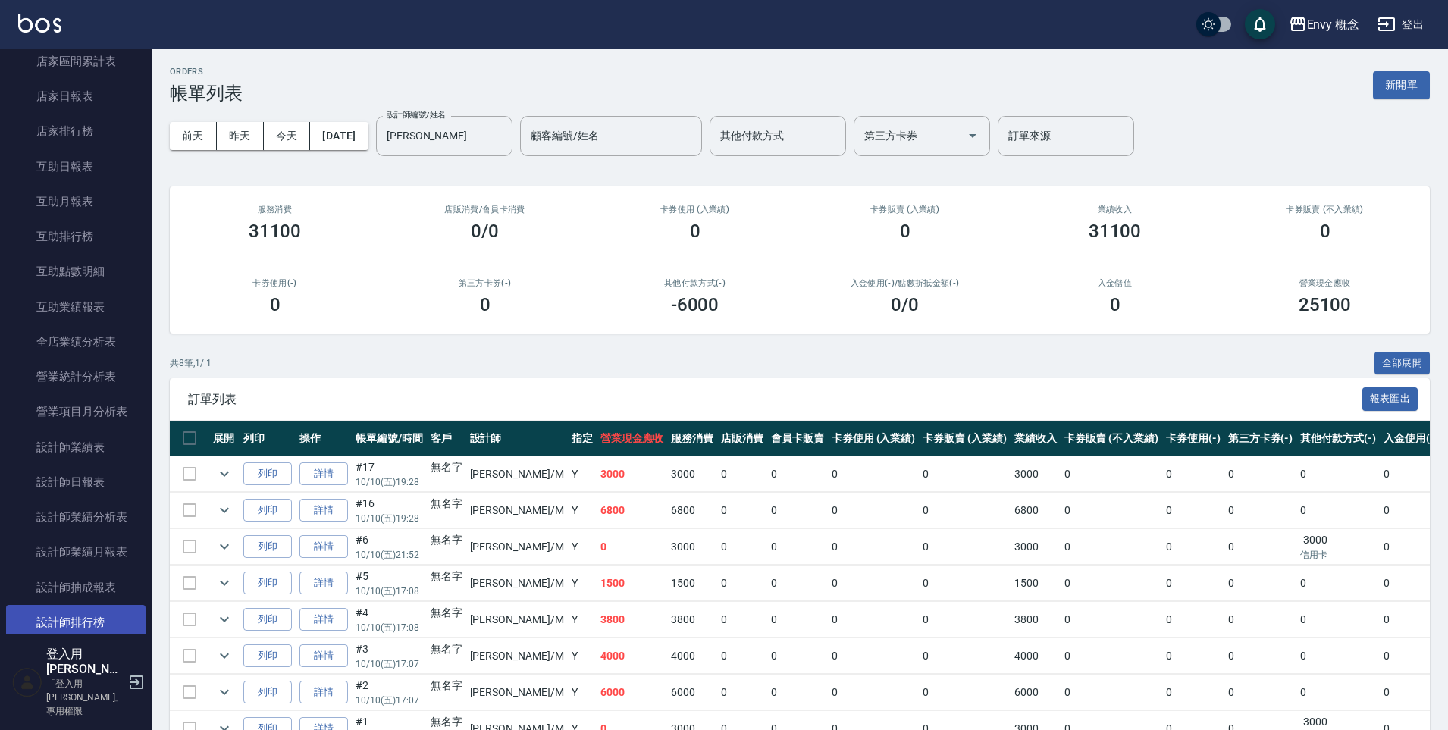
click at [113, 615] on link "設計師排行榜" at bounding box center [75, 622] width 139 height 35
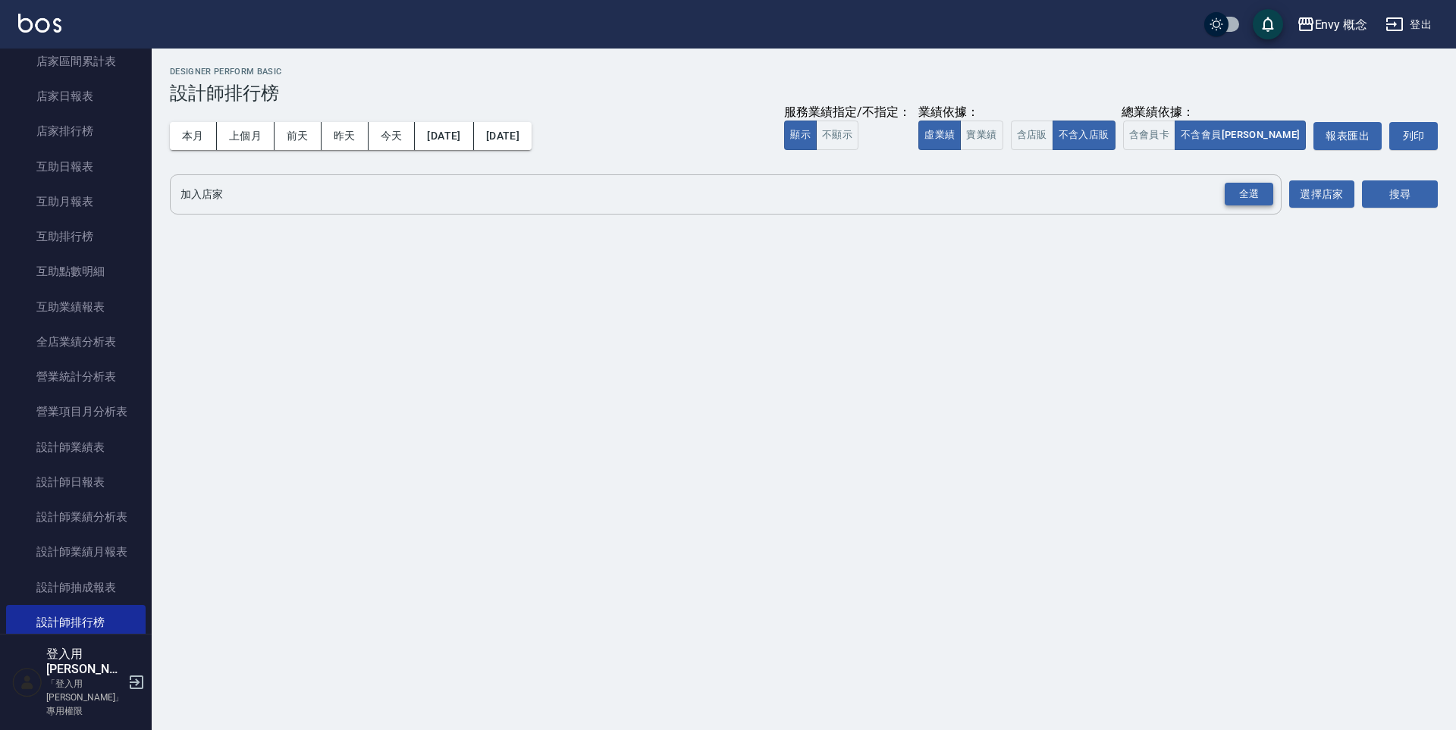
click at [1255, 188] on div "全選" at bounding box center [1248, 195] width 49 height 24
click at [1381, 207] on button "搜尋" at bounding box center [1400, 195] width 76 height 28
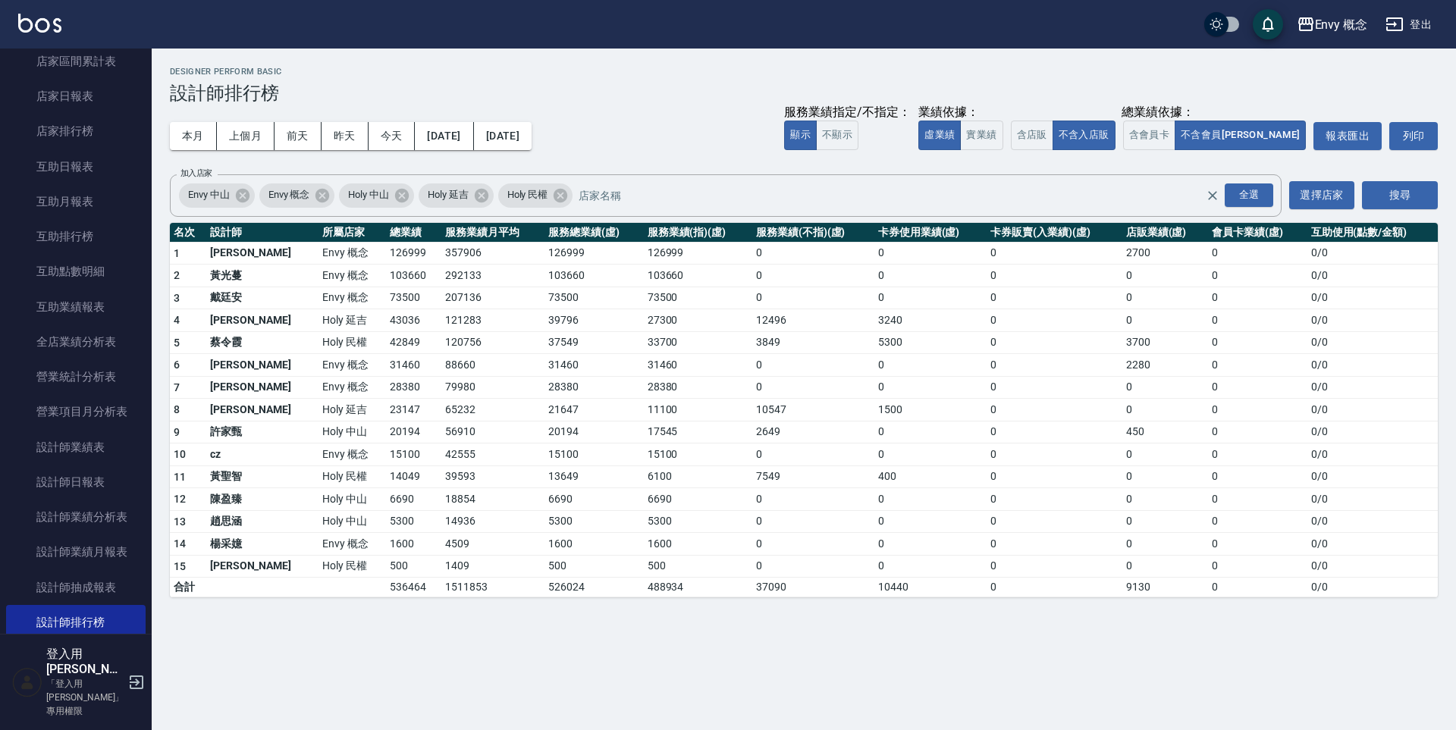
drag, startPoint x: 543, startPoint y: 264, endPoint x: 458, endPoint y: 280, distance: 86.4
click at [458, 280] on tr "2 [PERSON_NAME]Envy 概念 103660 292133 103660 103660 0 0 0 0 0 0 / 0" at bounding box center [804, 276] width 1268 height 23
click at [575, 292] on td "73500" at bounding box center [593, 298] width 99 height 23
